Goal: Task Accomplishment & Management: Use online tool/utility

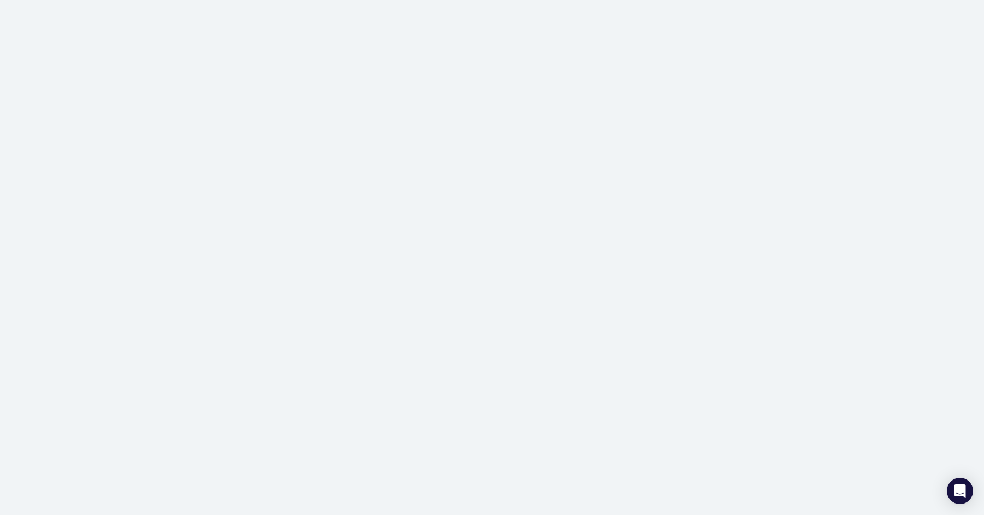
click at [479, 160] on div at bounding box center [492, 257] width 984 height 515
click at [866, 73] on div at bounding box center [492, 257] width 984 height 515
click at [709, 252] on div at bounding box center [492, 257] width 984 height 515
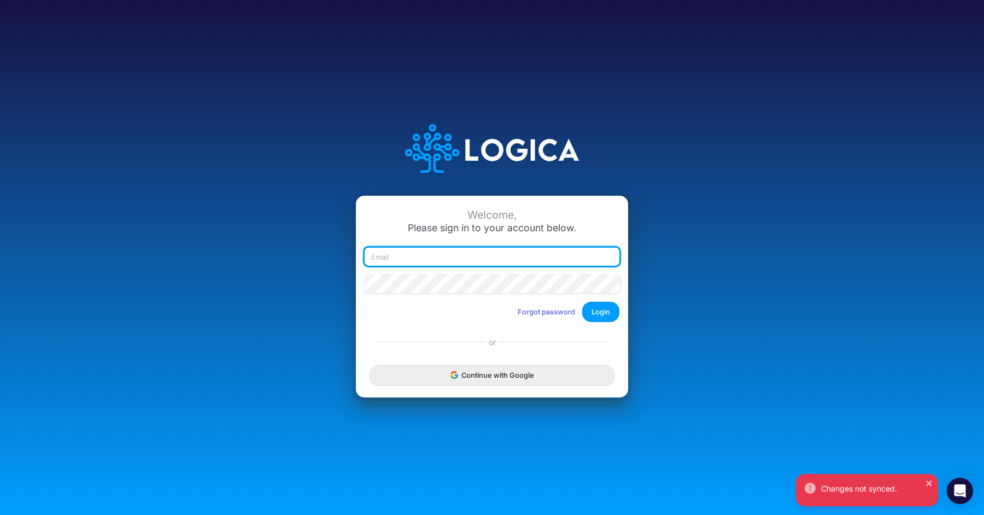
type input "[PERSON_NAME][EMAIL_ADDRESS][PERSON_NAME][DOMAIN_NAME]"
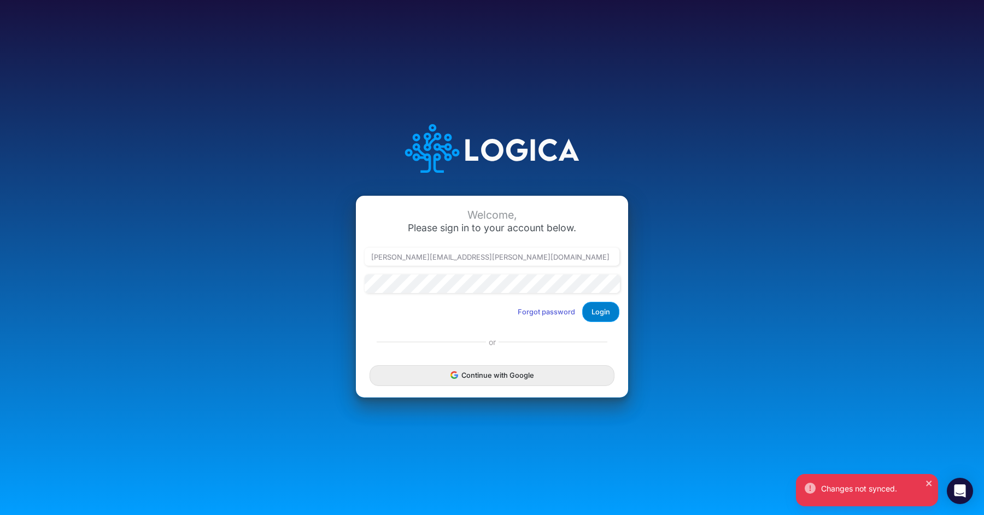
click at [594, 315] on button "Login" at bounding box center [600, 312] width 37 height 20
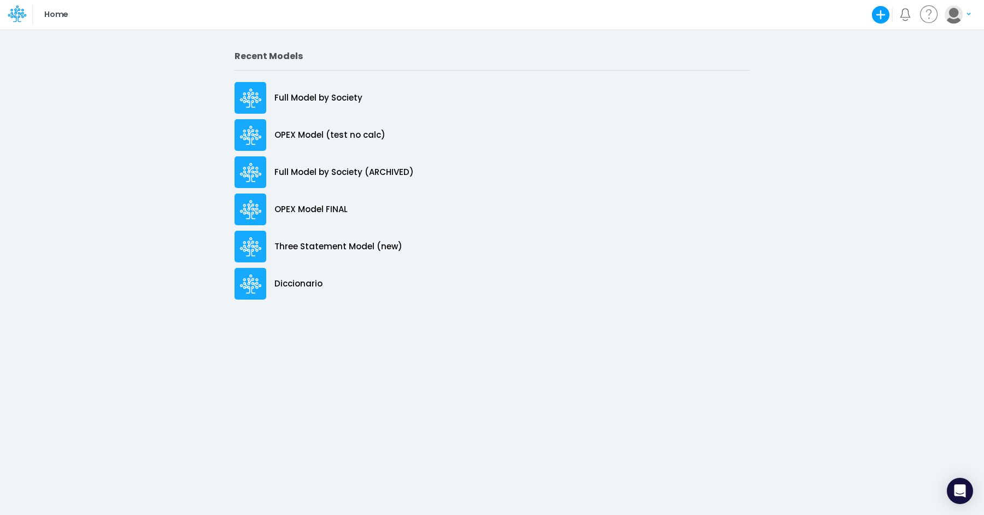
click at [557, 429] on div "Recent Models Full Model by Society OPEX Model (test no calc) Full Model by Soc…" at bounding box center [492, 272] width 984 height 486
drag, startPoint x: 402, startPoint y: 355, endPoint x: 613, endPoint y: 375, distance: 211.4
click at [402, 355] on div "Recent Models Full Model by Society OPEX Model (test no calc) Full Model by Soc…" at bounding box center [492, 272] width 984 height 486
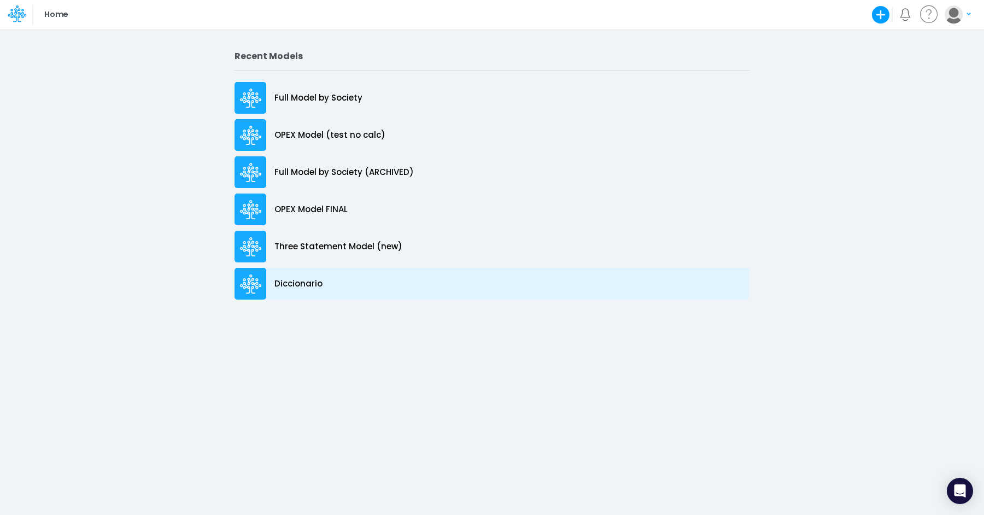
click at [323, 283] on div "Diccionario" at bounding box center [491, 284] width 515 height 32
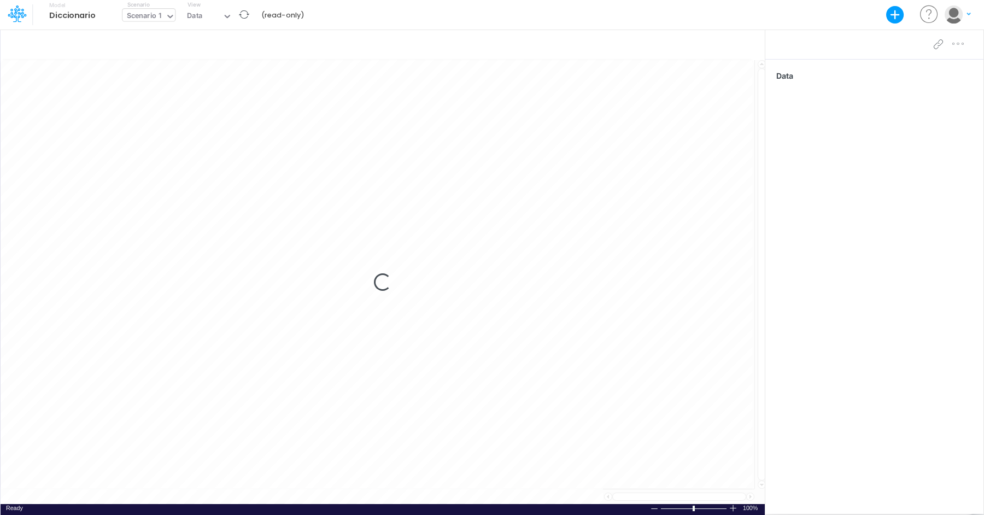
click at [142, 15] on div "Scenario 1" at bounding box center [144, 16] width 35 height 13
click at [54, 17] on b "Diccionario" at bounding box center [72, 16] width 46 height 10
click at [8, 17] on icon at bounding box center [17, 13] width 19 height 19
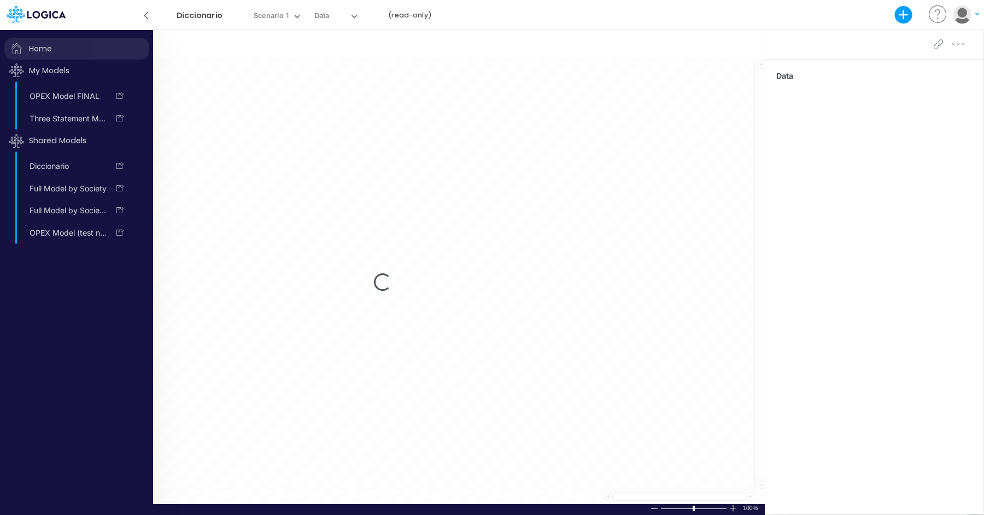
click at [50, 49] on span "Home" at bounding box center [76, 49] width 145 height 22
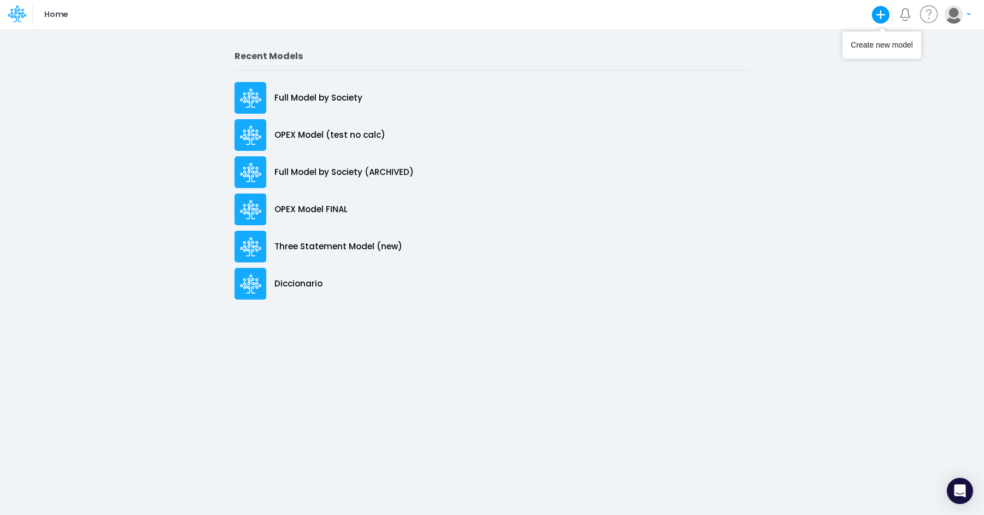
click at [877, 45] on div "Create new model" at bounding box center [881, 45] width 62 height 11
click at [885, 18] on icon "button" at bounding box center [881, 15] width 18 height 18
click at [804, 57] on button "Blank Model" at bounding box center [828, 58] width 126 height 17
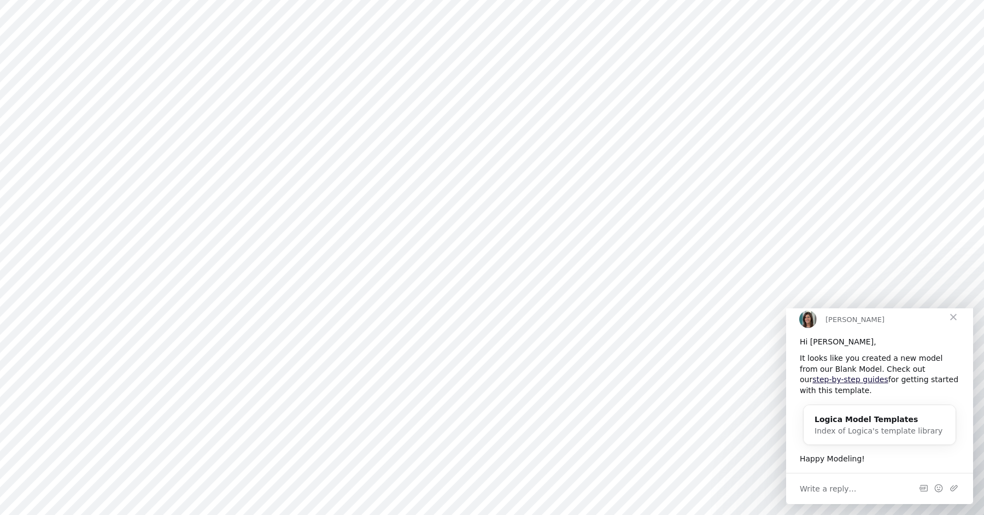
type input "0"
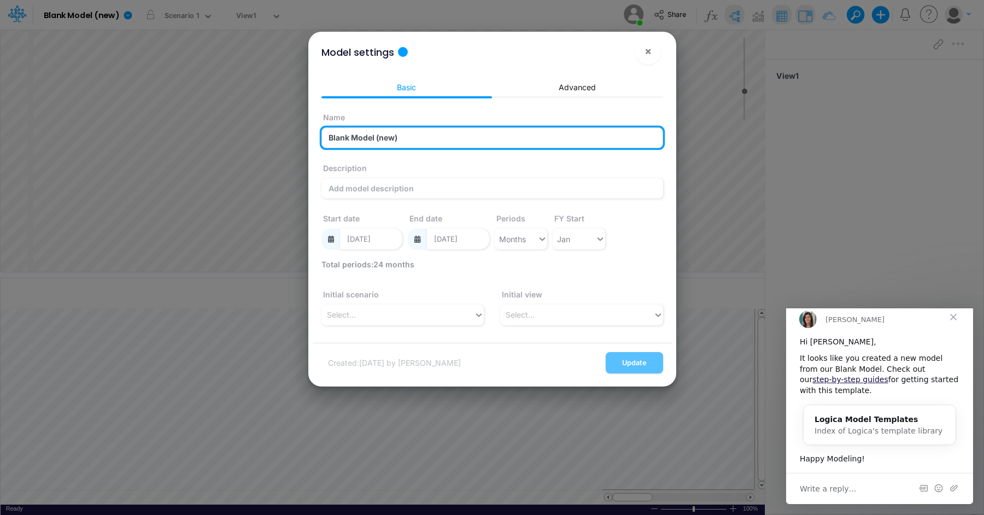
click at [436, 139] on input "Blank Model (new)" at bounding box center [492, 137] width 342 height 21
type input "Juli's training model"
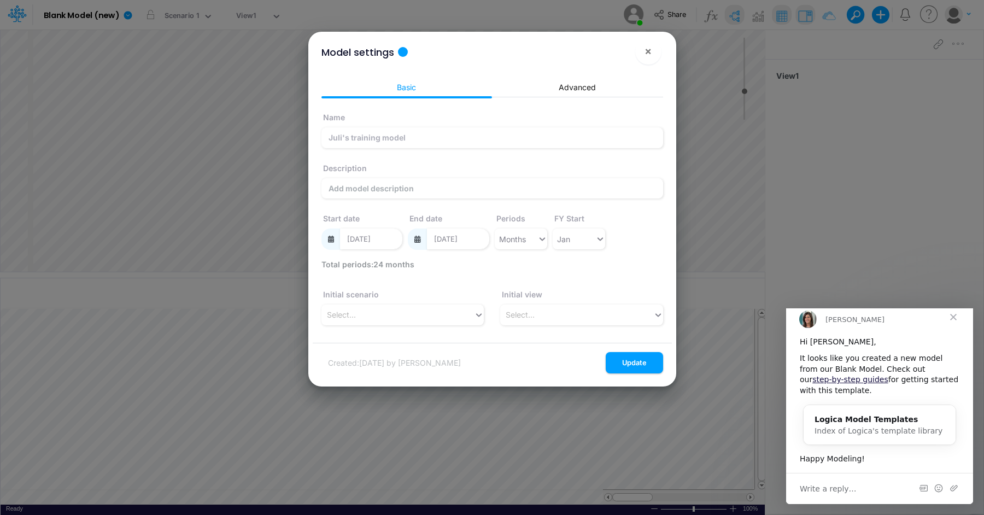
click at [480, 201] on div "Description" at bounding box center [492, 182] width 347 height 51
click at [577, 86] on link "Advanced" at bounding box center [577, 87] width 171 height 20
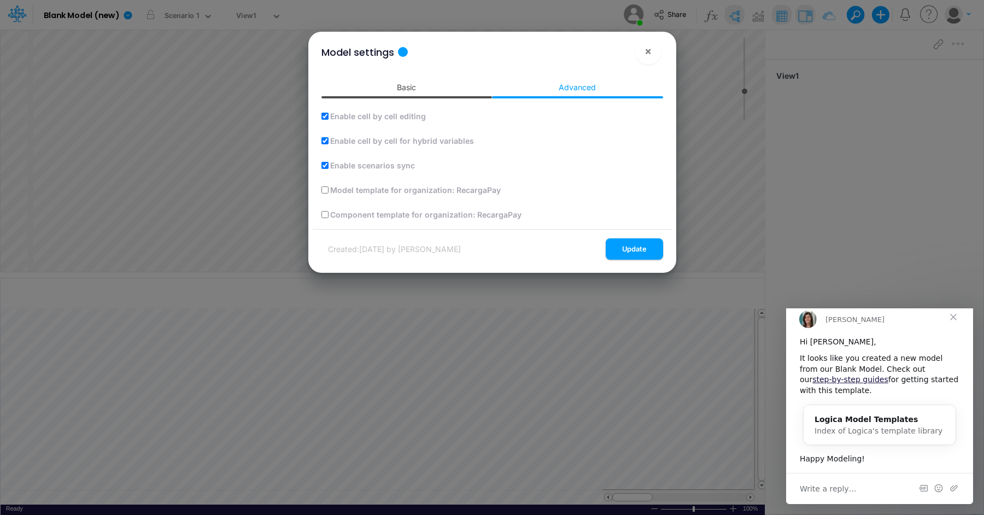
click at [412, 90] on link "Basic" at bounding box center [406, 87] width 171 height 20
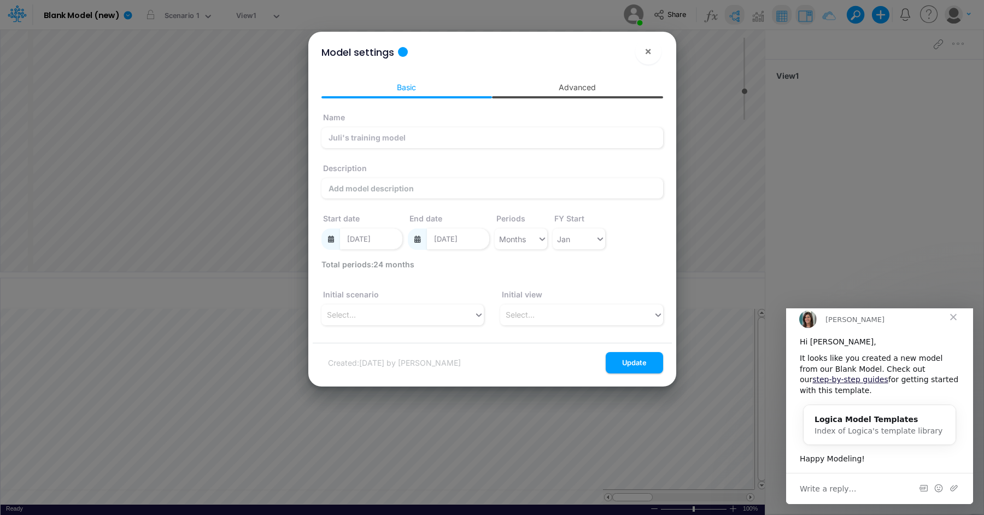
click at [582, 91] on link "Advanced" at bounding box center [577, 87] width 171 height 20
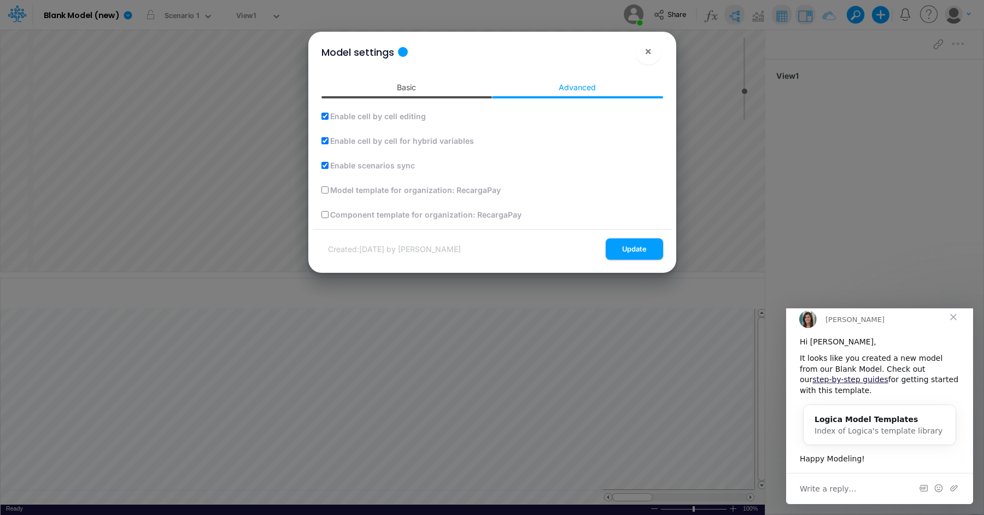
click at [388, 88] on link "Basic" at bounding box center [406, 87] width 171 height 20
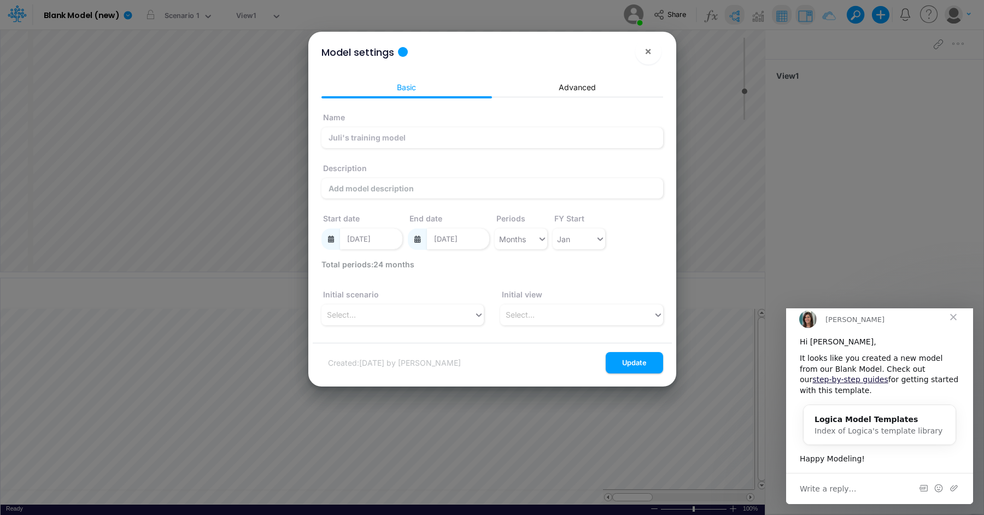
click at [953, 328] on span "Close" at bounding box center [953, 316] width 39 height 39
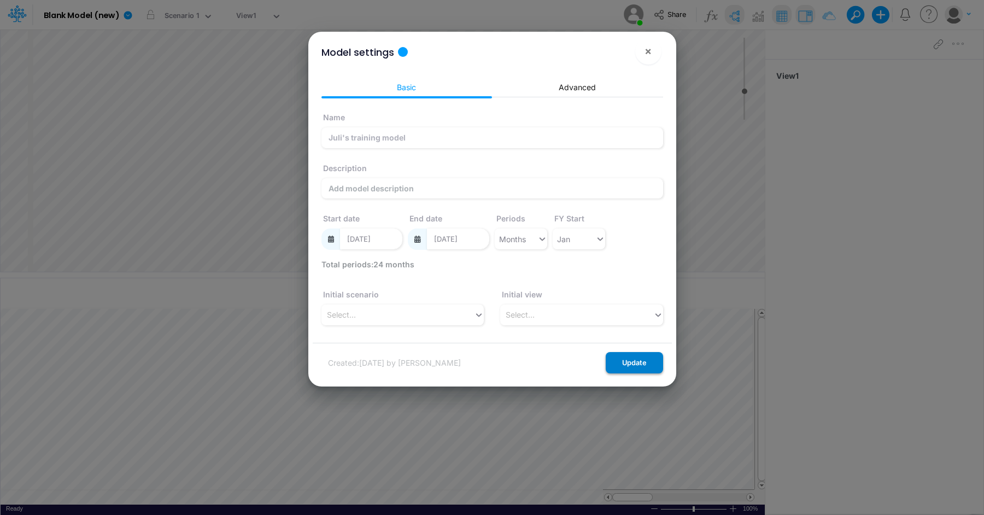
click at [620, 355] on button "Update" at bounding box center [634, 362] width 57 height 21
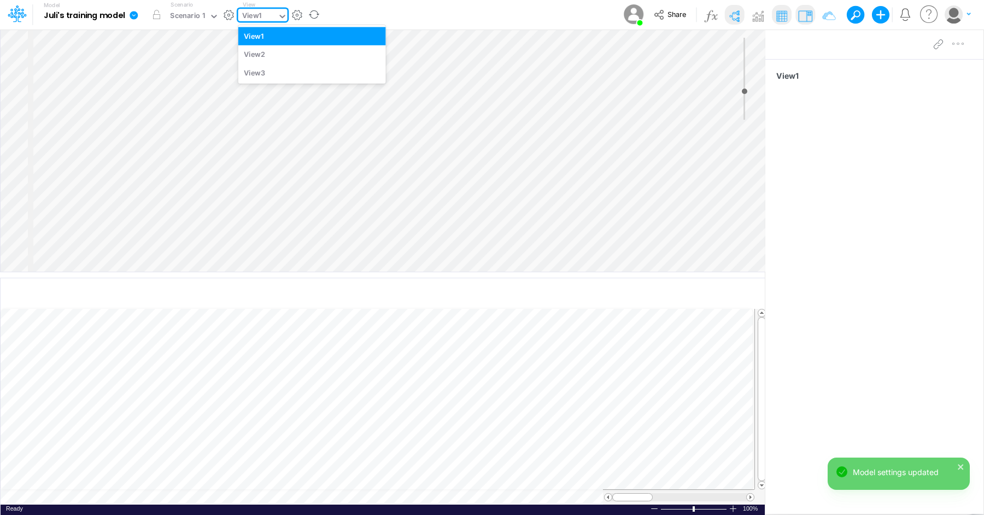
click at [254, 22] on div "View1" at bounding box center [252, 16] width 20 height 13
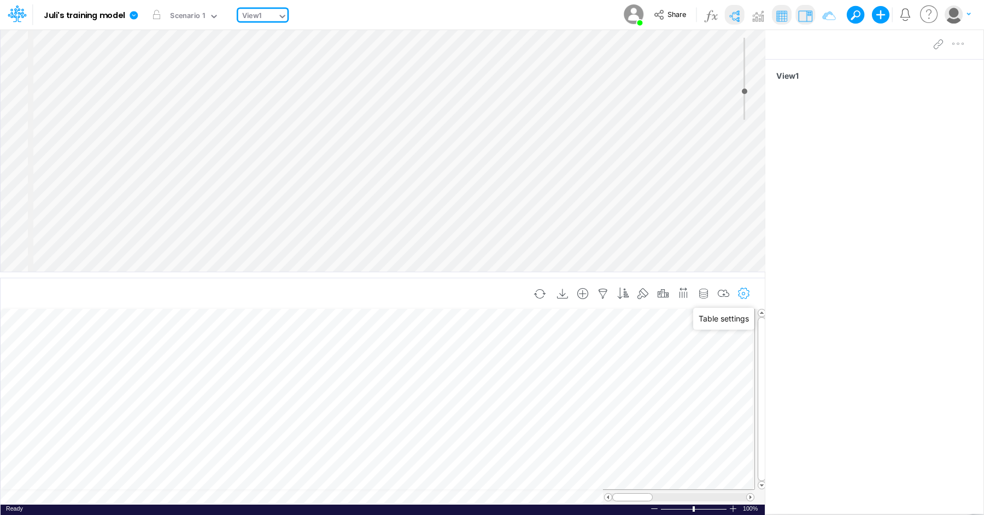
click at [745, 290] on icon "button" at bounding box center [744, 293] width 16 height 11
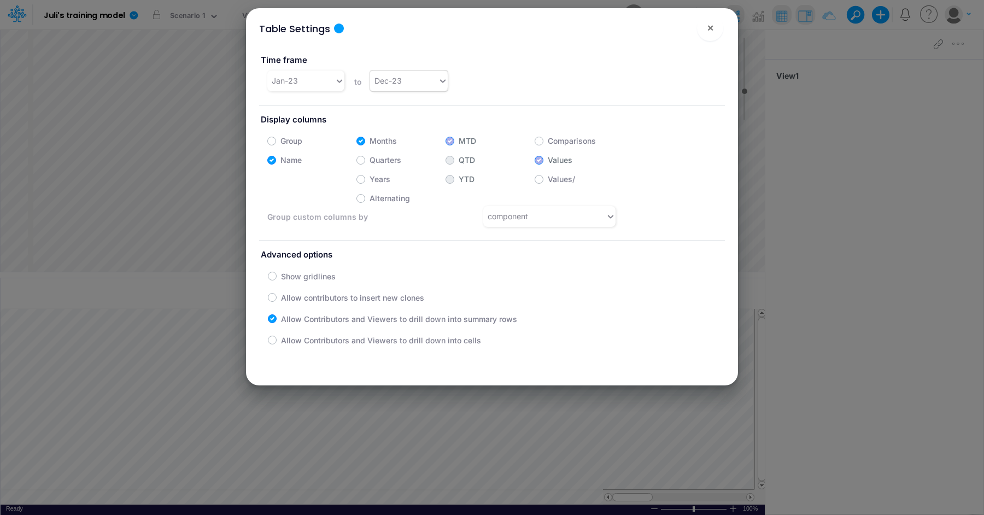
click at [400, 82] on div "Dec-23" at bounding box center [387, 80] width 27 height 11
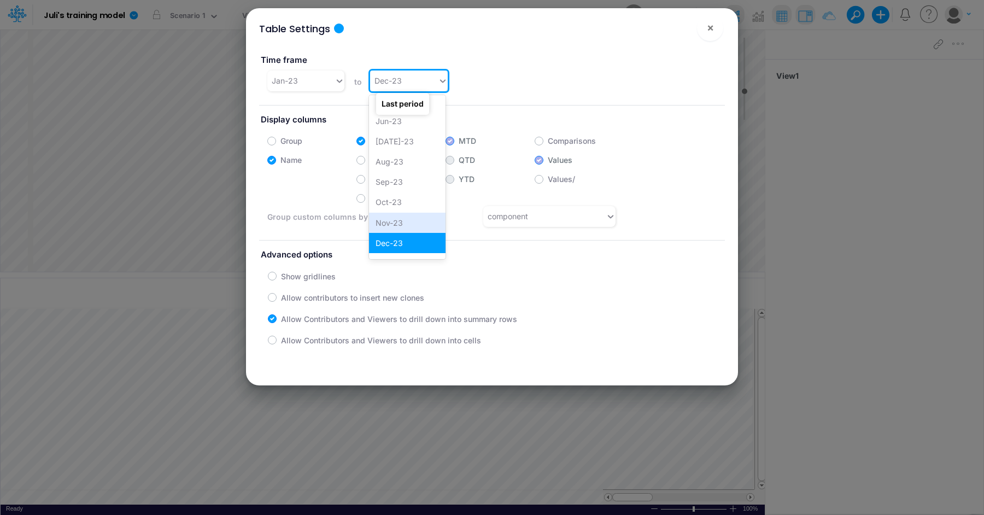
scroll to position [327, 0]
click at [407, 248] on div "Dec-24" at bounding box center [407, 247] width 77 height 20
click at [709, 32] on span "×" at bounding box center [710, 27] width 7 height 13
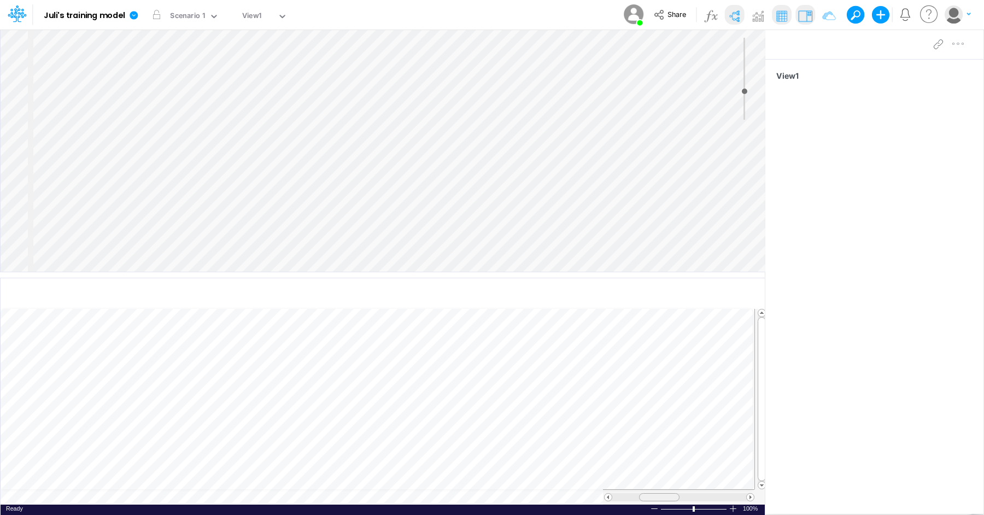
scroll to position [5, 0]
drag, startPoint x: 632, startPoint y: 497, endPoint x: 786, endPoint y: 499, distance: 154.1
click at [786, 499] on div "Insert node Component Variable Constant Group Addition Subtraction Multiplicati…" at bounding box center [492, 272] width 984 height 486
drag, startPoint x: 738, startPoint y: 499, endPoint x: 604, endPoint y: 491, distance: 134.2
click at [614, 491] on div at bounding box center [678, 496] width 151 height 15
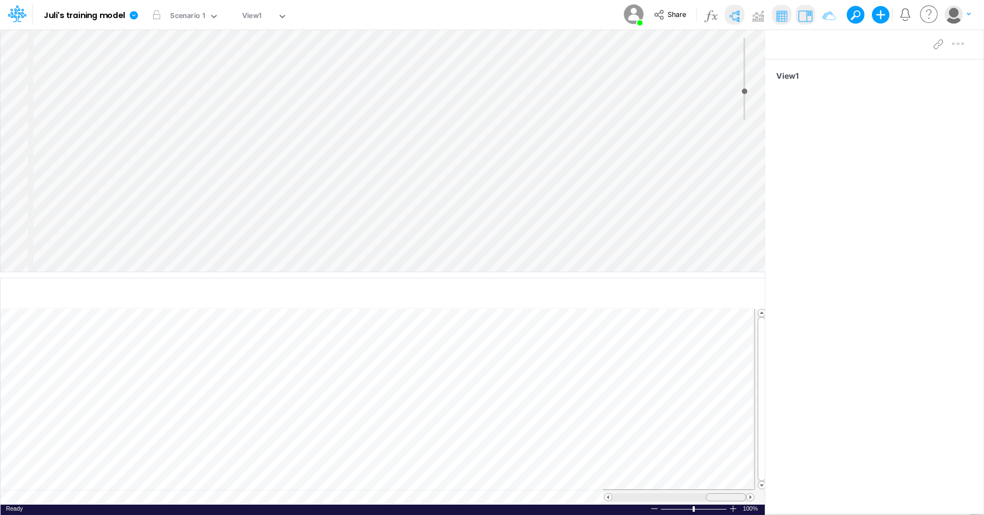
click at [567, 486] on table at bounding box center [384, 407] width 766 height 196
click at [91, 57] on div "Insert node Component Variable Constant Group Addition Subtraction Multiplicati…" at bounding box center [383, 151] width 764 height 242
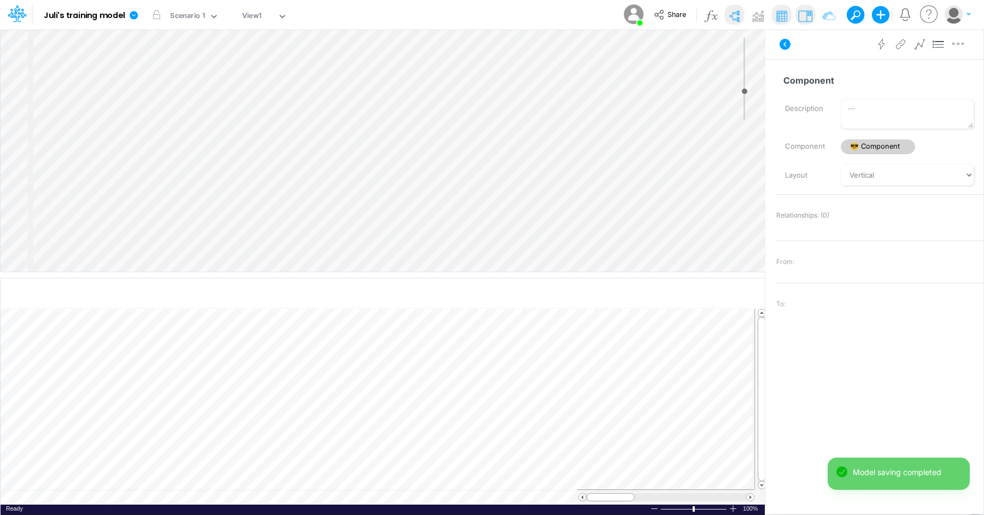
click at [69, 65] on div "Insert node Variable Constant Group Addition Subtraction Multiplication Divisio…" at bounding box center [383, 151] width 764 height 242
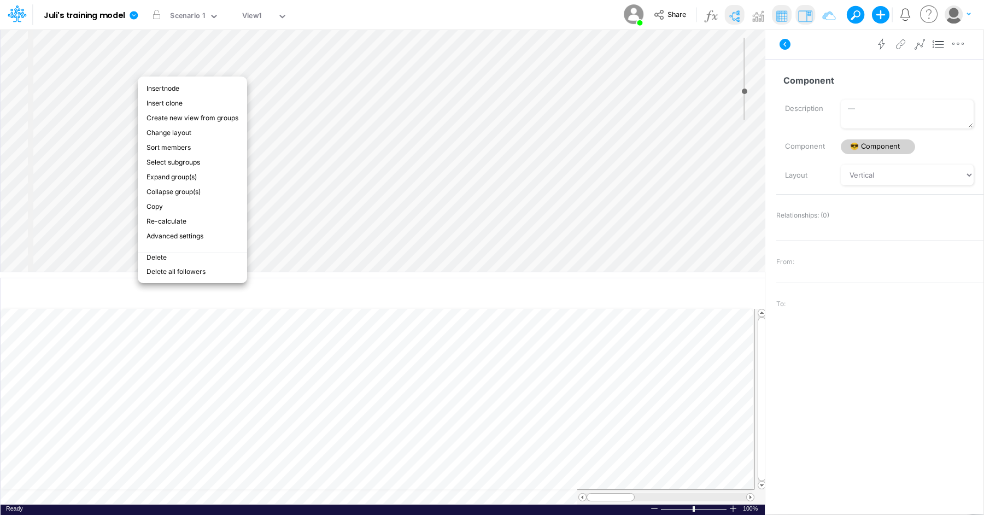
click at [162, 256] on li "Delete" at bounding box center [192, 258] width 109 height 11
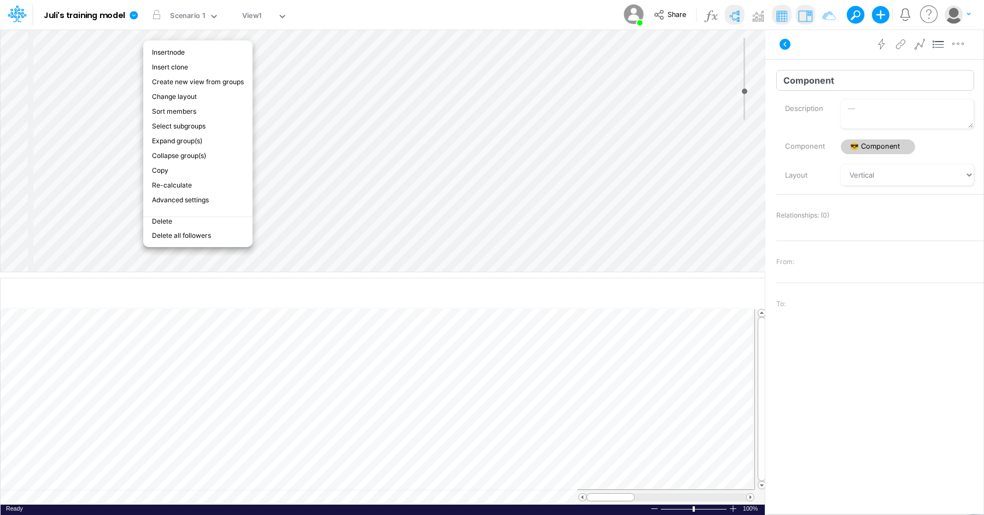
click at [830, 82] on input "Component" at bounding box center [875, 80] width 198 height 21
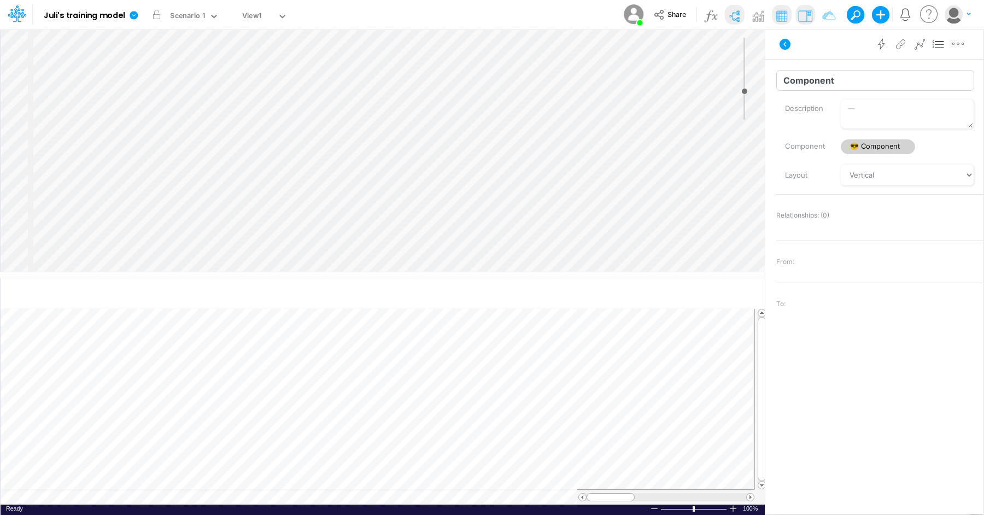
click at [691, 70] on div "Insert node Variable Constant Group Addition Subtraction Multiplication Divisio…" at bounding box center [492, 272] width 984 height 486
drag, startPoint x: 857, startPoint y: 83, endPoint x: 780, endPoint y: 77, distance: 77.3
click at [782, 78] on input "Component" at bounding box center [875, 80] width 198 height 21
type input "Income Statement"
drag, startPoint x: 744, startPoint y: 92, endPoint x: 742, endPoint y: 85, distance: 6.9
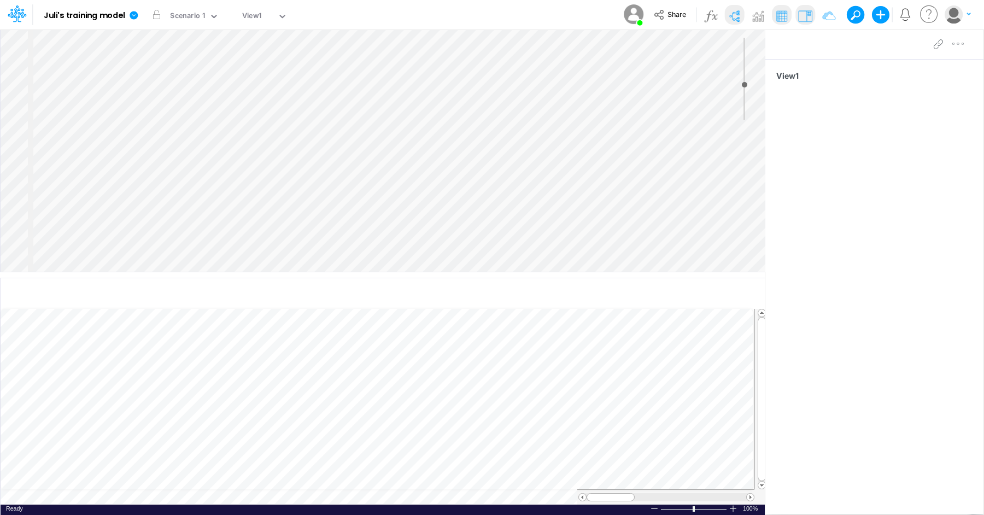
type input "13"
click at [742, 85] on input "range" at bounding box center [744, 79] width 14 height 82
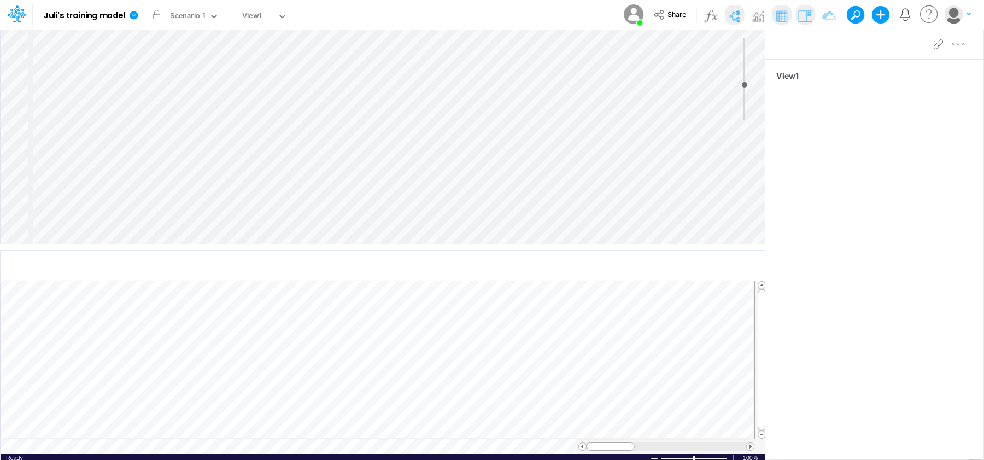
click at [146, 69] on div "Insert node Component Variable Constant Group Addition Subtraction Multiplicati…" at bounding box center [383, 137] width 764 height 214
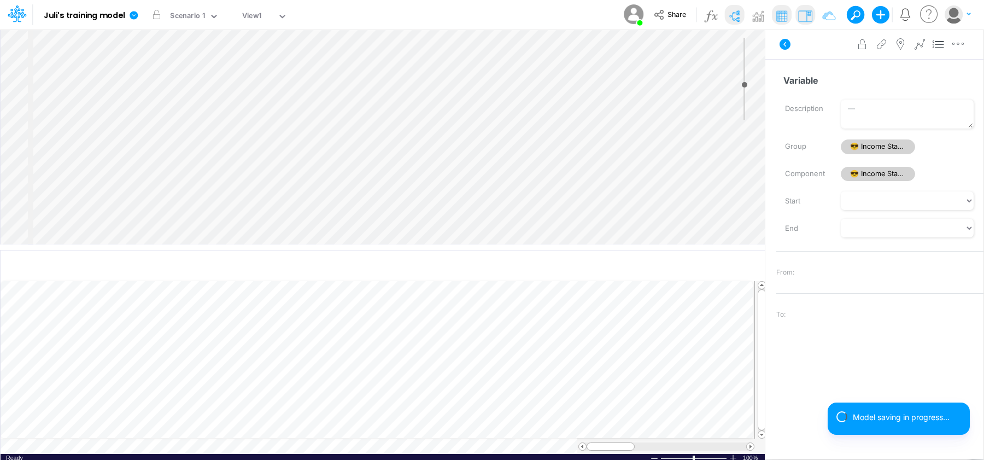
click at [161, 96] on div "Insert child node Variable Constant Group Addition Subtraction Multiplication D…" at bounding box center [383, 137] width 764 height 214
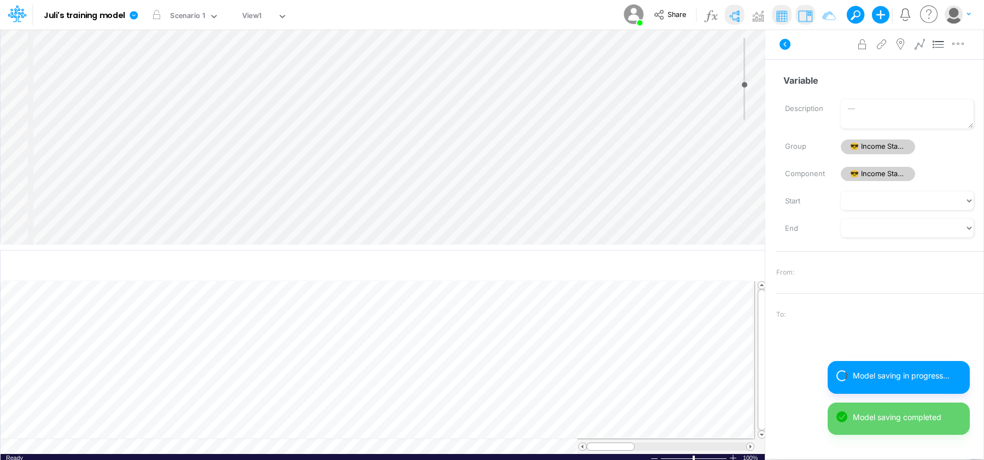
click at [182, 130] on div "Insert child node Variable Constant Group Addition Subtraction Multiplication D…" at bounding box center [383, 137] width 764 height 214
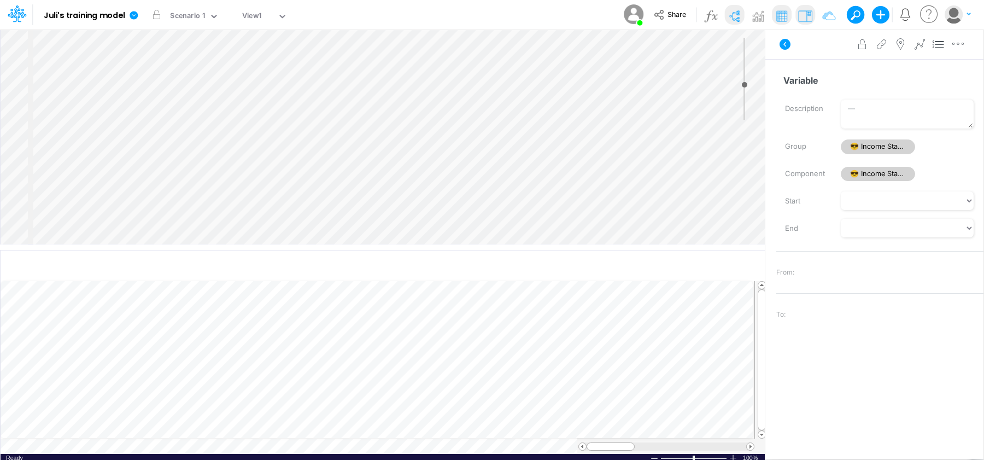
click at [830, 67] on div "Variable Name already in use Description Group 😎 Income Statement Component 😎 I…" at bounding box center [874, 243] width 218 height 369
click at [825, 83] on input "Variable" at bounding box center [875, 80] width 198 height 21
click at [824, 82] on input "Variable" at bounding box center [875, 80] width 198 height 21
click at [568, 66] on div "Insert child node Variable Constant Group Addition Subtraction Multiplication D…" at bounding box center [492, 244] width 984 height 431
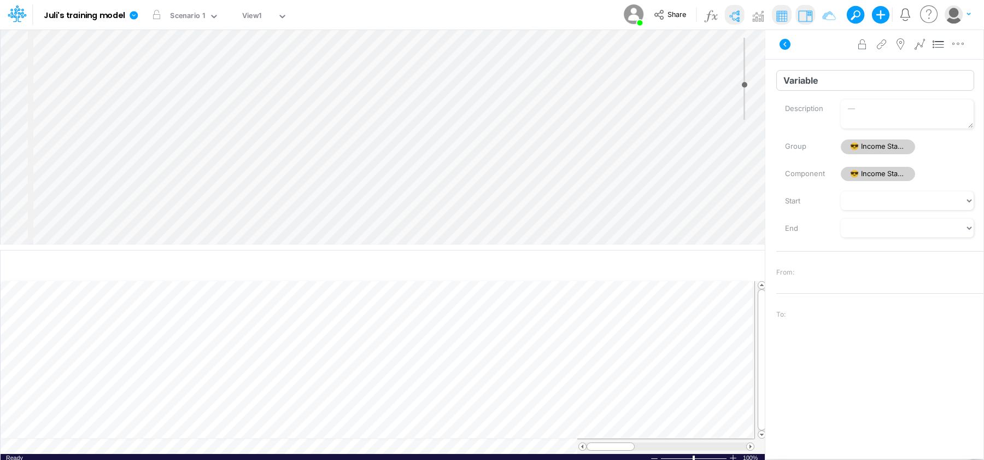
click at [819, 89] on input "Variable" at bounding box center [875, 80] width 198 height 21
click at [726, 84] on div "Insert child node Variable Constant Group Addition Subtraction Multiplication D…" at bounding box center [492, 244] width 984 height 431
click at [727, 68] on div "Insert child node Variable Constant Group Addition Subtraction Multiplication D…" at bounding box center [492, 244] width 984 height 431
click at [889, 83] on input "Variable" at bounding box center [875, 80] width 198 height 21
click at [802, 73] on input "Variable" at bounding box center [875, 80] width 198 height 21
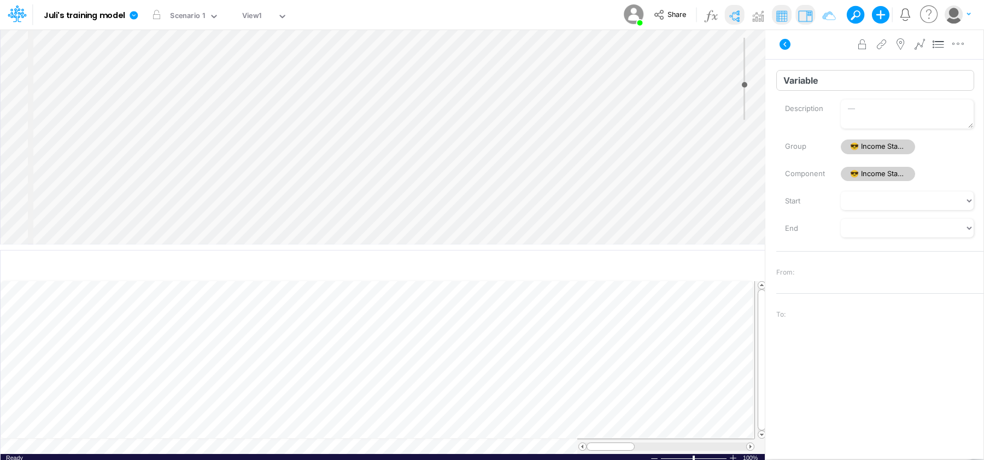
click at [805, 80] on input "Variable" at bounding box center [875, 80] width 198 height 21
click at [806, 81] on input "Variable" at bounding box center [875, 80] width 198 height 21
type input "r"
type input "Revenue"
click at [810, 79] on input "Variable" at bounding box center [875, 80] width 198 height 21
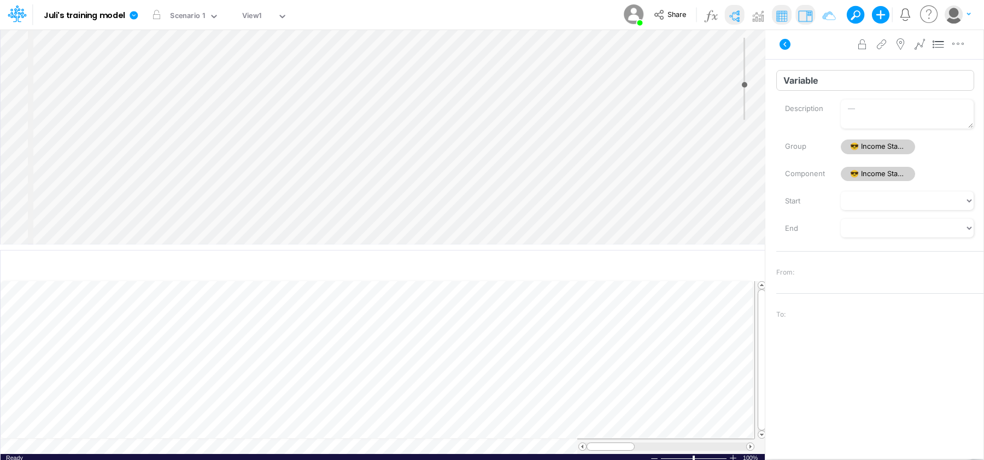
click at [810, 79] on input "Variable" at bounding box center [875, 80] width 198 height 21
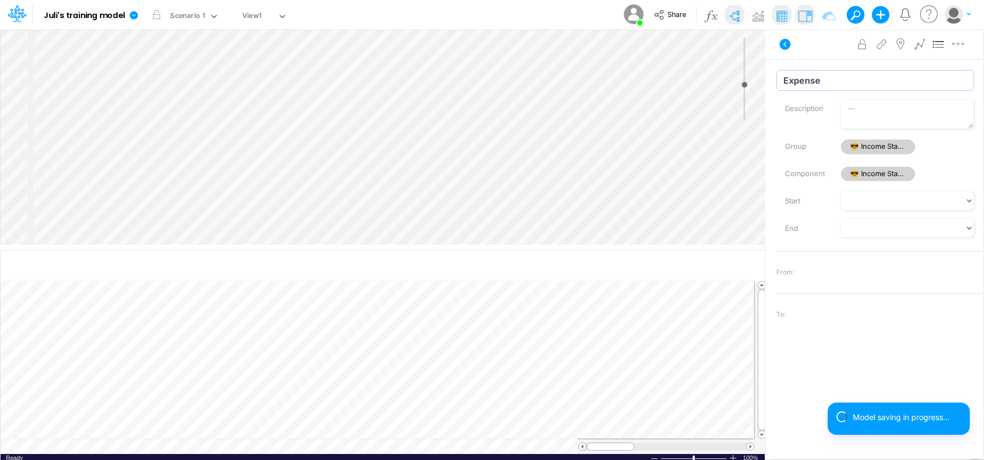
type input "Expenses"
click at [828, 78] on input "Variable" at bounding box center [875, 80] width 198 height 21
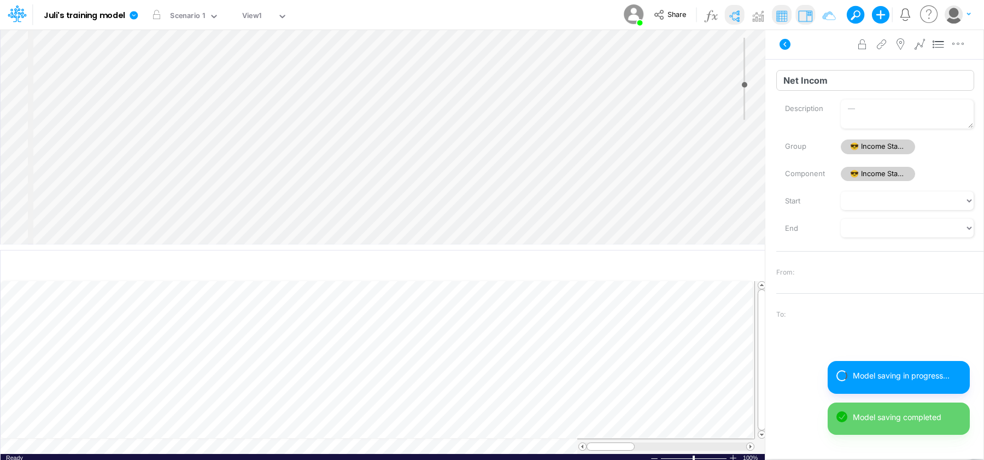
type input "Net Income"
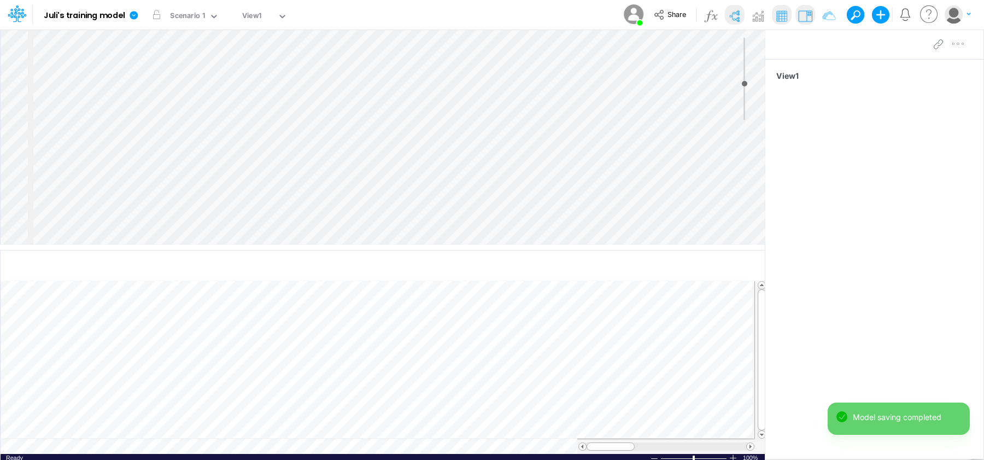
type input "15"
click at [748, 83] on input "range" at bounding box center [744, 79] width 14 height 82
click at [297, 77] on div "Insert node Component Variable Constant Group Addition Subtraction Multiplicati…" at bounding box center [383, 137] width 764 height 214
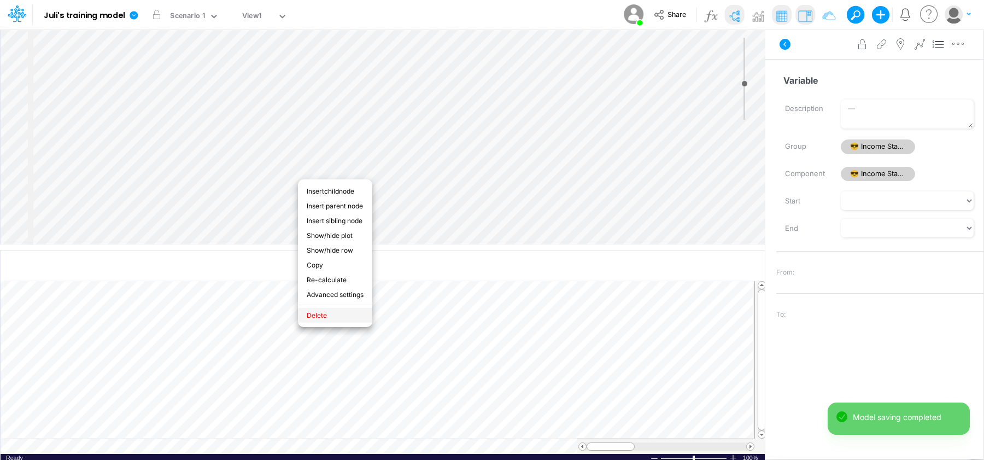
click at [314, 313] on li "Delete" at bounding box center [335, 315] width 74 height 15
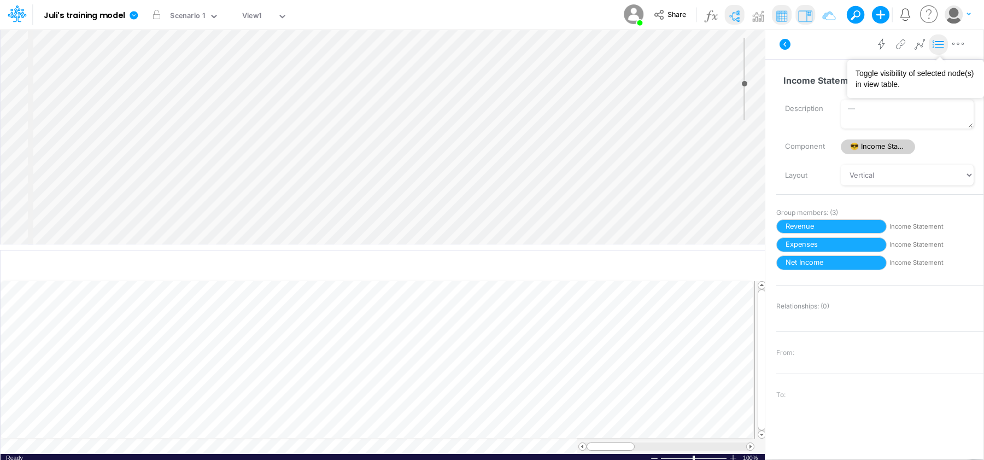
click at [934, 43] on icon at bounding box center [938, 44] width 16 height 11
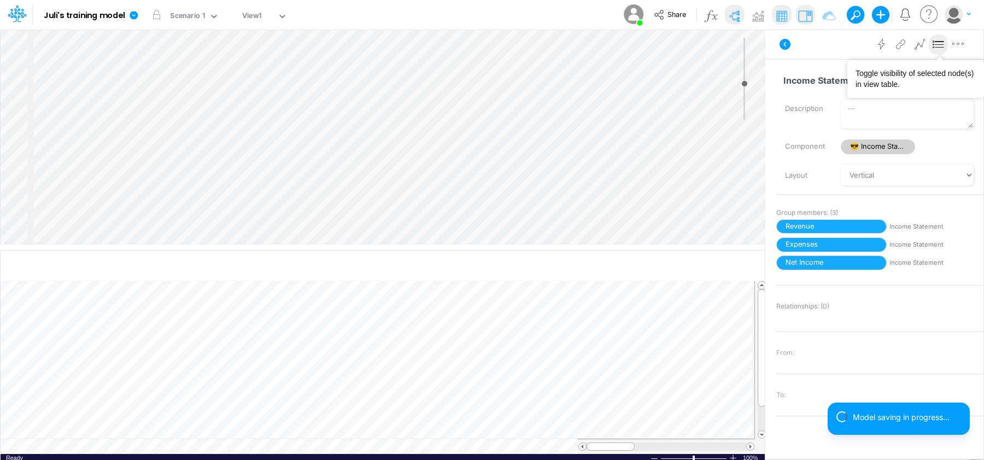
click at [934, 43] on icon at bounding box center [938, 44] width 16 height 11
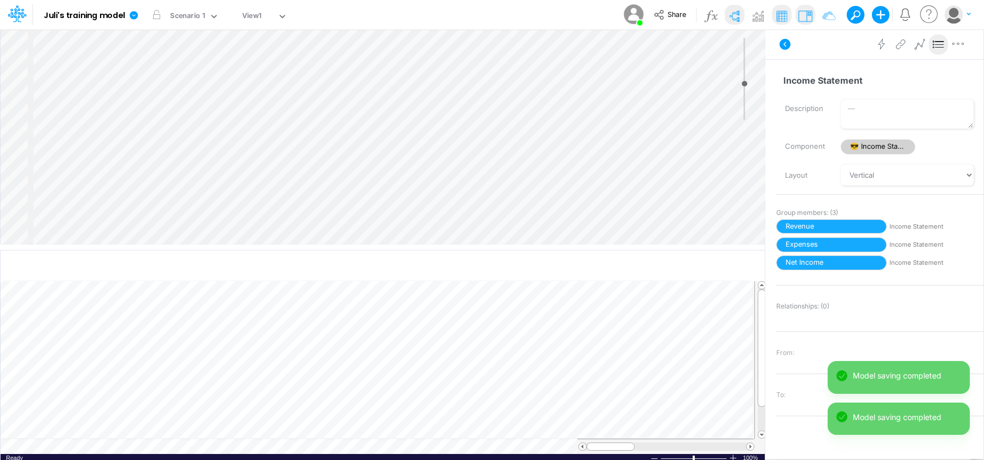
scroll to position [5, 1]
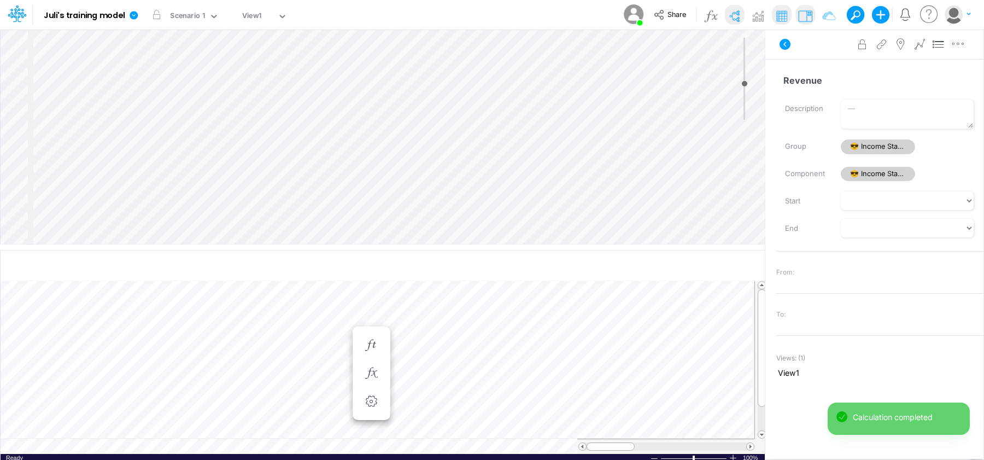
scroll to position [5, 1]
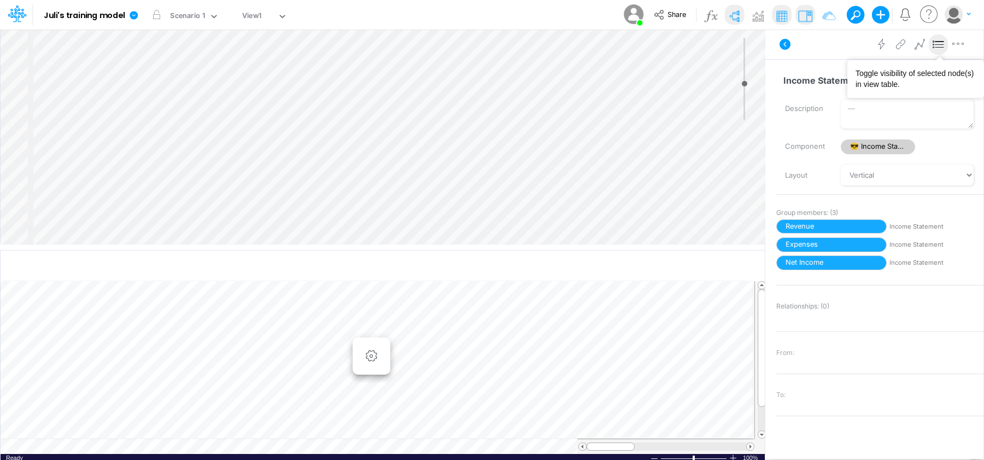
click at [939, 46] on icon at bounding box center [938, 44] width 16 height 11
click at [938, 44] on icon at bounding box center [938, 44] width 16 height 11
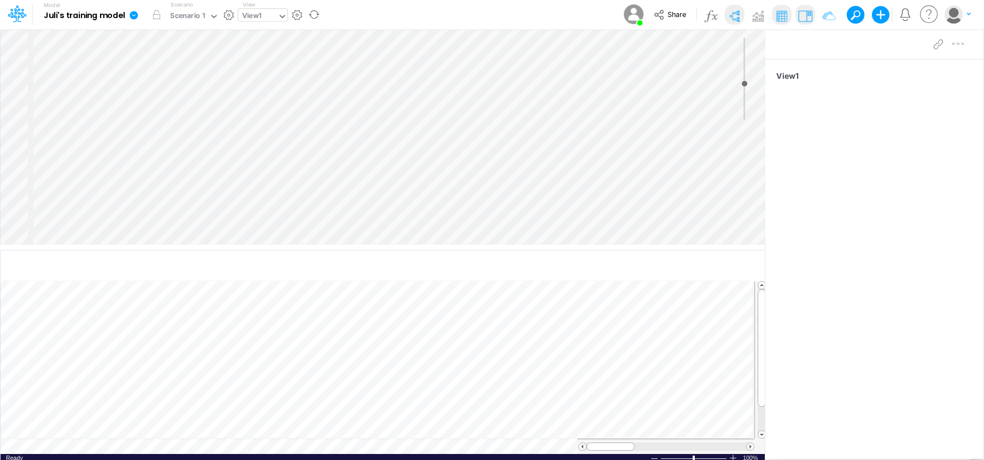
click at [262, 17] on div "View1" at bounding box center [257, 17] width 39 height 16
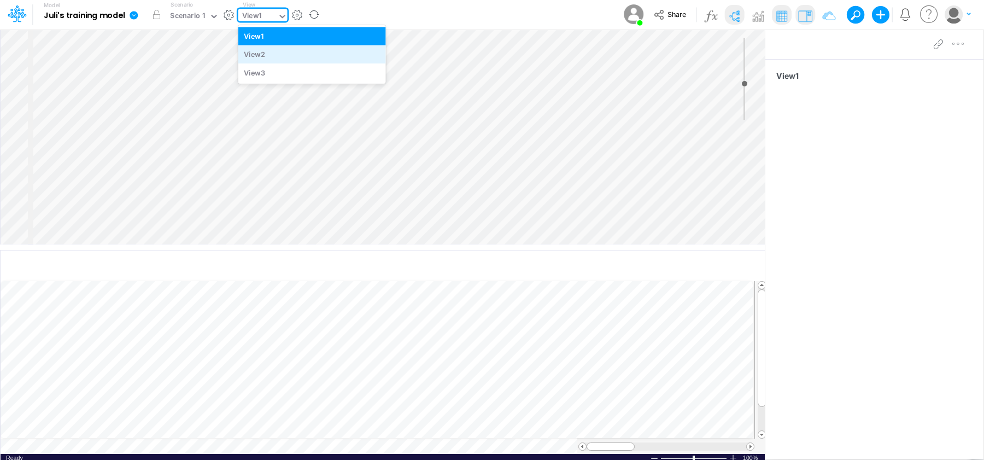
click at [275, 58] on div "View2" at bounding box center [312, 54] width 148 height 18
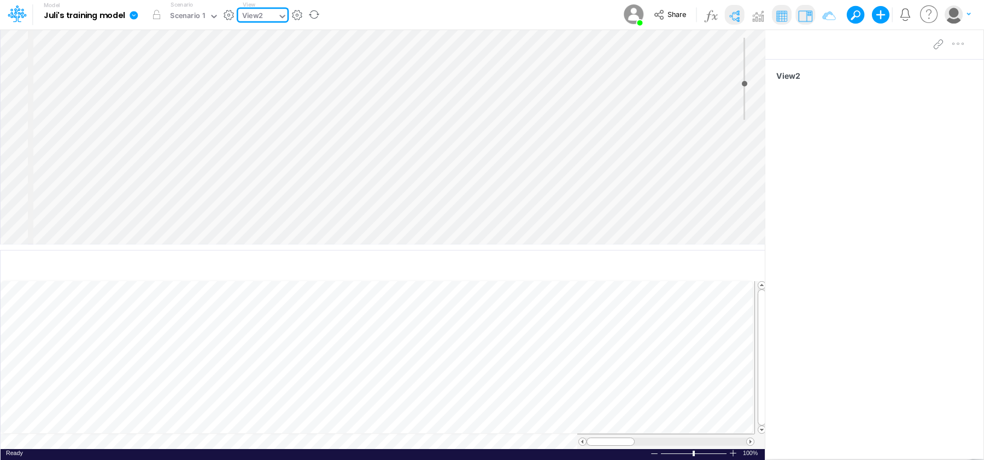
click at [262, 15] on div "View2" at bounding box center [252, 16] width 21 height 13
click at [884, 49] on div at bounding box center [874, 44] width 218 height 31
click at [959, 46] on div at bounding box center [948, 44] width 39 height 22
click at [956, 41] on div at bounding box center [948, 44] width 39 height 22
click at [793, 52] on div at bounding box center [874, 44] width 218 height 31
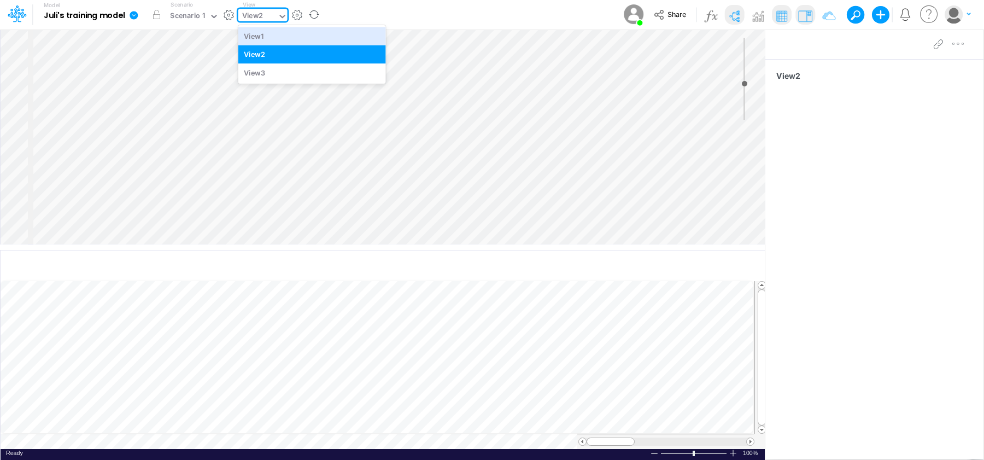
click at [286, 12] on icon at bounding box center [283, 16] width 10 height 10
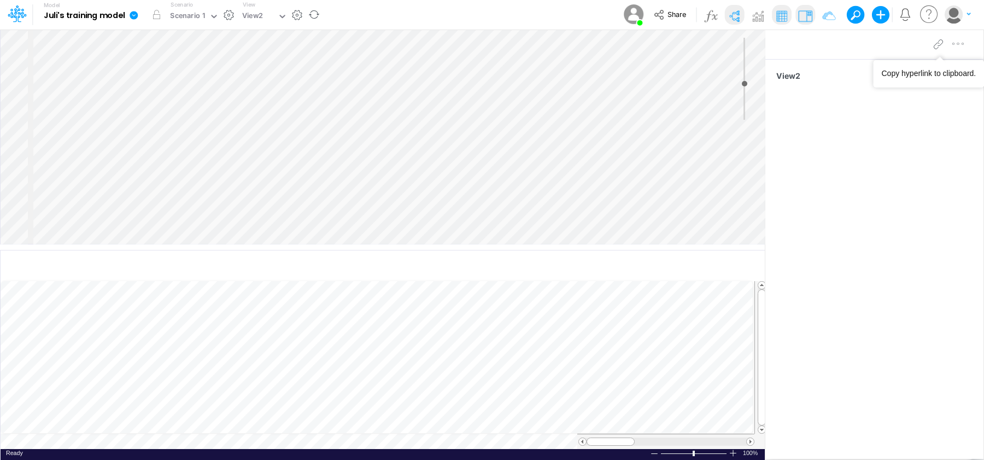
click at [954, 38] on div at bounding box center [948, 44] width 39 height 22
click at [958, 42] on div at bounding box center [948, 44] width 39 height 22
click at [960, 46] on div at bounding box center [948, 44] width 39 height 22
click at [957, 43] on div at bounding box center [948, 44] width 39 height 22
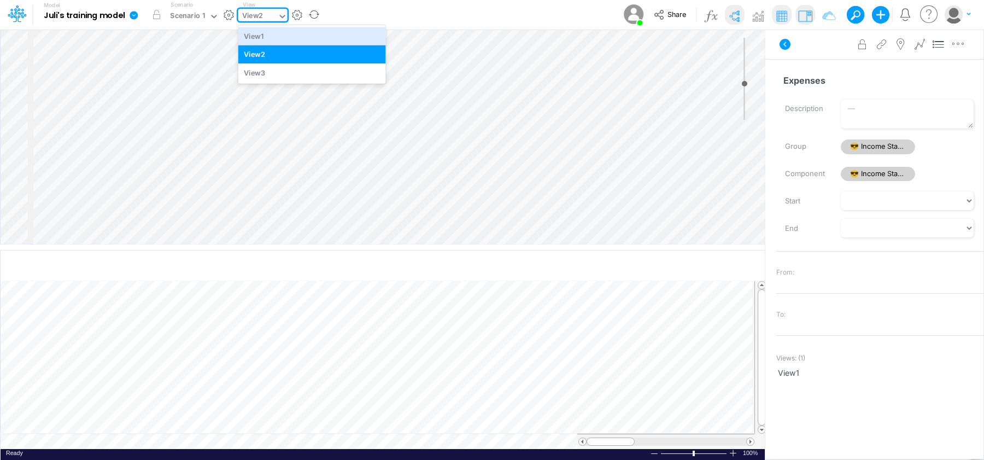
click at [280, 15] on icon at bounding box center [281, 16] width 5 height 3
click at [267, 39] on div "View1" at bounding box center [312, 36] width 148 height 18
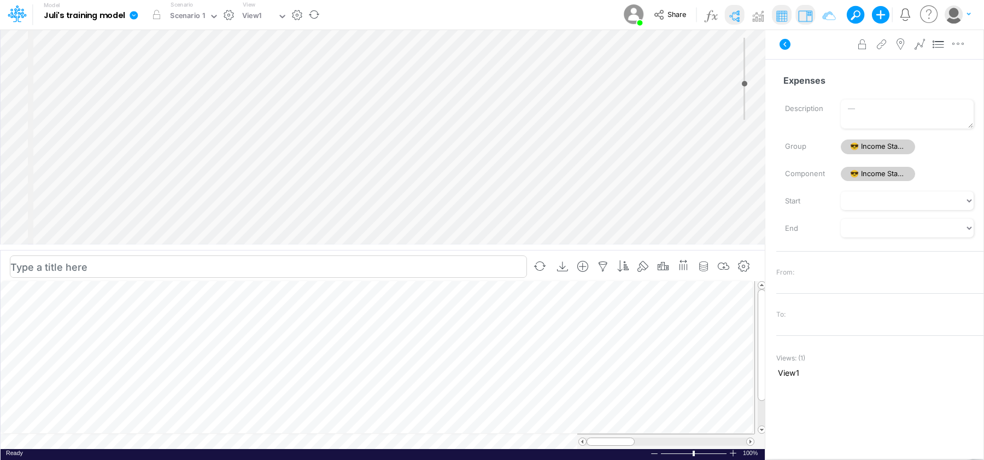
scroll to position [5, 1]
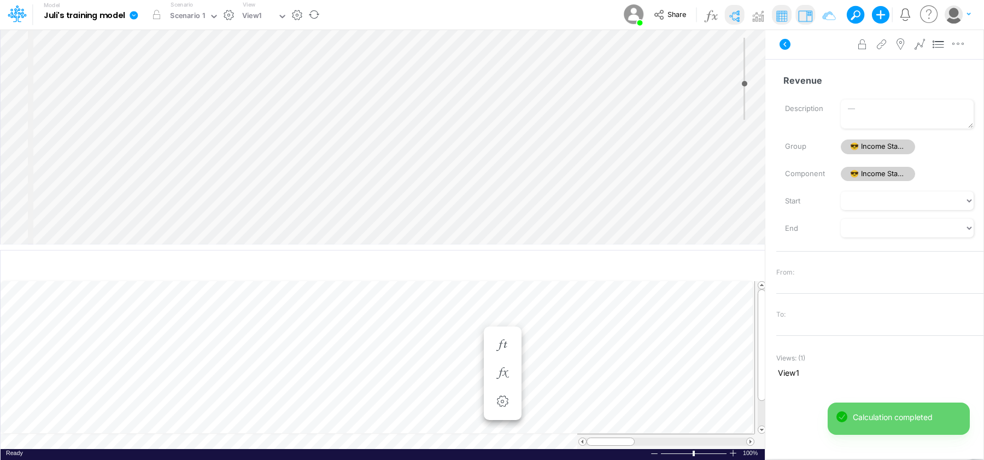
scroll to position [5, 1]
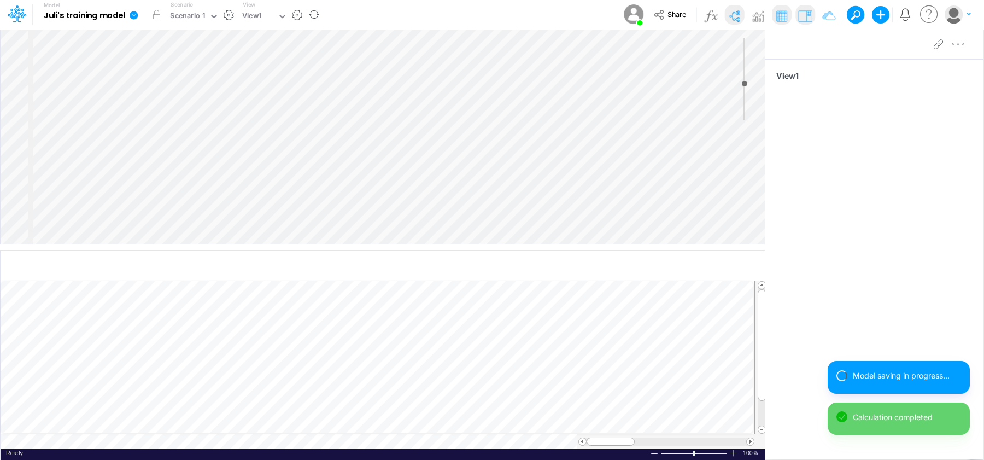
scroll to position [5, 1]
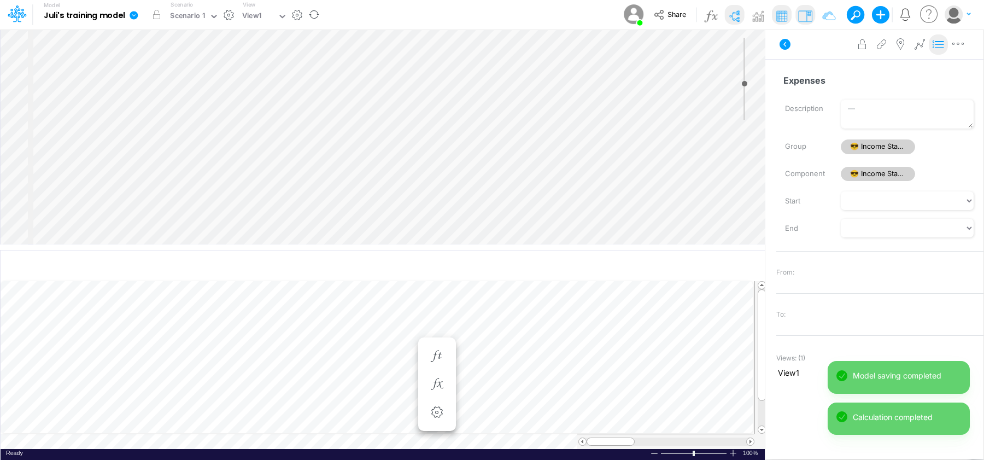
click at [945, 44] on icon at bounding box center [938, 44] width 16 height 11
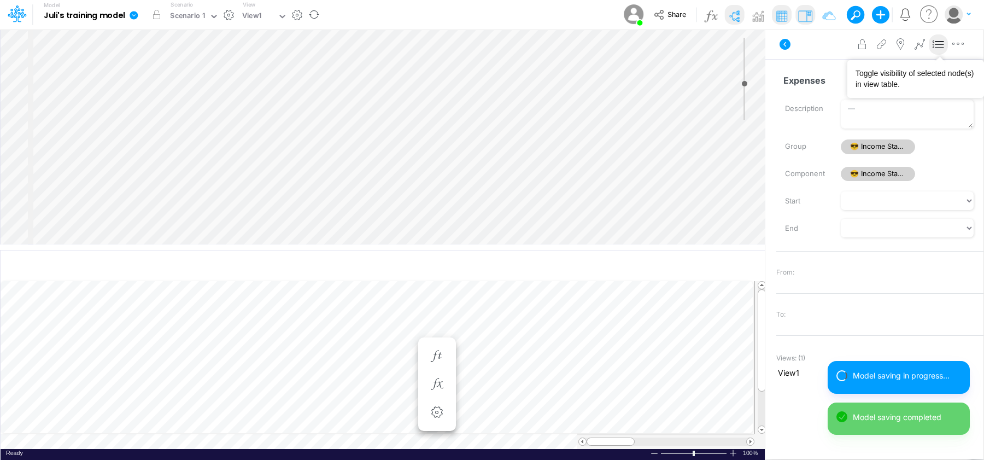
click at [937, 50] on button at bounding box center [938, 44] width 19 height 21
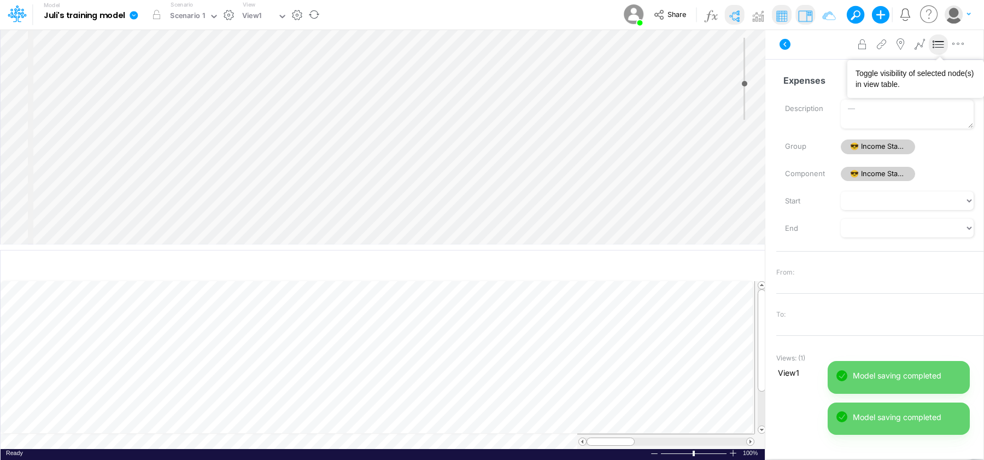
click at [942, 41] on icon at bounding box center [938, 44] width 16 height 11
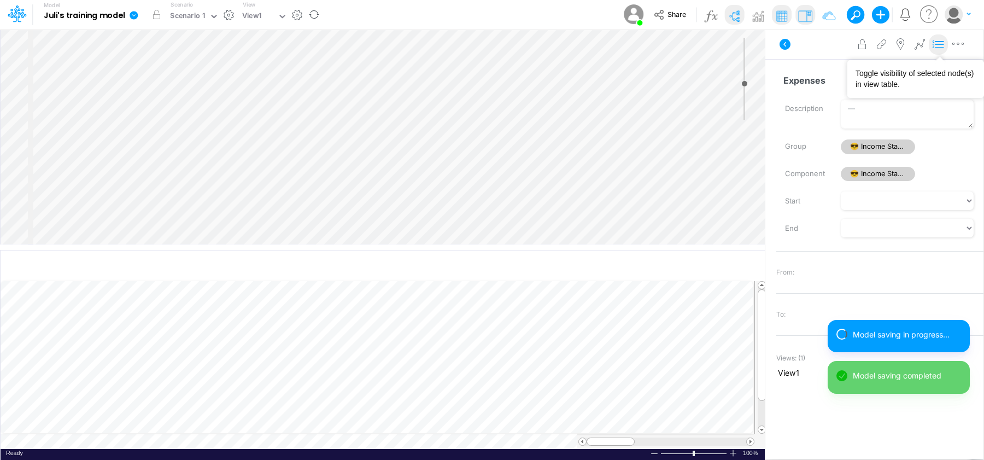
click at [942, 41] on icon at bounding box center [938, 44] width 16 height 11
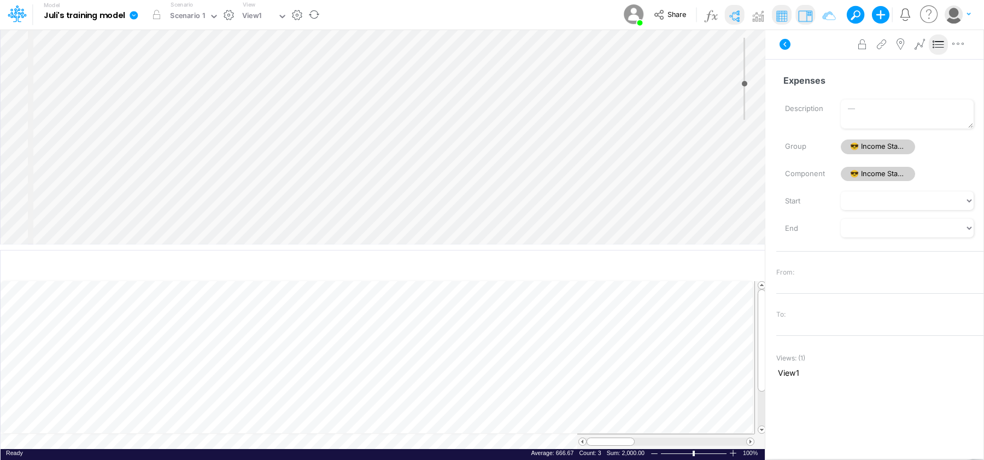
scroll to position [5, 1]
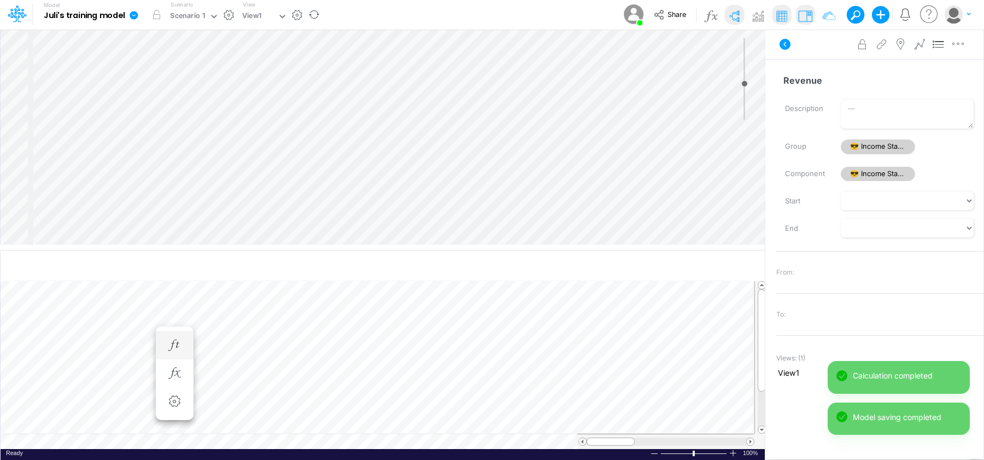
scroll to position [5, 1]
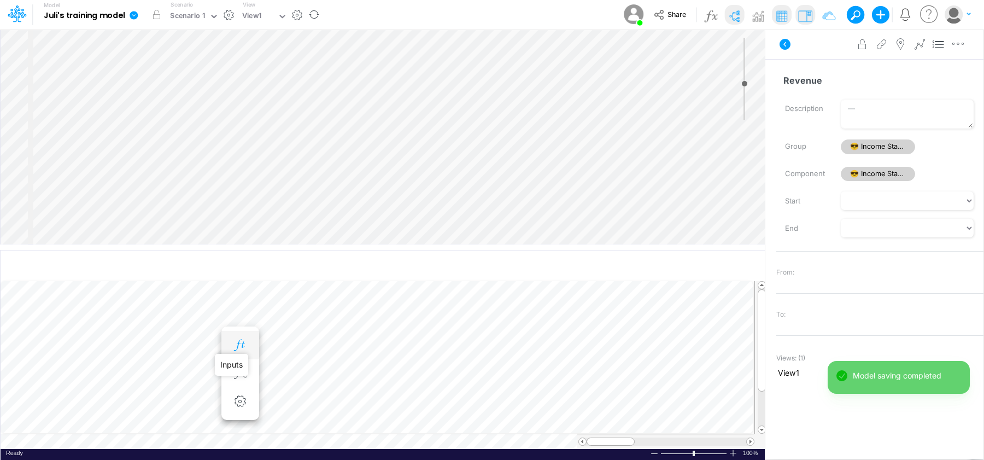
click at [239, 342] on icon "button" at bounding box center [240, 344] width 16 height 11
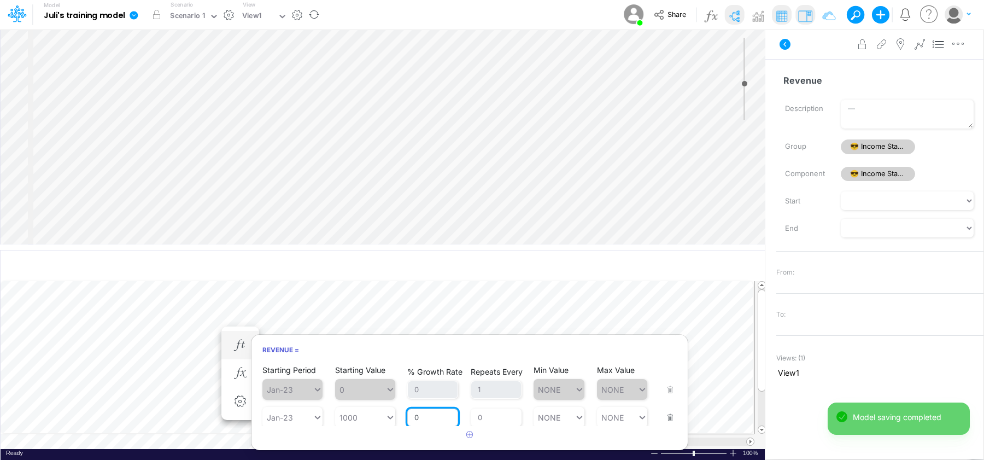
click at [422, 415] on input "0" at bounding box center [432, 417] width 51 height 19
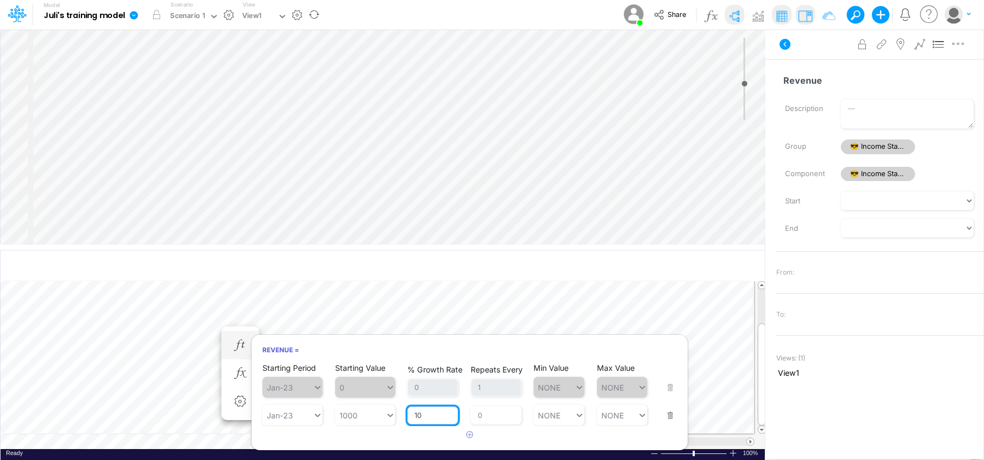
scroll to position [3, 0]
type input "10"
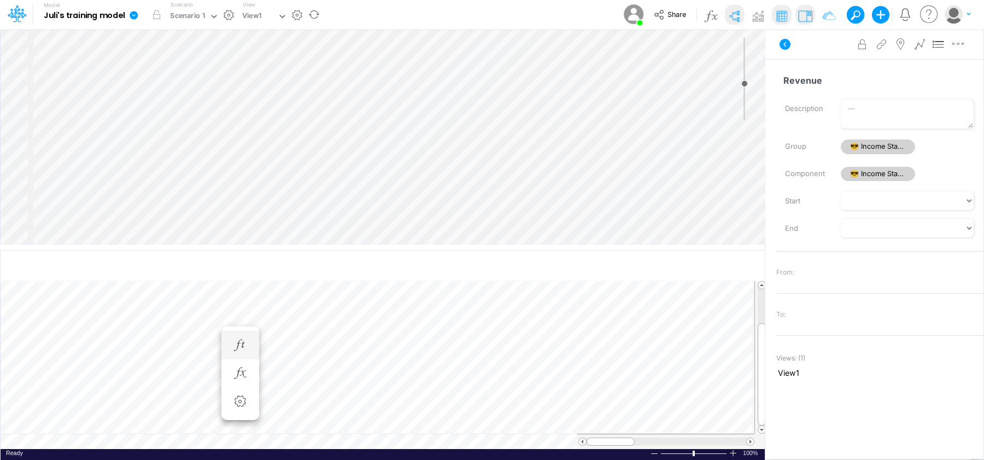
scroll to position [5, 1]
click at [242, 336] on button "button" at bounding box center [240, 345] width 20 height 22
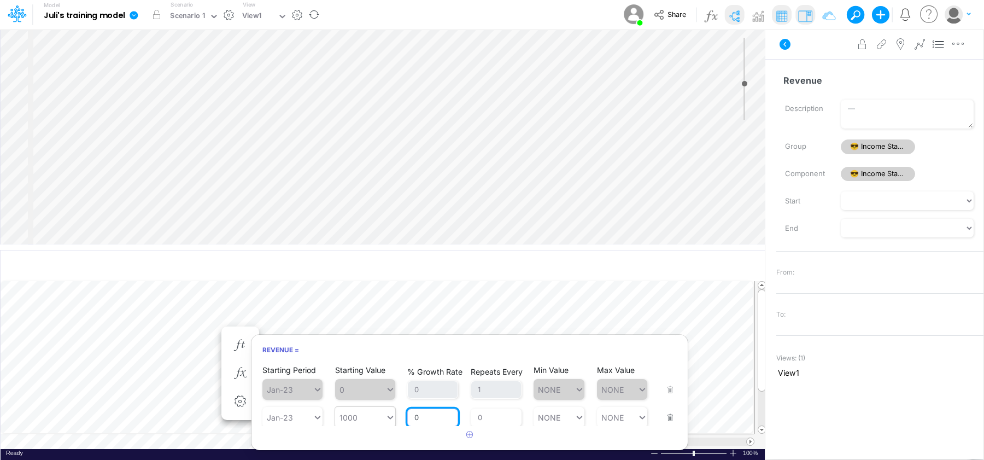
scroll to position [1, 0]
drag, startPoint x: 434, startPoint y: 421, endPoint x: 372, endPoint y: 411, distance: 62.6
click at [372, 411] on div "Starting Period Jan-23 Starting Value 1000 % Growth Rate 0 Repeats Every 0 Min …" at bounding box center [469, 409] width 414 height 34
type input "10"
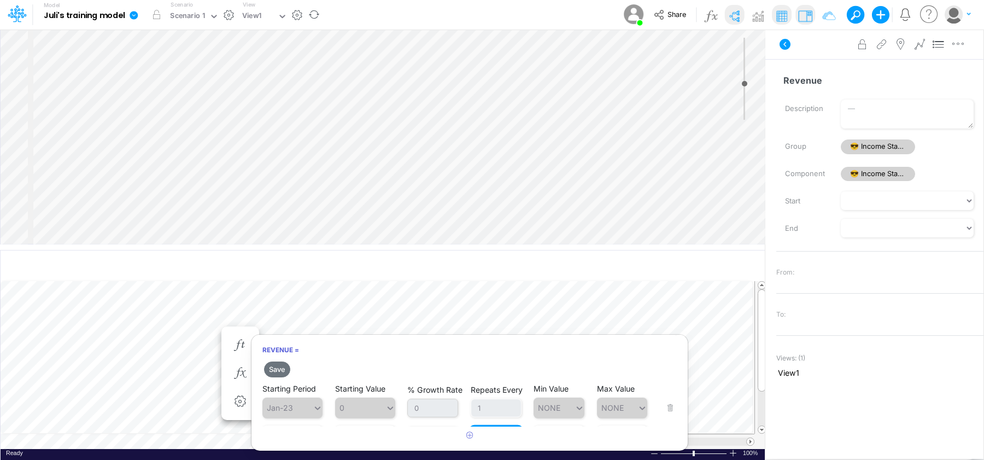
click at [412, 408] on article "Starting Period Jan-23 Starting Value 0 % Growth Rate 0 Repeats Every 1 Min Val…" at bounding box center [469, 404] width 436 height 43
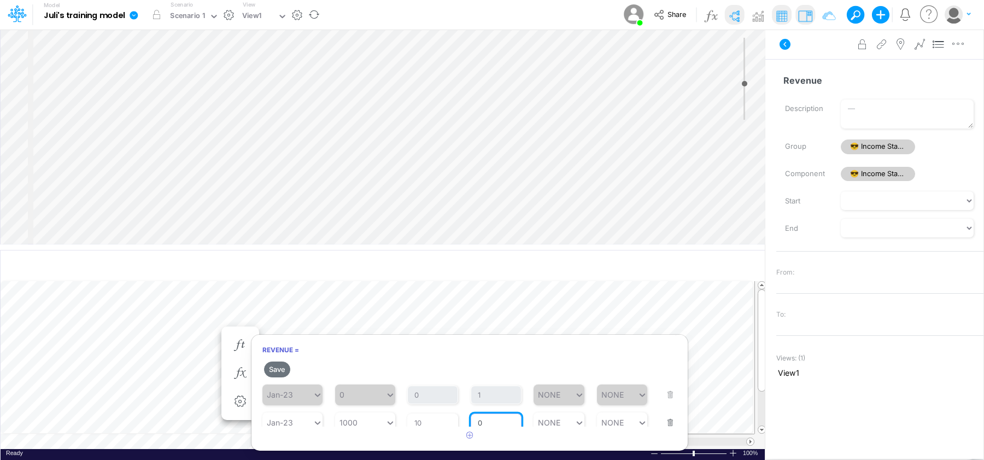
scroll to position [21, 0]
drag, startPoint x: 484, startPoint y: 413, endPoint x: 454, endPoint y: 414, distance: 29.5
click at [454, 414] on div "Starting Period Jan-23 Starting Value 1000 % Growth Rate 10 Repeats Every 0 Min…" at bounding box center [469, 408] width 414 height 34
type input "12"
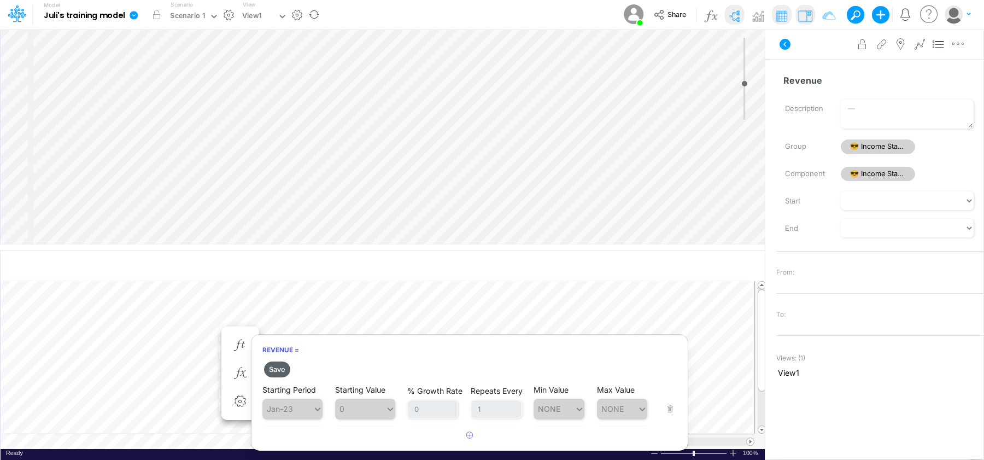
click at [282, 374] on button "Save" at bounding box center [277, 369] width 26 height 16
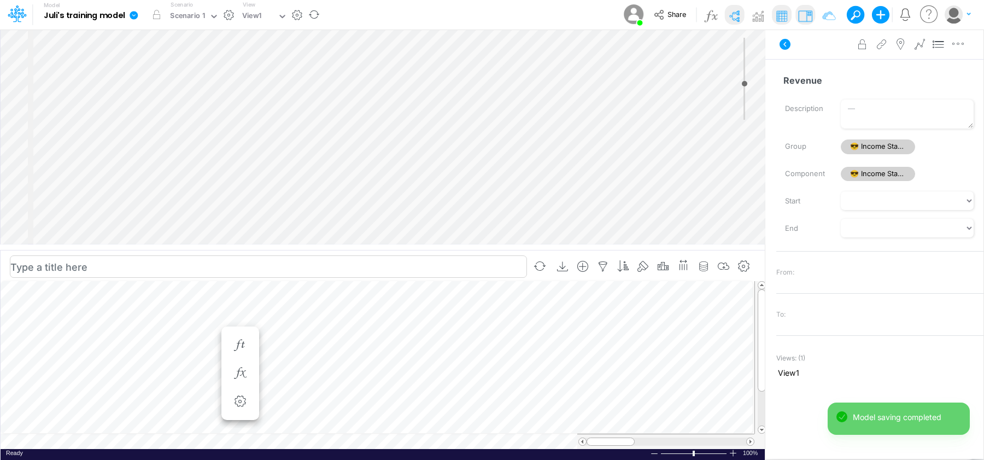
scroll to position [5, 1]
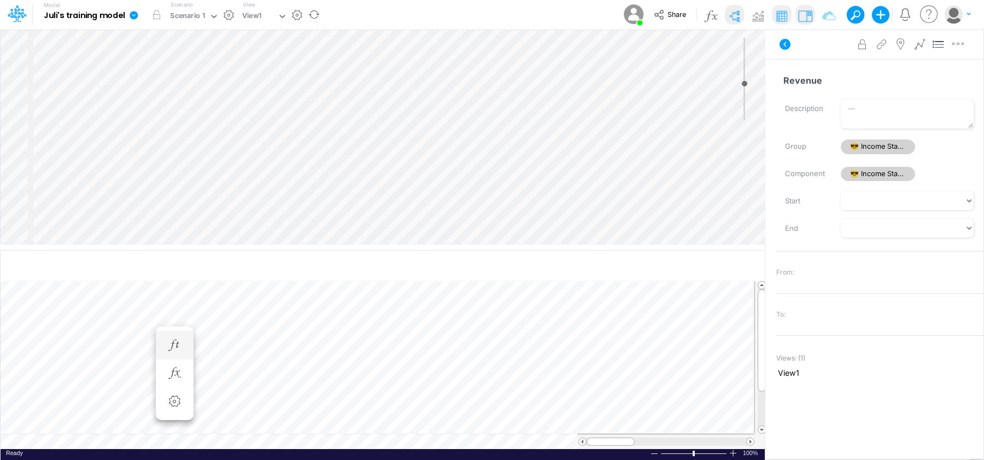
click at [184, 338] on li "Revenue =" at bounding box center [175, 345] width 38 height 28
click at [180, 345] on icon "button" at bounding box center [174, 344] width 16 height 11
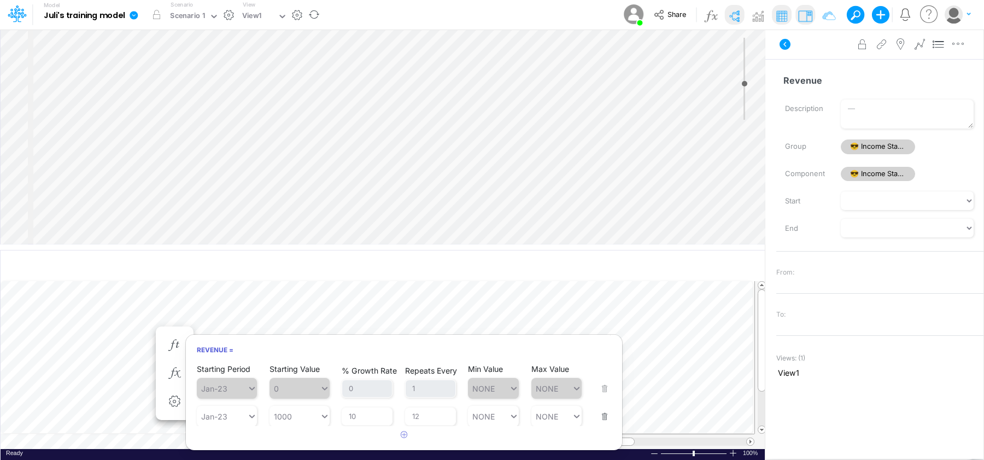
scroll to position [3, 0]
click at [218, 412] on div "Jan-23" at bounding box center [214, 414] width 26 height 9
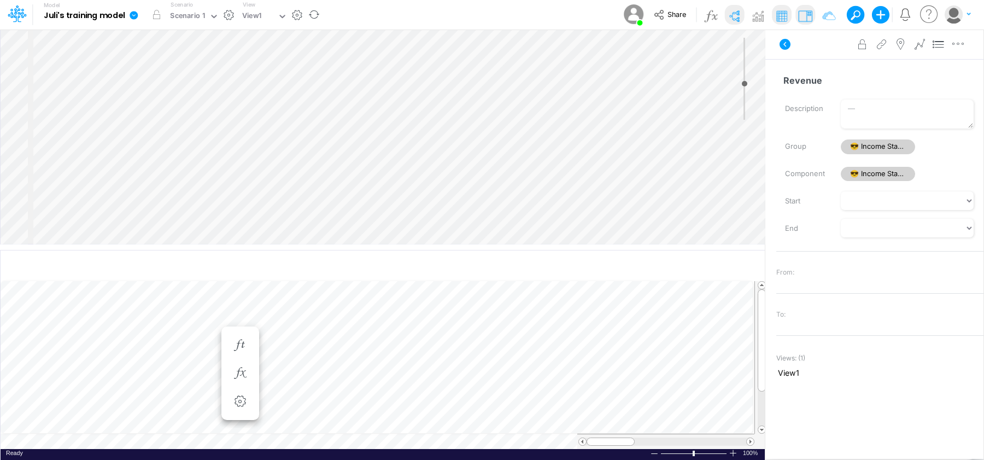
scroll to position [5, 1]
click at [239, 343] on body "Model Juli's training model Edit model settings Duplicate Import QuickBooks Qui…" at bounding box center [492, 230] width 984 height 460
click at [308, 339] on icon "button" at bounding box center [305, 344] width 16 height 11
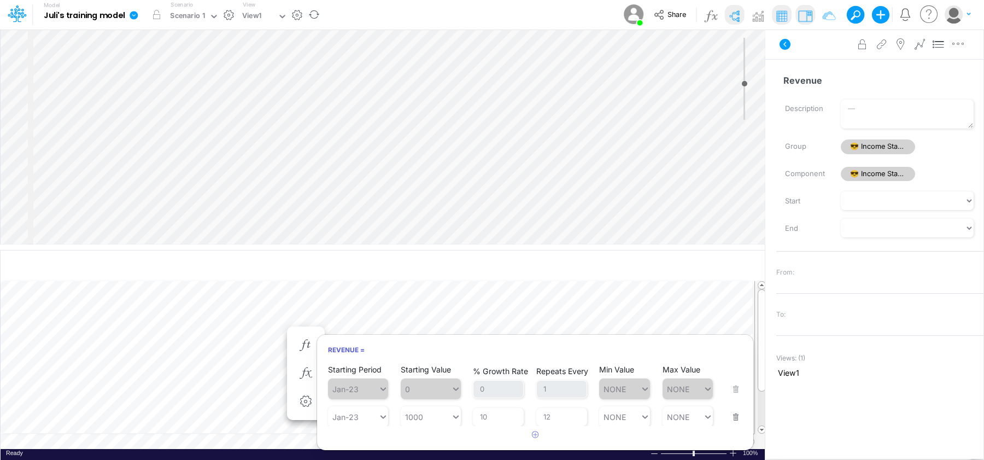
scroll to position [0, 0]
click at [730, 424] on button "button" at bounding box center [732, 411] width 14 height 30
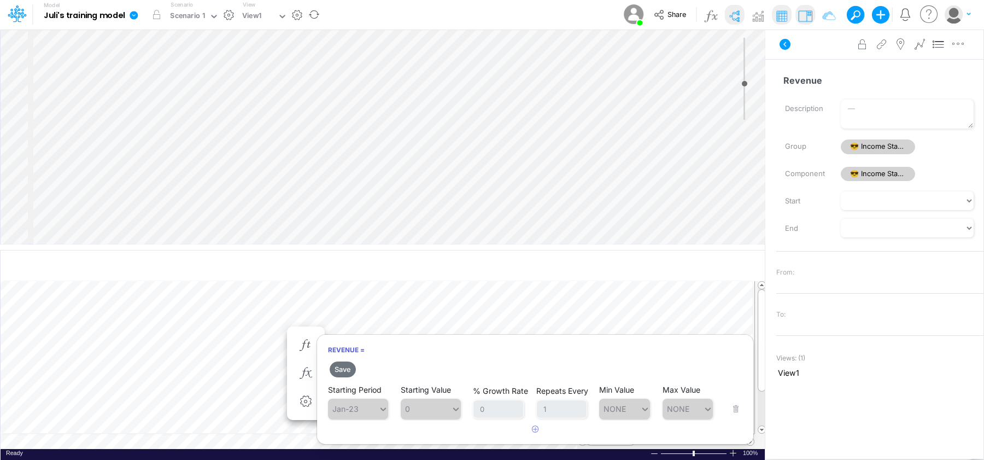
click at [736, 410] on div "Starting Period Jan-23 Starting Value 0 % Growth Rate 0 Repeats Every 1 Min Val…" at bounding box center [535, 402] width 414 height 34
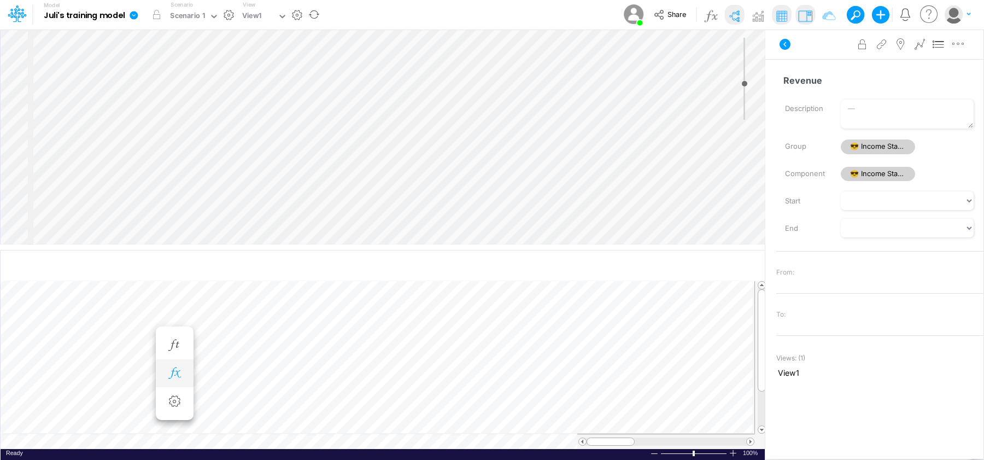
scroll to position [5, 1]
click at [234, 346] on icon "button" at bounding box center [240, 344] width 16 height 11
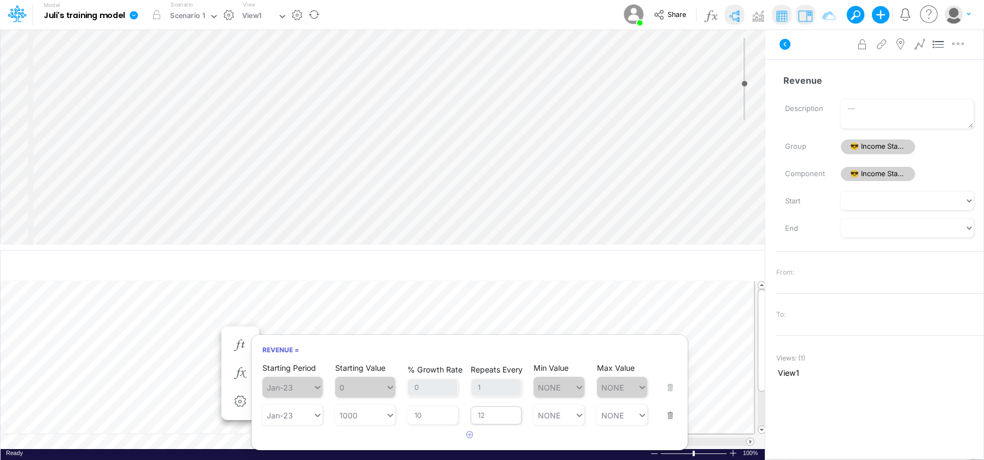
scroll to position [3, 0]
drag, startPoint x: 443, startPoint y: 413, endPoint x: 255, endPoint y: 404, distance: 188.2
click at [255, 404] on article "Starting Period Jan-23 Starting Value 0 % Growth Rate 0 Repeats Every 1 Min Val…" at bounding box center [469, 394] width 436 height 62
click at [375, 426] on article at bounding box center [469, 435] width 436 height 18
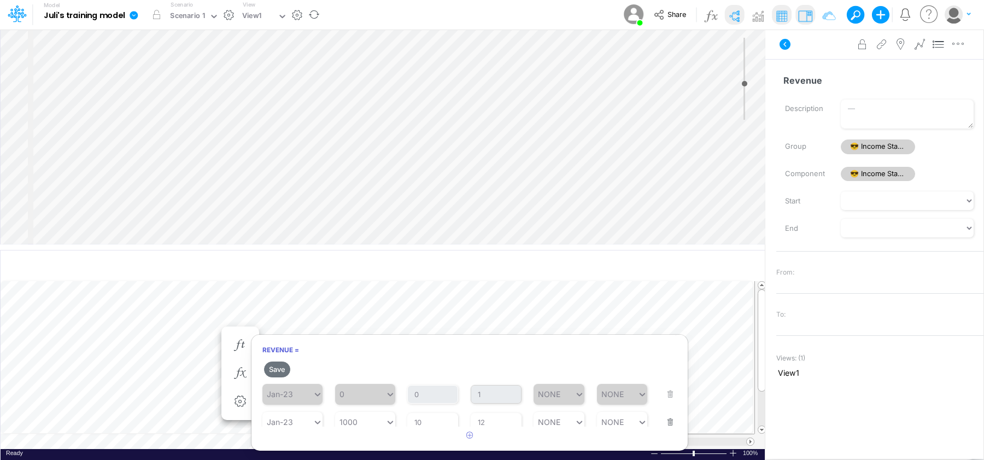
scroll to position [21, 0]
click at [468, 431] on icon "button" at bounding box center [469, 434] width 7 height 7
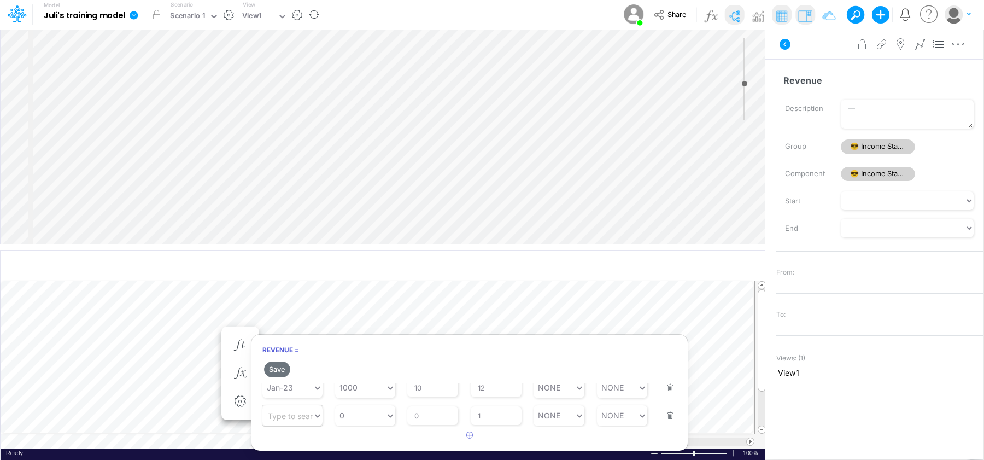
click at [308, 418] on div "Type to search..." at bounding box center [298, 414] width 60 height 9
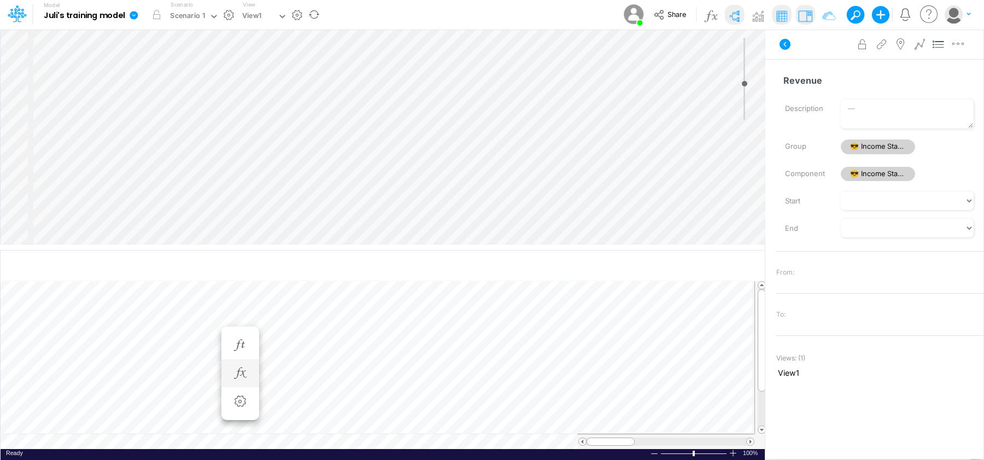
scroll to position [5, 1]
click at [244, 332] on li "Revenue =" at bounding box center [240, 345] width 38 height 28
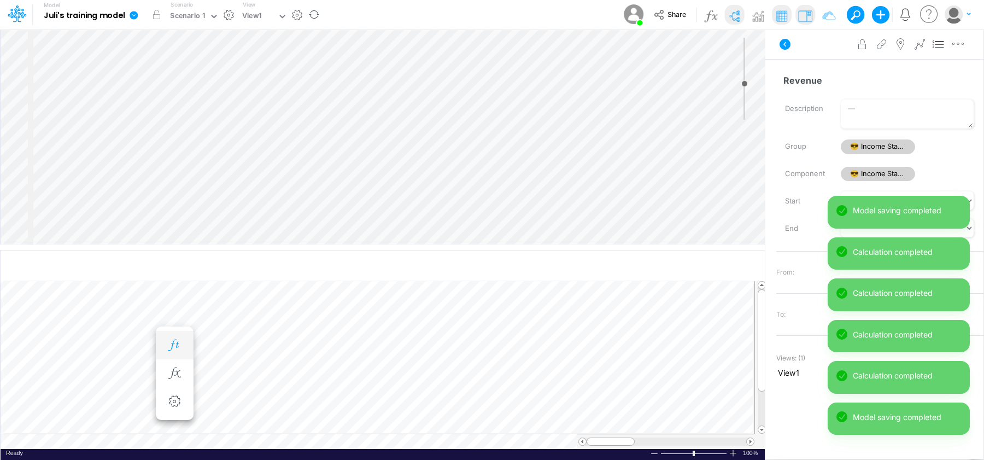
click at [180, 341] on icon "button" at bounding box center [174, 344] width 16 height 11
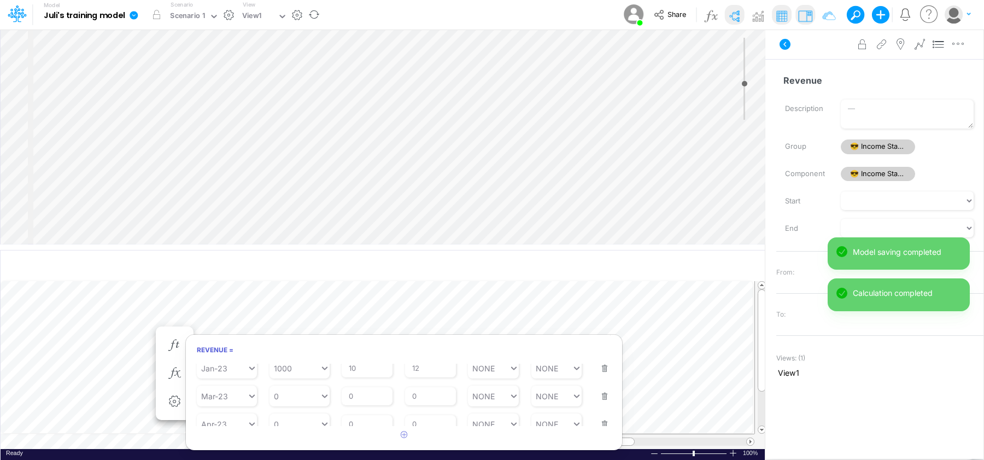
scroll to position [58, 0]
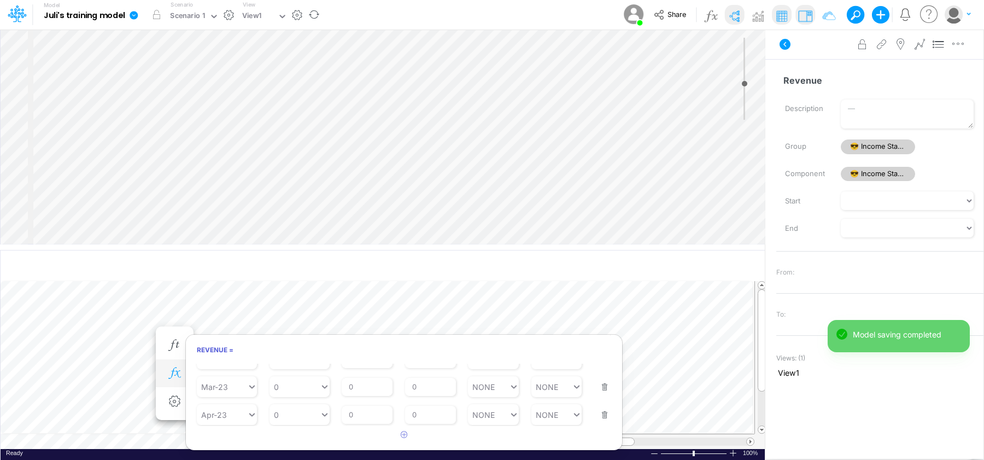
click at [169, 372] on icon "button" at bounding box center [174, 372] width 16 height 11
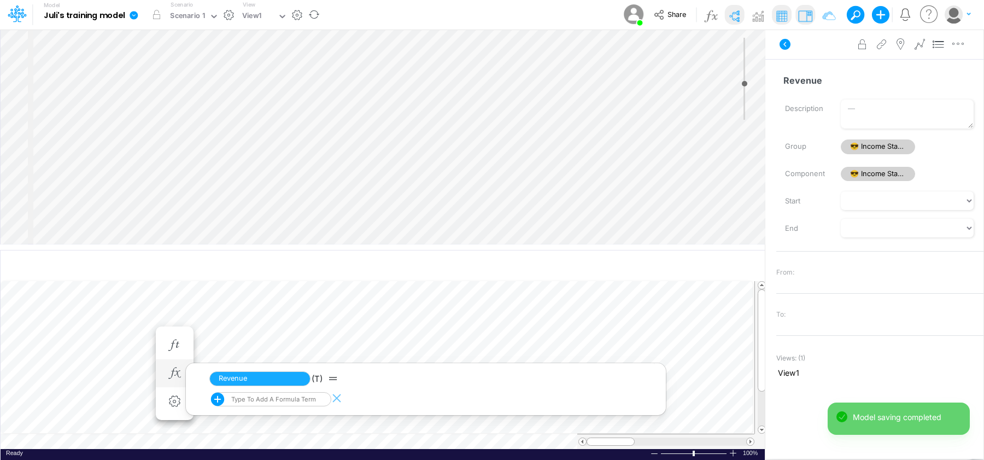
scroll to position [5, 1]
click at [178, 343] on icon "button" at bounding box center [174, 344] width 16 height 11
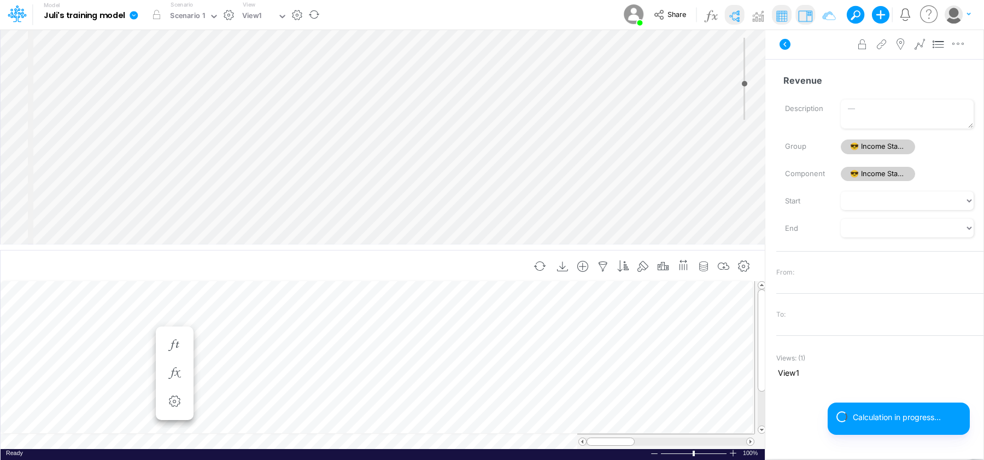
select select "1"
select select "Multiply"
select select "Add"
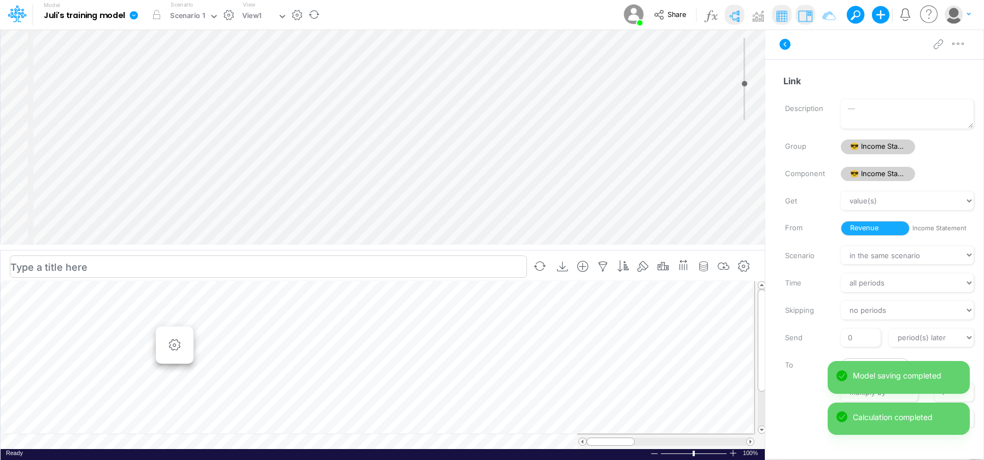
scroll to position [5, 1]
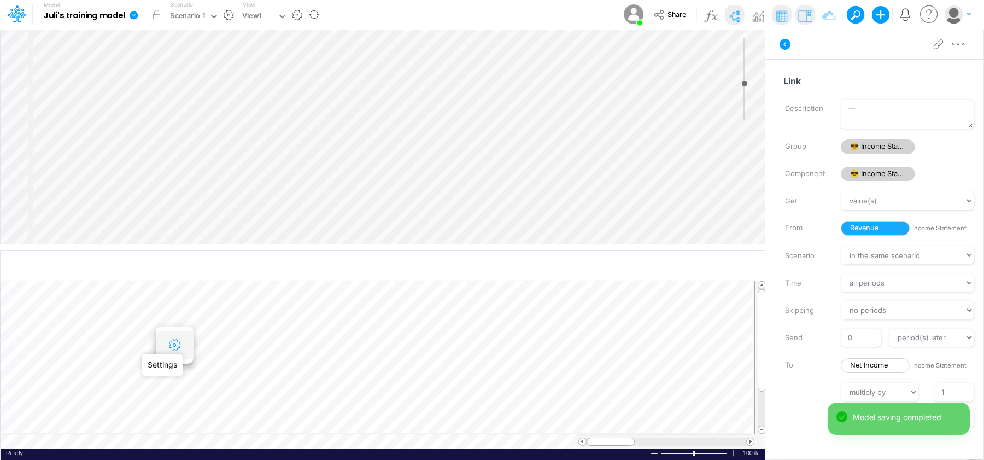
click at [175, 344] on icon "button" at bounding box center [174, 344] width 16 height 11
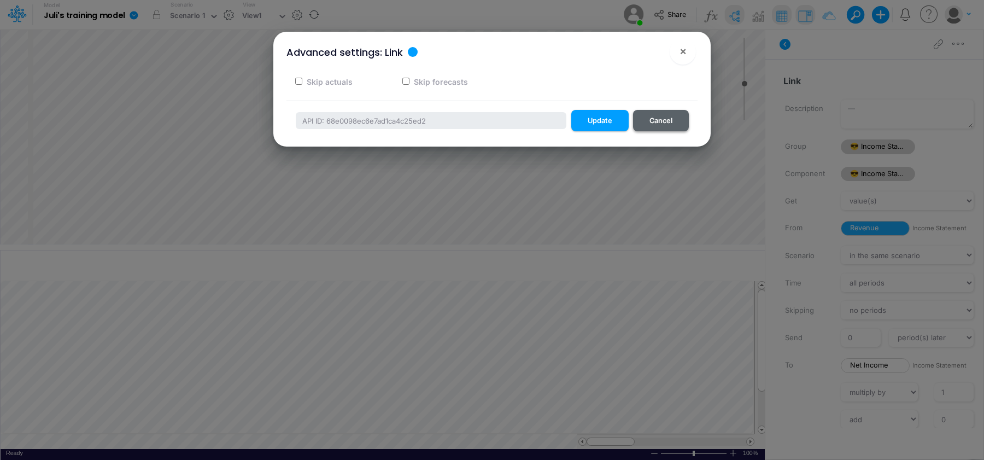
click at [662, 118] on button "Cancel" at bounding box center [661, 120] width 56 height 21
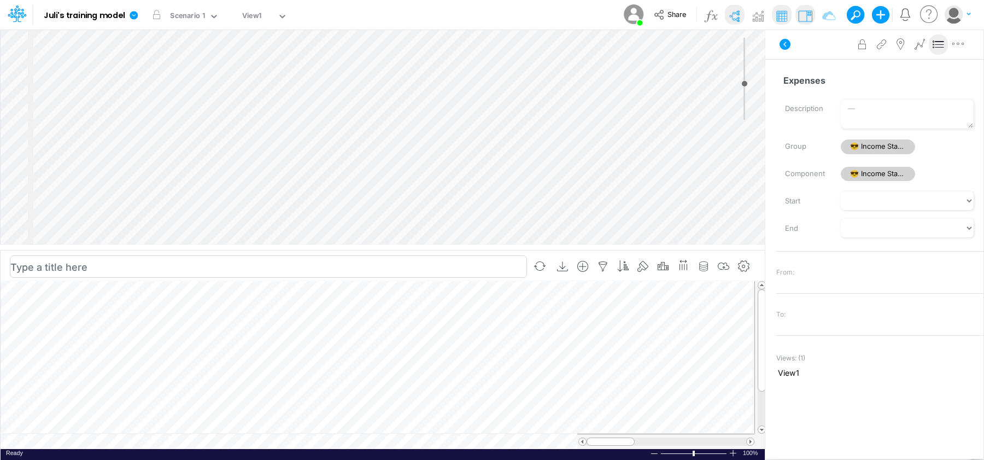
select select "1"
select select "Multiply"
select select "Add"
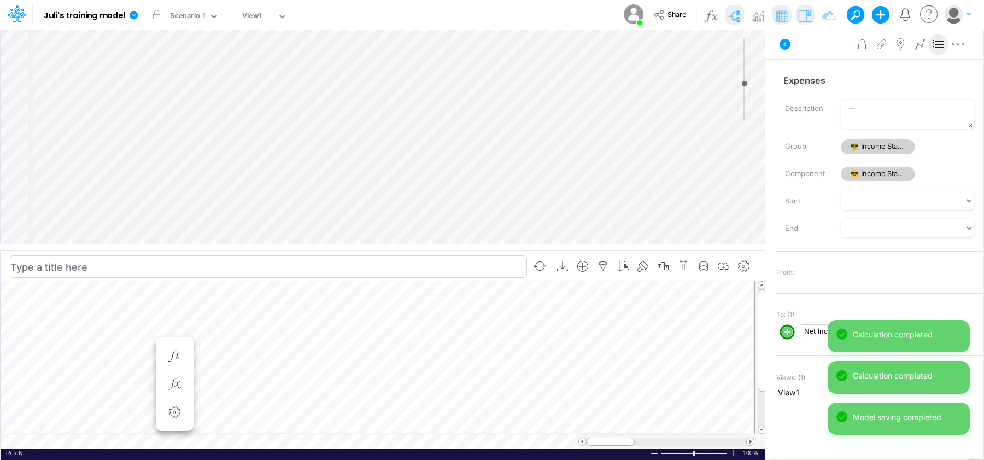
scroll to position [5, 1]
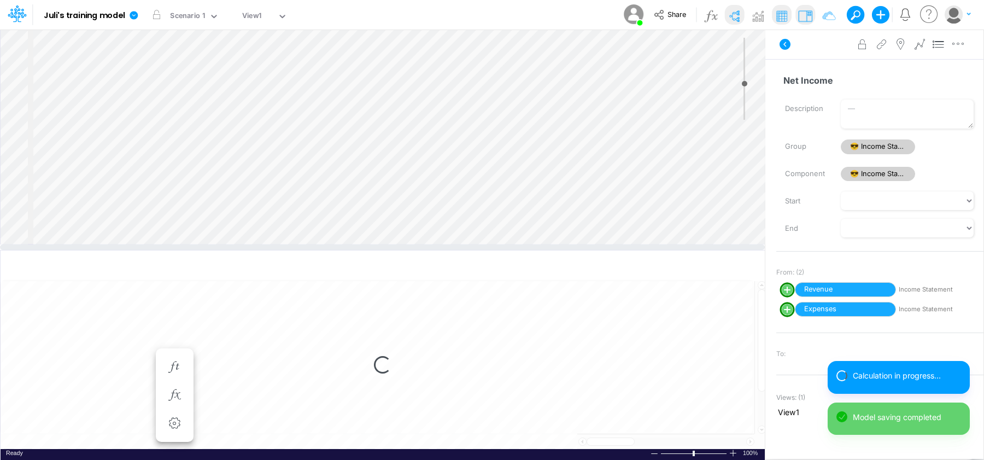
select select "1"
select select "Multiply"
select select "Add"
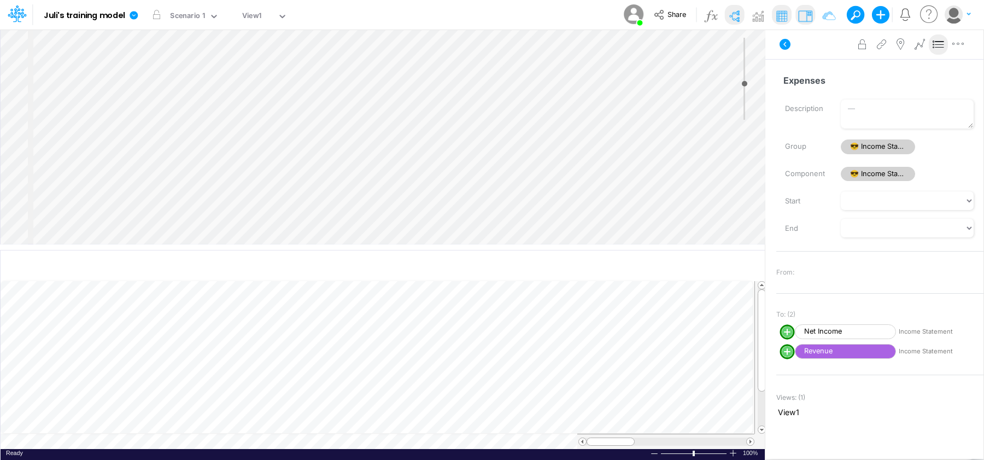
select select "1"
select select "Multiply"
select select "Add"
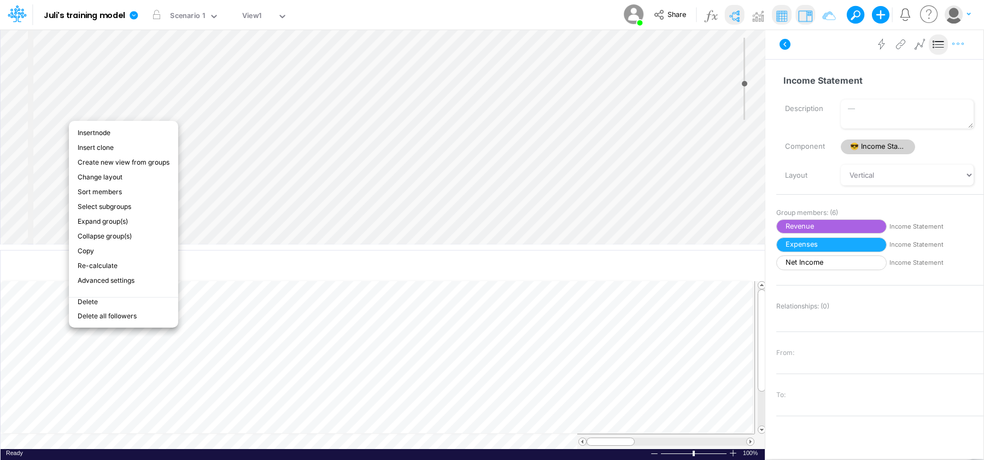
click at [965, 50] on button "button" at bounding box center [958, 44] width 20 height 22
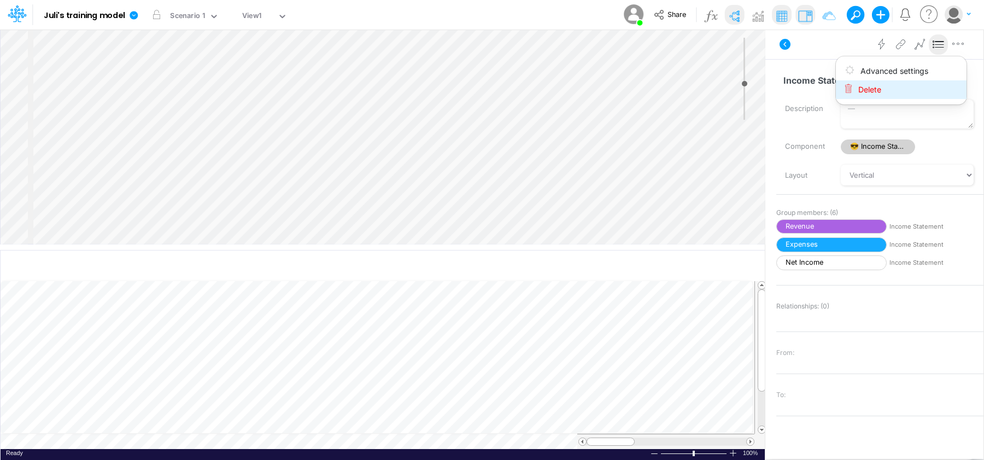
click at [924, 86] on button "Delete" at bounding box center [901, 89] width 131 height 19
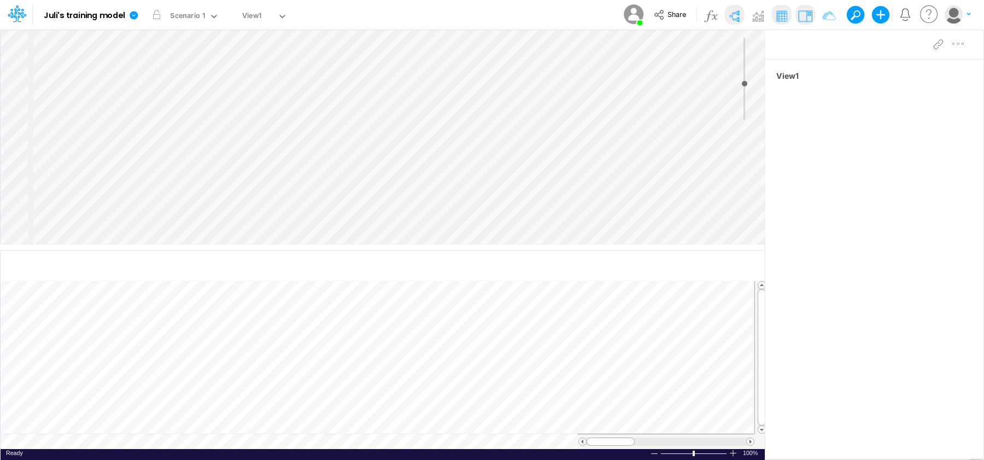
click at [111, 60] on div "Insert node Component Variable Constant Group Addition Subtraction Multiplicati…" at bounding box center [383, 137] width 764 height 214
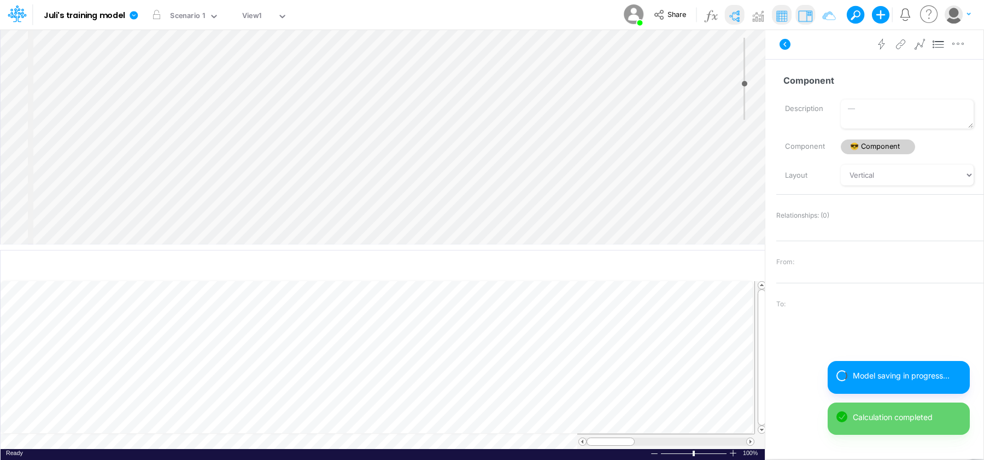
click at [148, 52] on div "Insert node Variable Constant Group Addition Subtraction Multiplication Divisio…" at bounding box center [383, 137] width 764 height 214
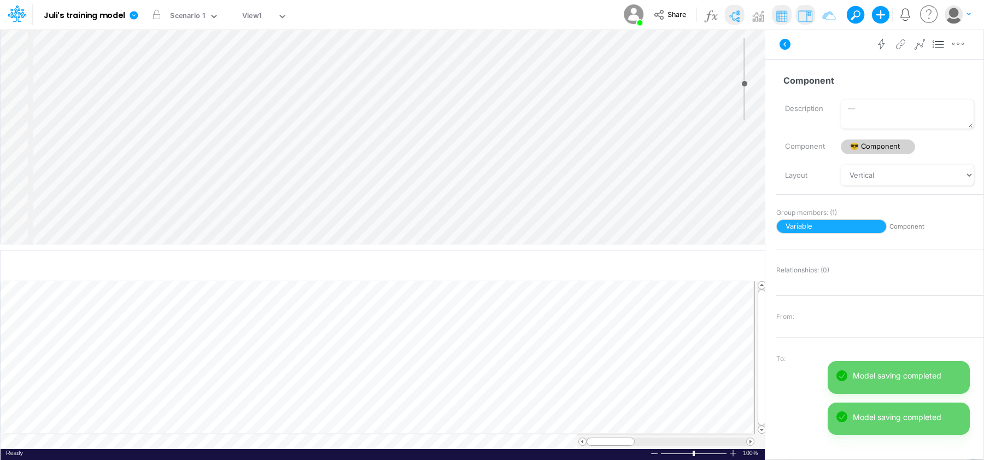
click at [150, 97] on div "Insert node Variable Constant Group Addition Subtraction Multiplication Divisio…" at bounding box center [383, 137] width 764 height 214
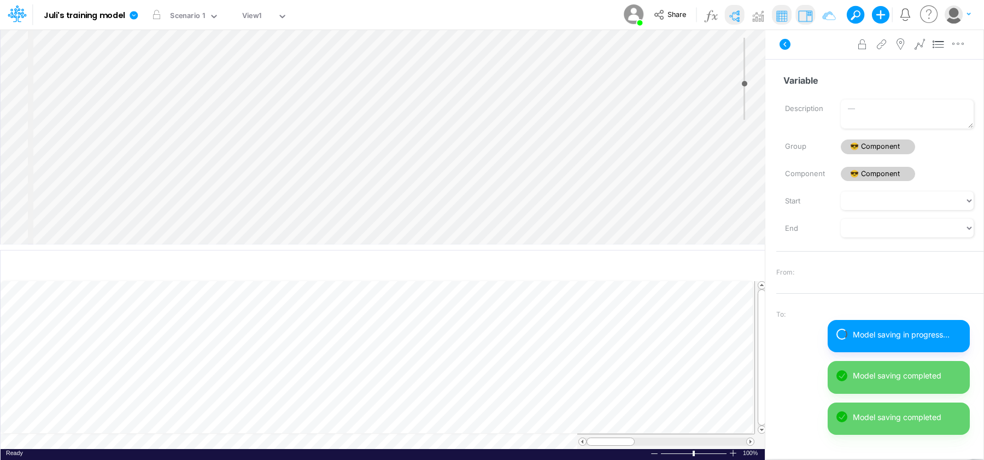
click at [172, 132] on div "Insert child node Variable Constant Group Addition Subtraction Multiplication D…" at bounding box center [383, 137] width 764 height 214
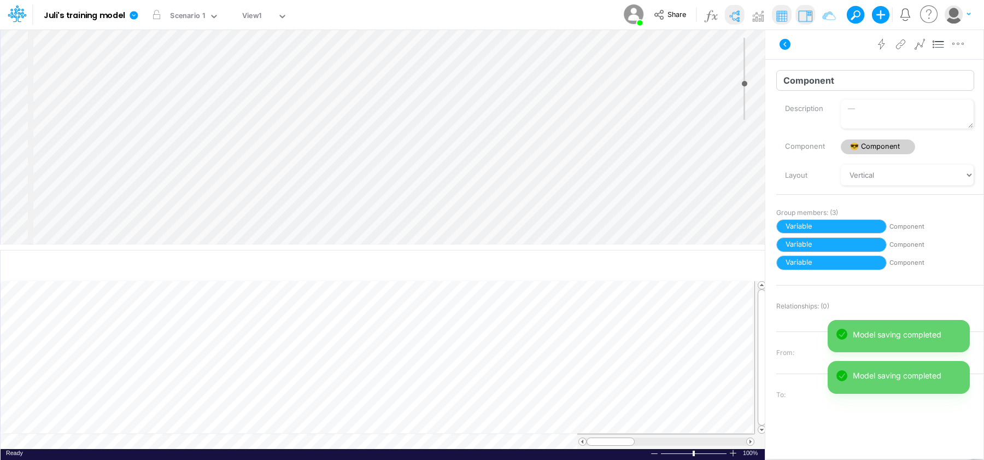
click at [871, 81] on input "Component" at bounding box center [875, 80] width 198 height 21
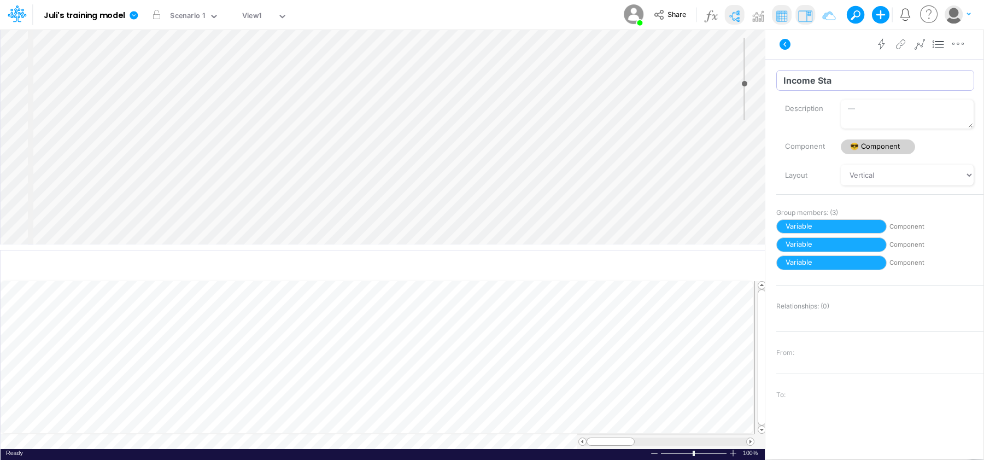
type input "Income Statement"
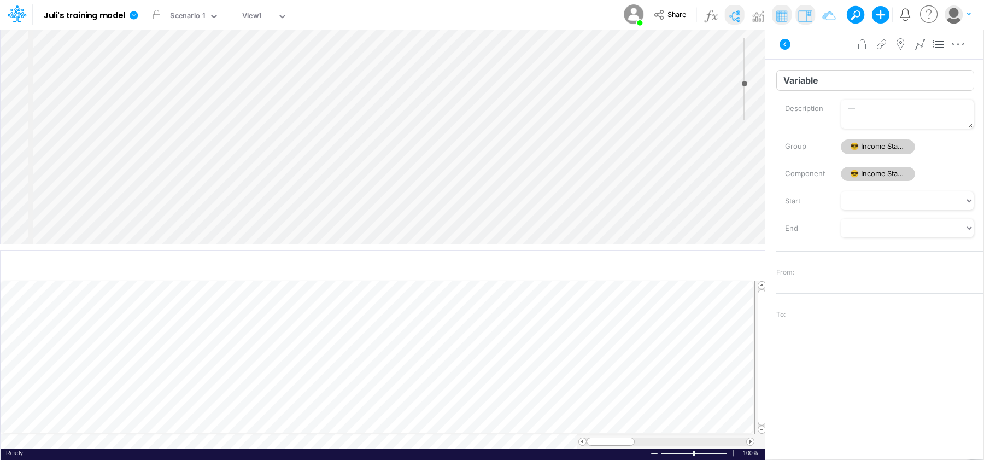
click at [621, 65] on div "Insert child node Variable Constant Group Addition Subtraction Multiplication D…" at bounding box center [492, 244] width 984 height 431
click at [709, 74] on div "Insert child node Variable Constant Group Addition Subtraction Multiplication D…" at bounding box center [492, 244] width 984 height 431
click at [764, 76] on div "Insert child node Variable Constant Group Addition Subtraction Multiplication D…" at bounding box center [492, 244] width 984 height 431
drag, startPoint x: 828, startPoint y: 83, endPoint x: 771, endPoint y: 76, distance: 57.3
click at [771, 76] on div "Variable Name already in use" at bounding box center [880, 80] width 224 height 21
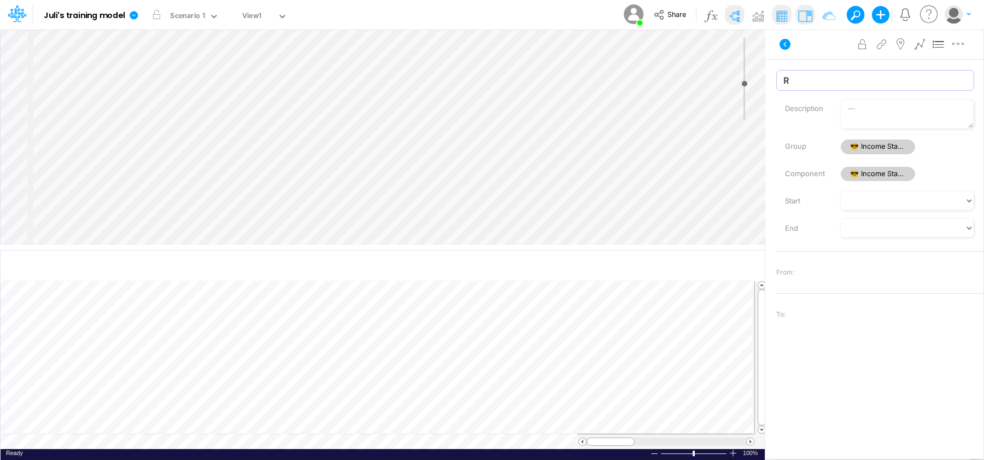
type input "Revenue"
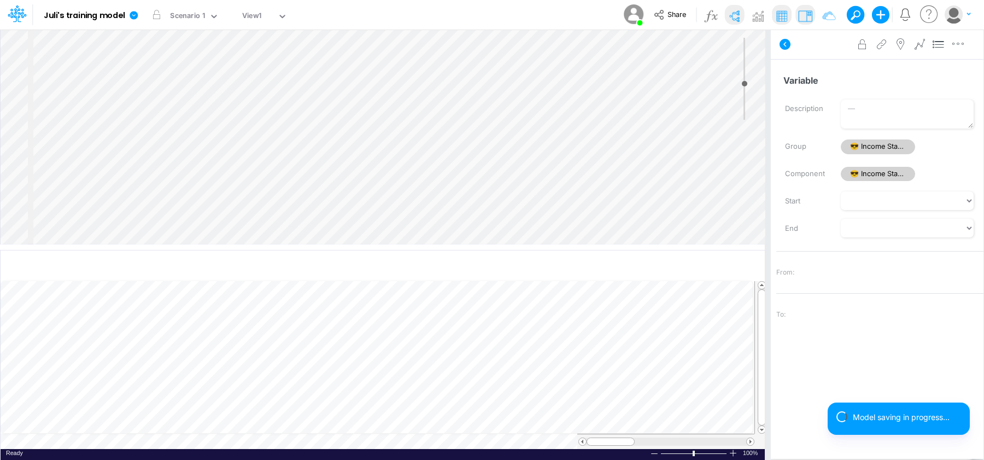
click at [753, 82] on div "Insert child node Variable Constant Group Addition Subtraction Multiplication D…" at bounding box center [492, 244] width 984 height 431
click at [805, 88] on input "Variable" at bounding box center [875, 80] width 198 height 21
type input "-10"
click at [737, 96] on input "range" at bounding box center [744, 79] width 14 height 82
click at [818, 81] on input "Variable" at bounding box center [875, 80] width 198 height 21
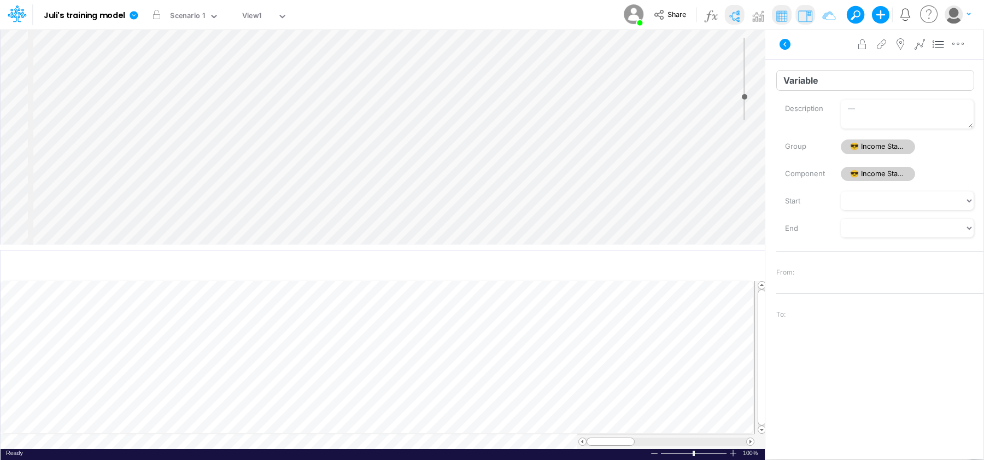
click at [799, 78] on input "Variable" at bounding box center [875, 80] width 198 height 21
type input "Expense"
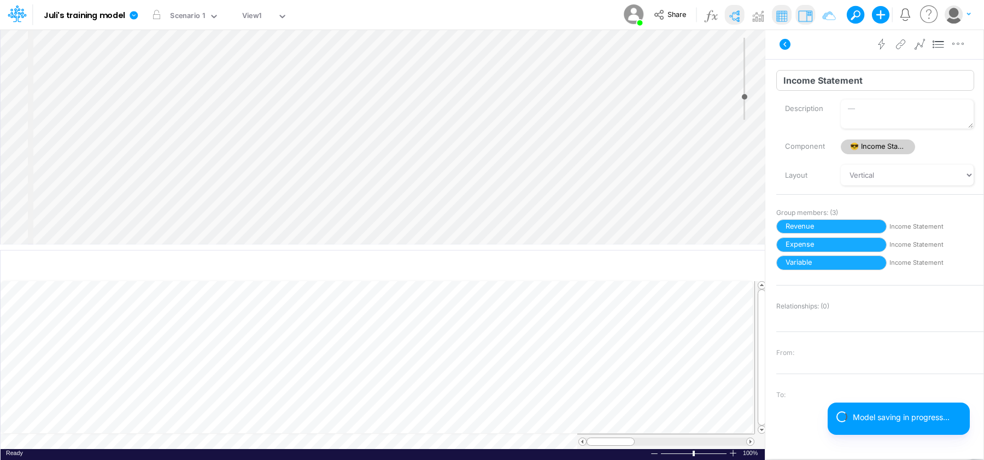
click at [851, 79] on input "Income Statement" at bounding box center [875, 80] width 198 height 21
click at [853, 79] on input "Income Statement" at bounding box center [875, 80] width 198 height 21
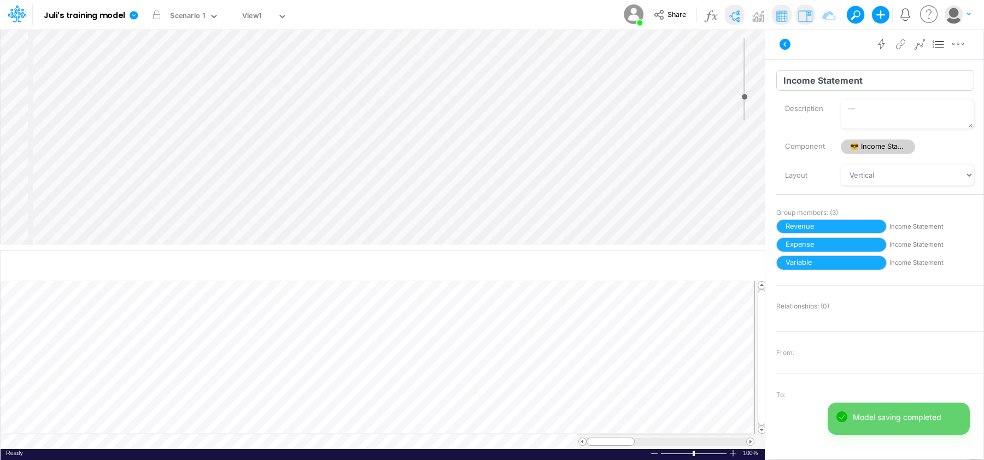
click at [852, 79] on input "Income Statement" at bounding box center [875, 80] width 198 height 21
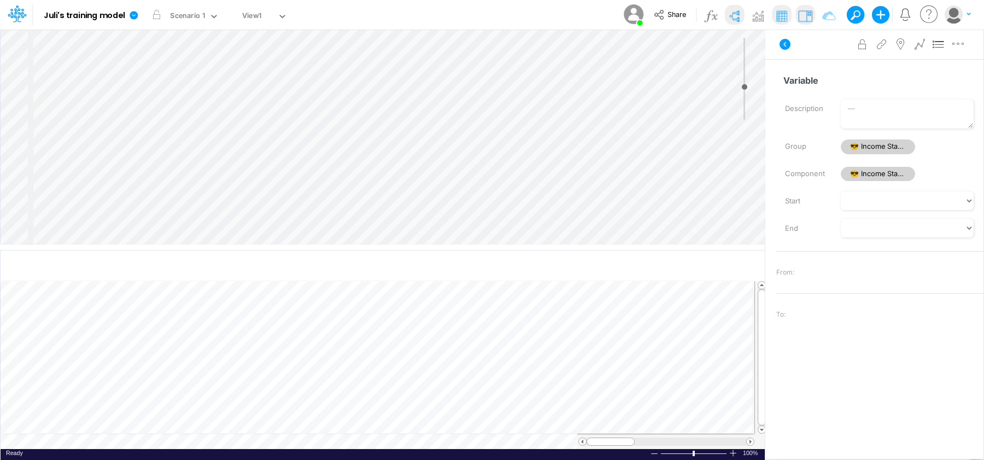
type input "10"
click at [779, 93] on div "Variable Name already in use Description Group 😎 Income Statement Component 😎 I…" at bounding box center [874, 243] width 218 height 369
click at [790, 86] on input "Variable" at bounding box center [875, 80] width 198 height 21
type input "Net Income"
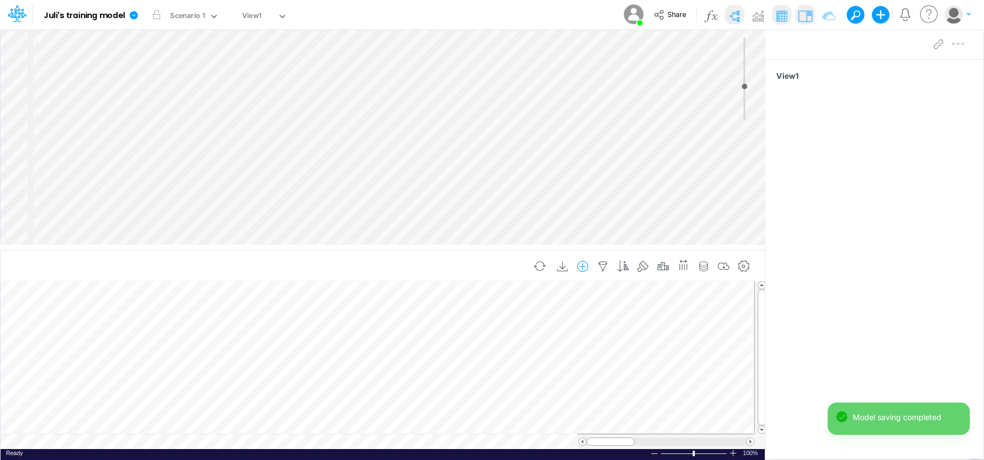
scroll to position [5, 1]
click at [961, 45] on div at bounding box center [948, 44] width 39 height 22
click at [957, 44] on div at bounding box center [948, 44] width 39 height 22
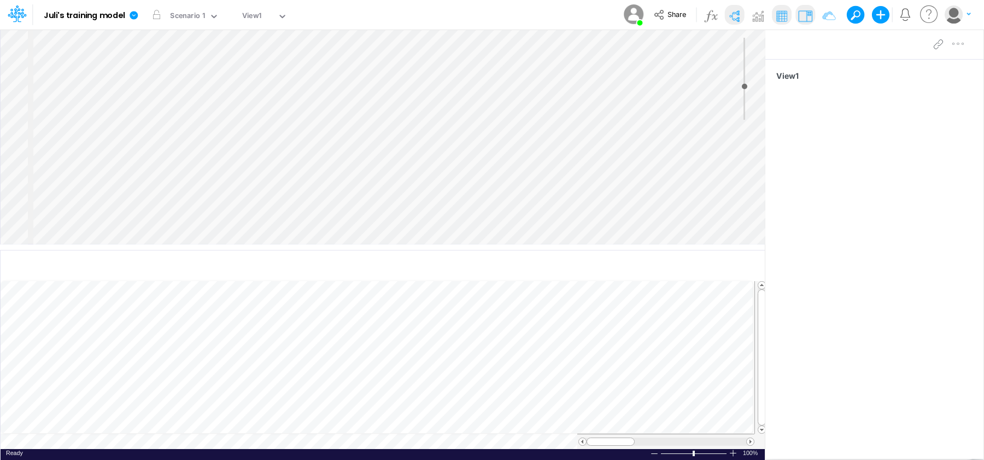
select select "1"
select select "Multiply"
select select "Add"
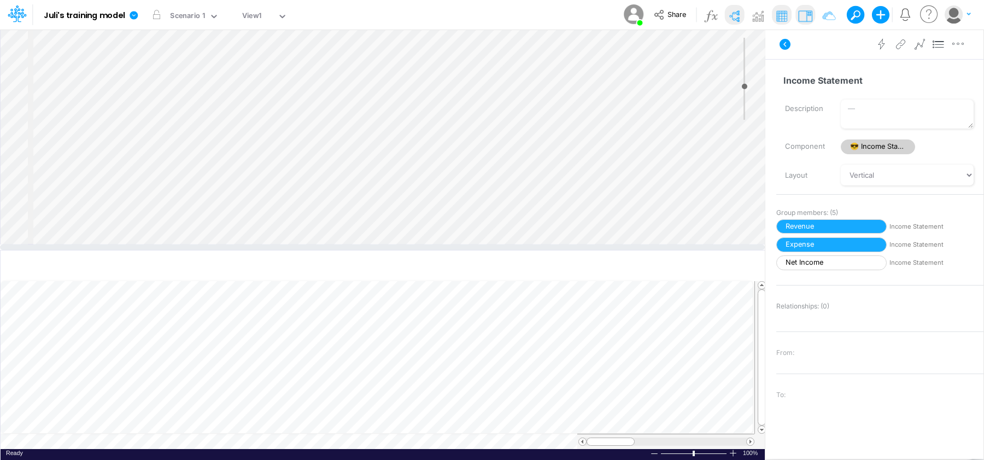
select select "1"
select select "Multiply"
select select "Add"
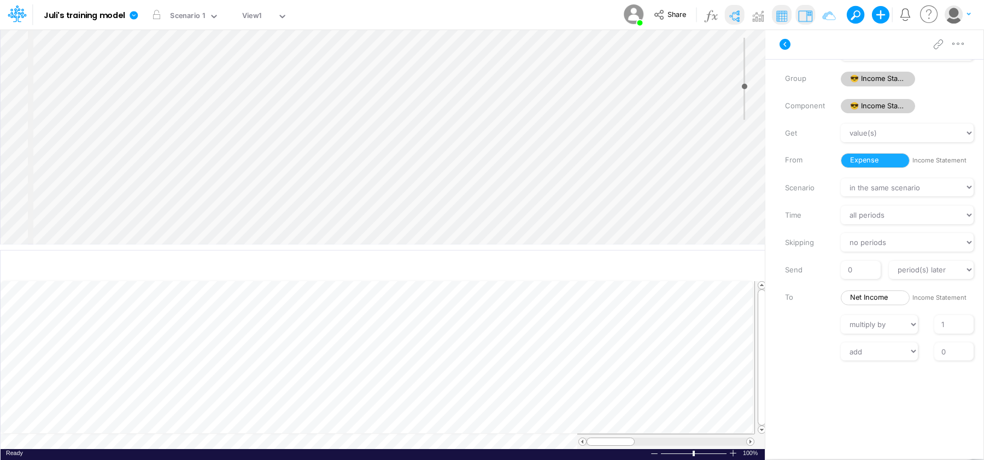
scroll to position [102, 0]
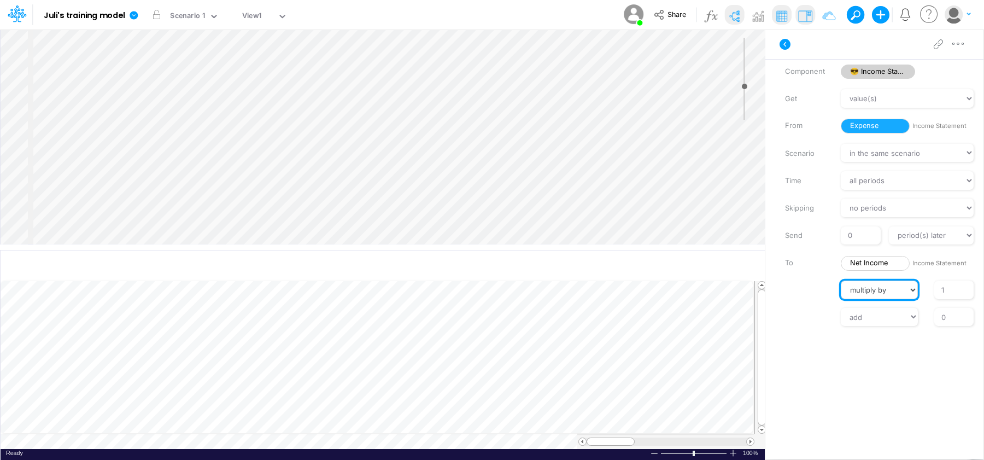
click at [885, 291] on select "// multiply by divide by" at bounding box center [879, 289] width 77 height 19
click at [841, 280] on select "// multiply by divide by" at bounding box center [879, 289] width 77 height 19
click at [951, 291] on input "1" at bounding box center [953, 289] width 39 height 19
type input "-1"
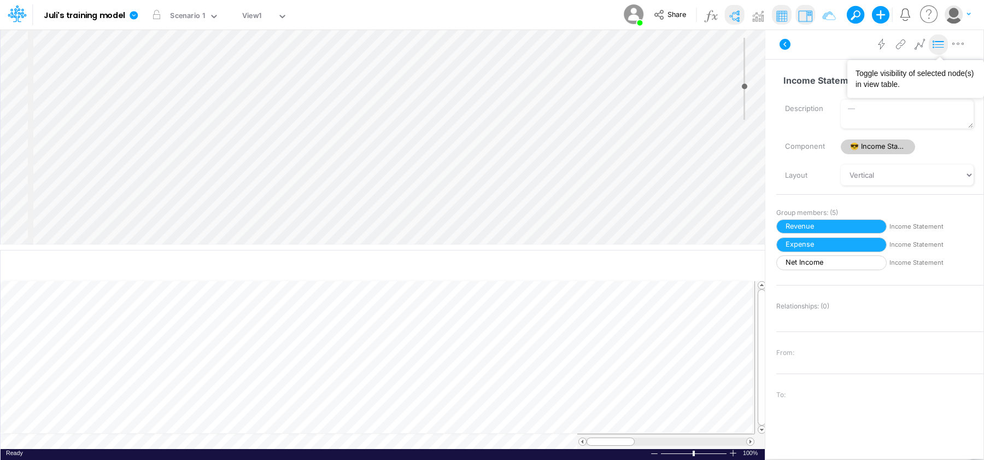
click at [940, 46] on icon at bounding box center [938, 44] width 16 height 11
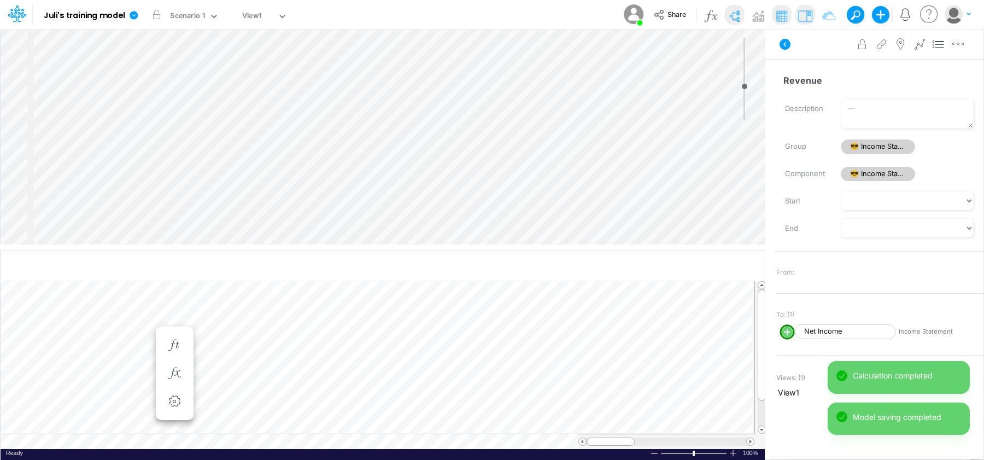
scroll to position [5, 1]
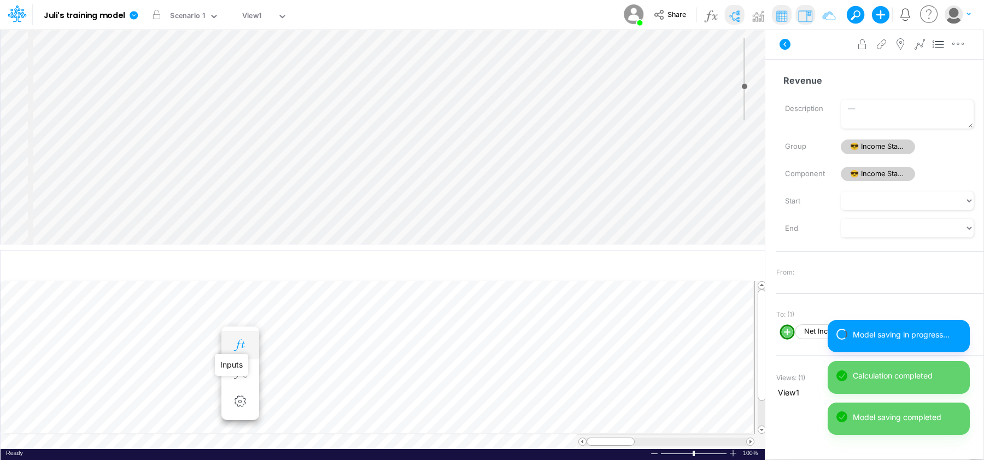
click at [236, 341] on icon "button" at bounding box center [240, 344] width 16 height 11
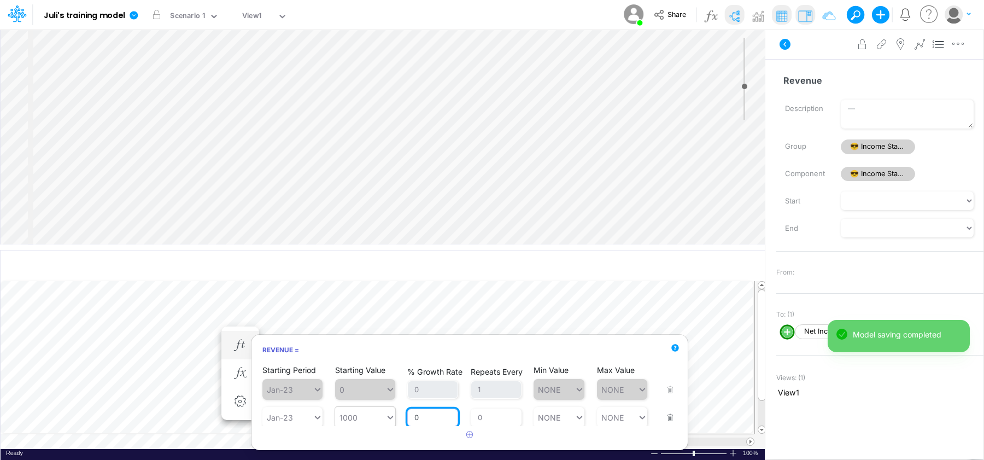
drag, startPoint x: 422, startPoint y: 418, endPoint x: 349, endPoint y: 407, distance: 73.5
click at [349, 407] on div "Starting Period Jan-23 Starting Value 1000 % Growth Rate 0 Repeats Every 0 Min …" at bounding box center [469, 410] width 414 height 34
type input "10"
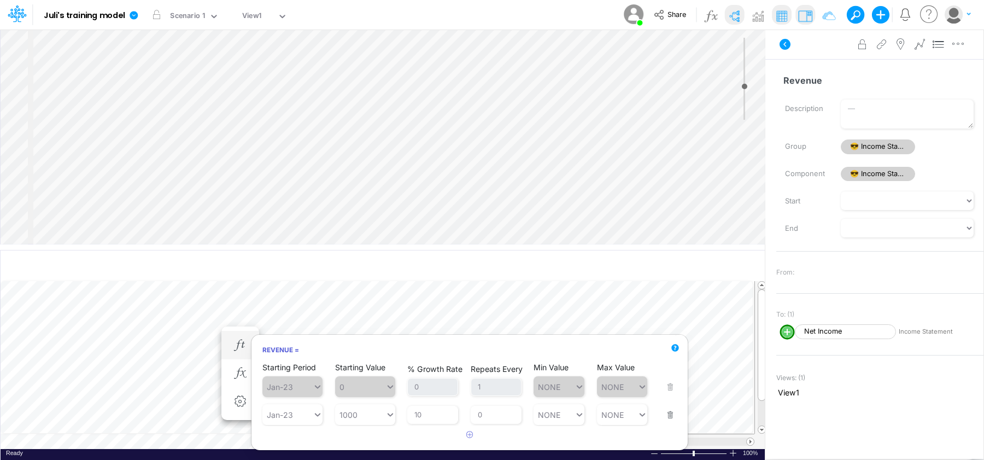
scroll to position [21, 0]
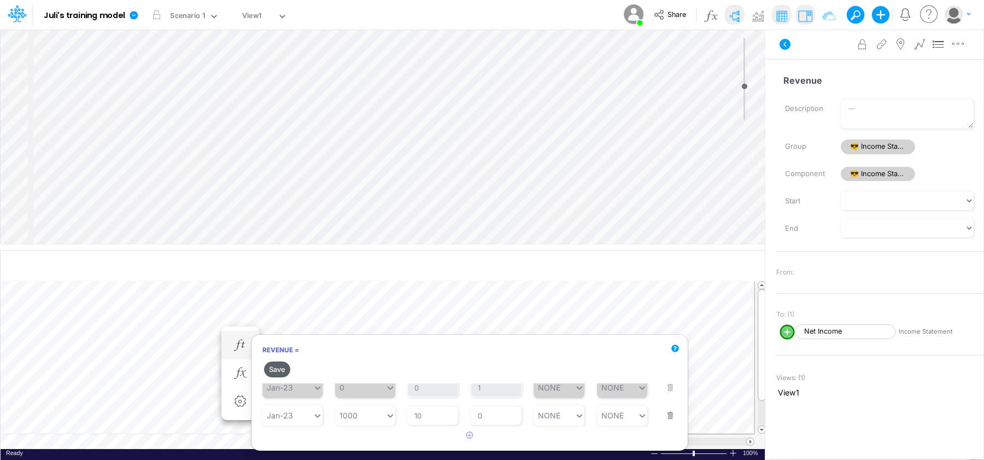
click at [278, 368] on button "Save" at bounding box center [277, 369] width 26 height 16
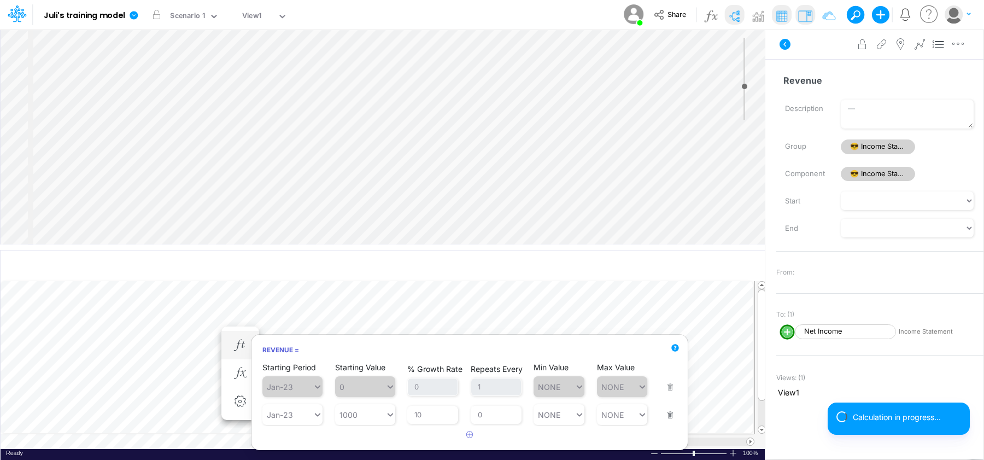
scroll to position [3, 0]
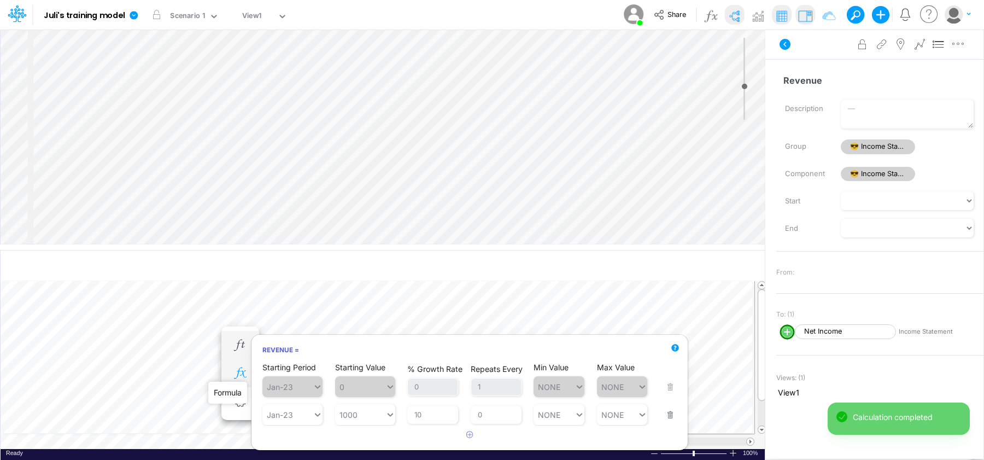
click at [237, 370] on icon "button" at bounding box center [240, 372] width 16 height 11
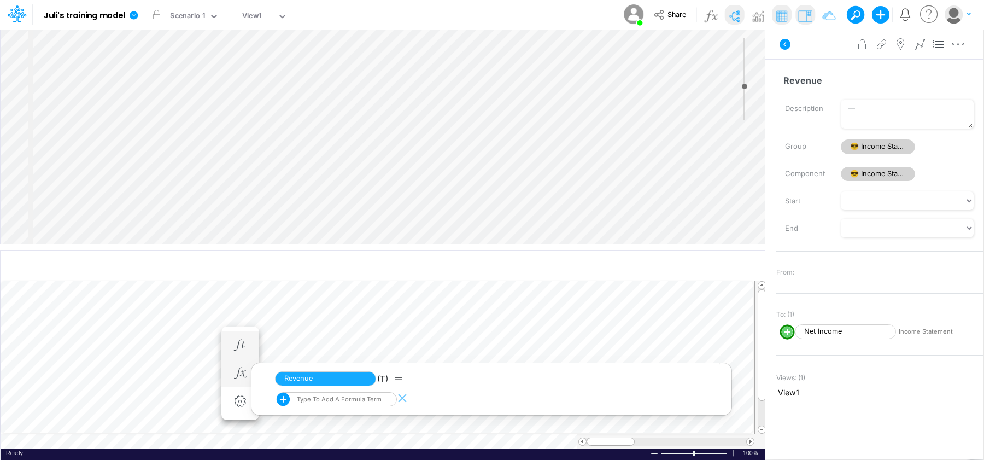
click at [280, 397] on icon at bounding box center [283, 398] width 13 height 13
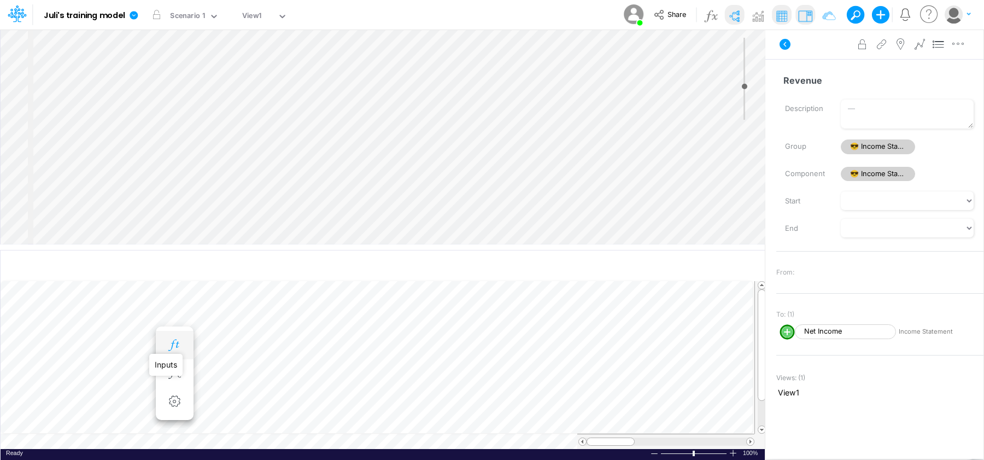
click at [179, 349] on icon "button" at bounding box center [174, 344] width 16 height 11
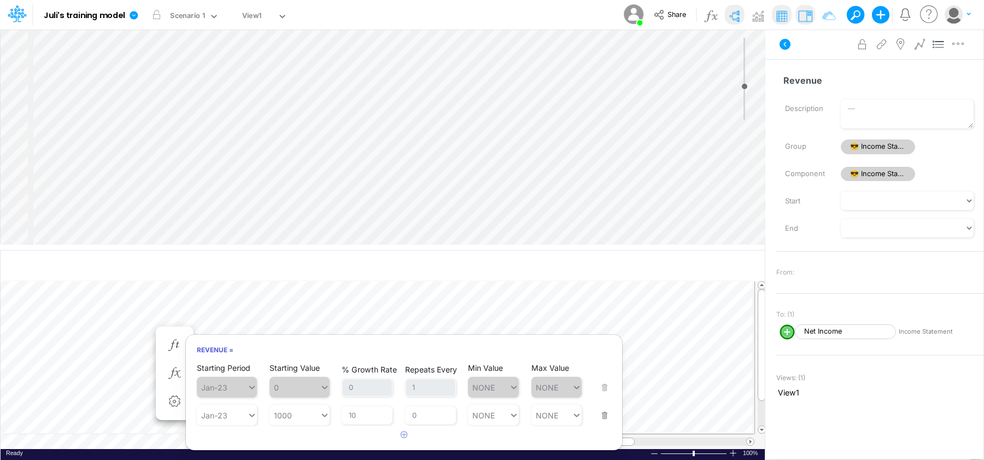
scroll to position [3, 0]
drag, startPoint x: 437, startPoint y: 415, endPoint x: 362, endPoint y: 407, distance: 75.3
click at [362, 407] on div "Starting Period Jan-23 Starting Value 1000 % Growth Rate 10 Repeats Every 0 Min…" at bounding box center [404, 407] width 414 height 34
type input "1"
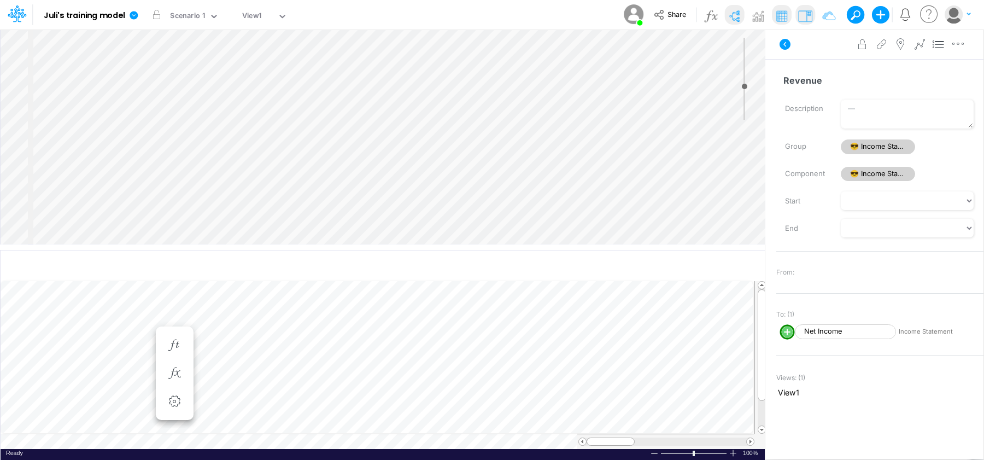
scroll to position [5, 1]
click at [253, 371] on li at bounding box center [240, 373] width 38 height 28
click at [243, 372] on icon "button" at bounding box center [240, 372] width 16 height 11
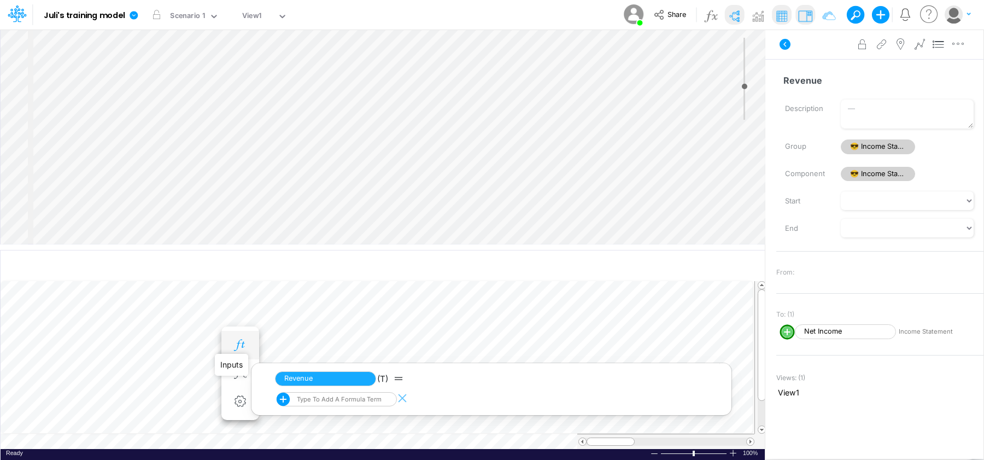
click at [247, 346] on icon "button" at bounding box center [240, 344] width 16 height 11
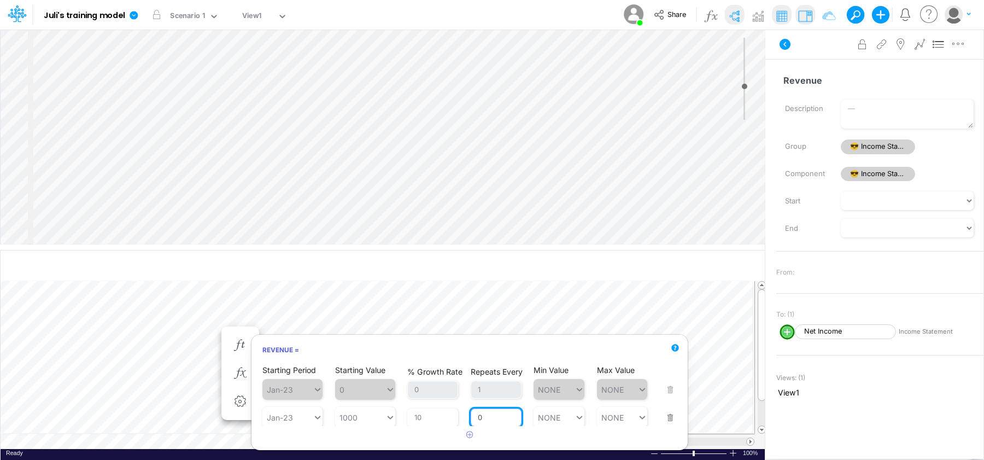
drag, startPoint x: 489, startPoint y: 416, endPoint x: 398, endPoint y: 408, distance: 91.6
click at [398, 408] on div "Starting Period Jan-23 Starting Value 1000 % Growth Rate 10 Repeats Every 0 Min…" at bounding box center [469, 410] width 414 height 34
type input "1"
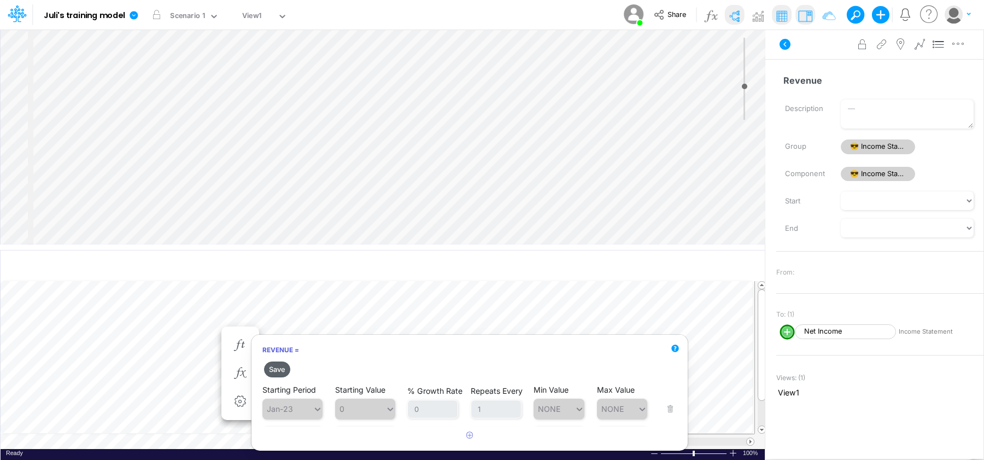
click at [280, 371] on button "Save" at bounding box center [277, 369] width 26 height 16
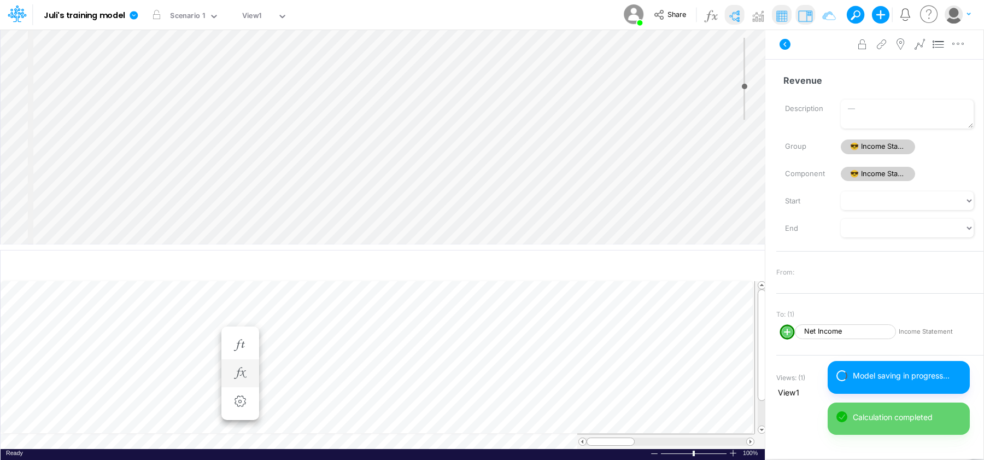
scroll to position [5, 1]
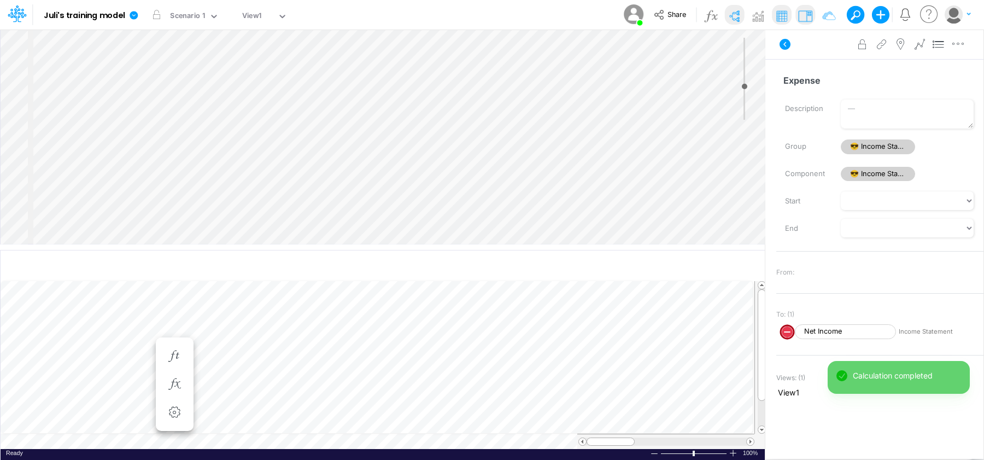
scroll to position [5, 1]
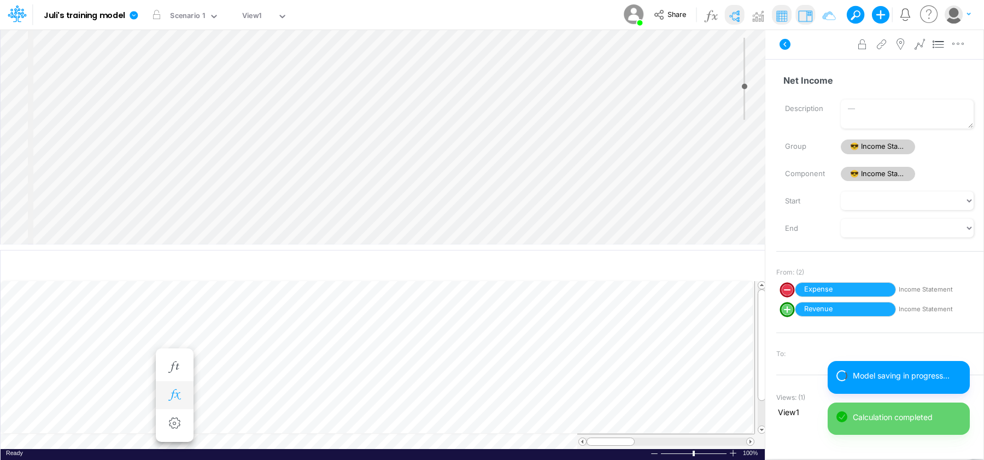
scroll to position [5, 1]
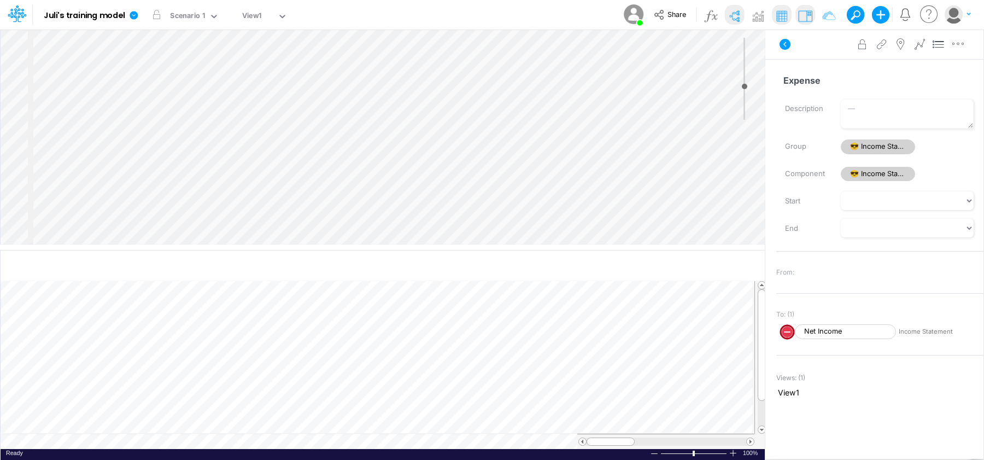
scroll to position [5, 1]
click at [230, 352] on button "button" at bounding box center [240, 356] width 20 height 22
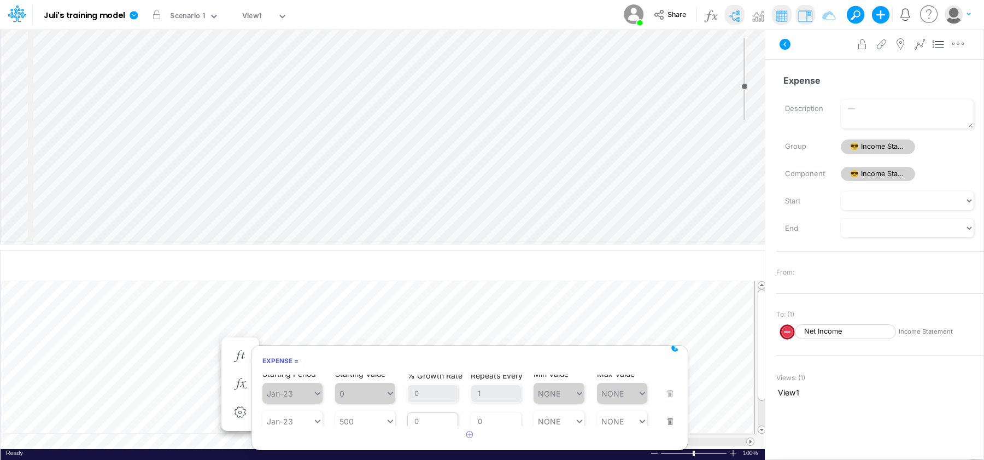
scroll to position [14, 0]
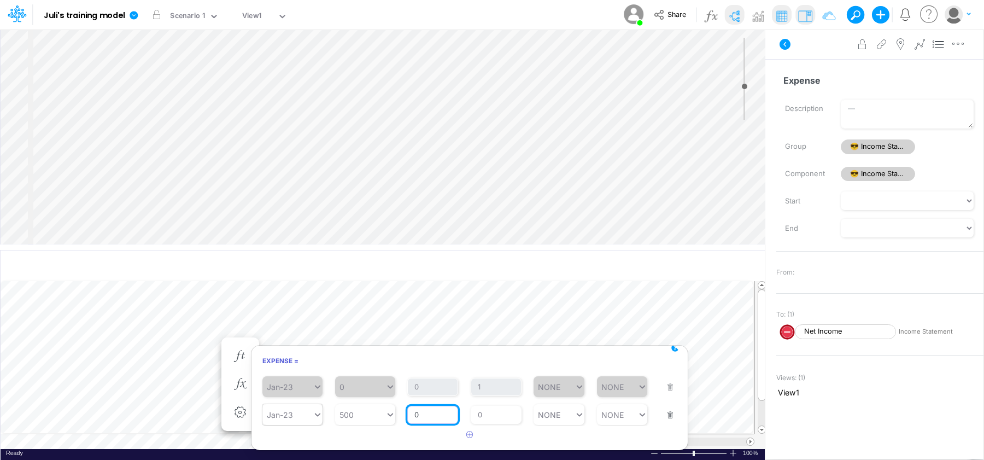
drag, startPoint x: 313, startPoint y: 416, endPoint x: 299, endPoint y: 415, distance: 13.7
click at [300, 415] on div "Starting Period Jan-23 Starting Value 500 % Growth Rate 0 Repeats Every 0 Min V…" at bounding box center [469, 407] width 414 height 34
type input "5"
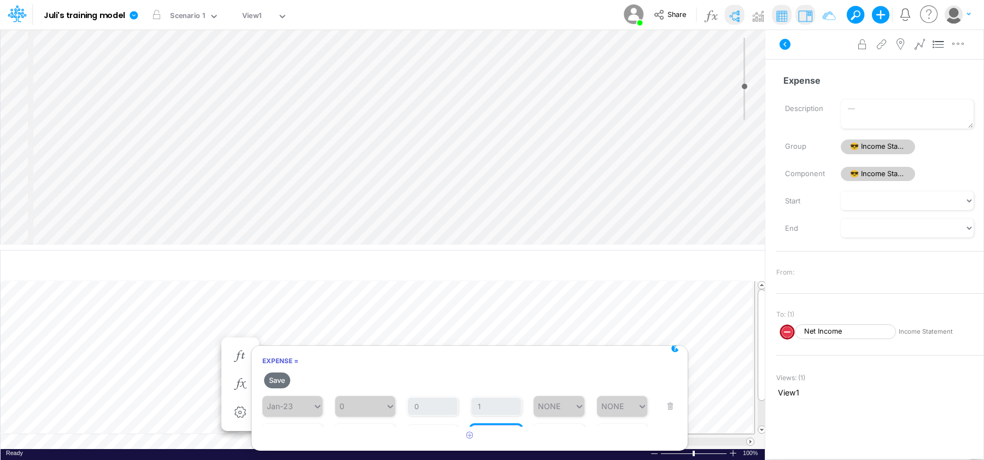
drag, startPoint x: 488, startPoint y: 418, endPoint x: 371, endPoint y: 408, distance: 117.4
click at [369, 410] on div "Starting Period Jan-23 Starting Value 500 % Growth Rate 5 Repeats Every 0 Min V…" at bounding box center [469, 427] width 414 height 34
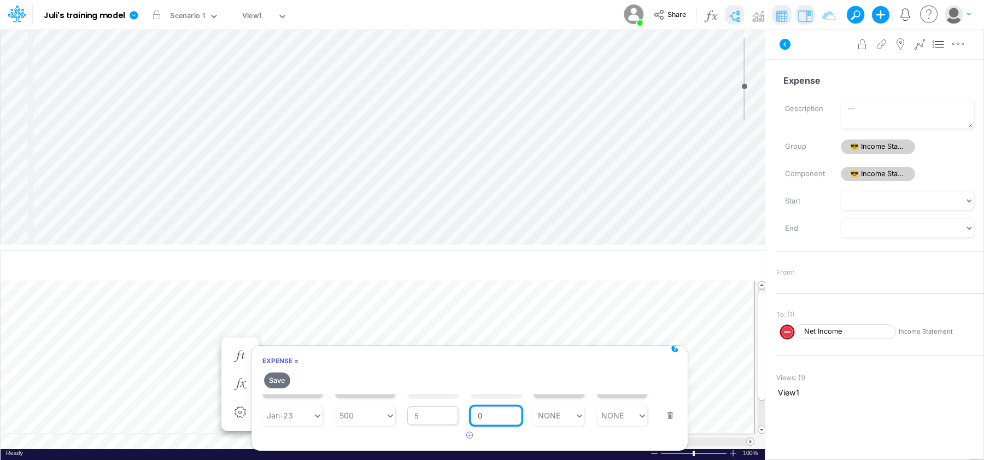
drag, startPoint x: 482, startPoint y: 416, endPoint x: 435, endPoint y: 412, distance: 47.2
click at [435, 412] on div "Starting Period Jan-23 Starting Value 500 % Growth Rate 5 Repeats Every 0 Min V…" at bounding box center [469, 408] width 414 height 34
type input "1"
click at [273, 380] on button "Save" at bounding box center [277, 380] width 26 height 16
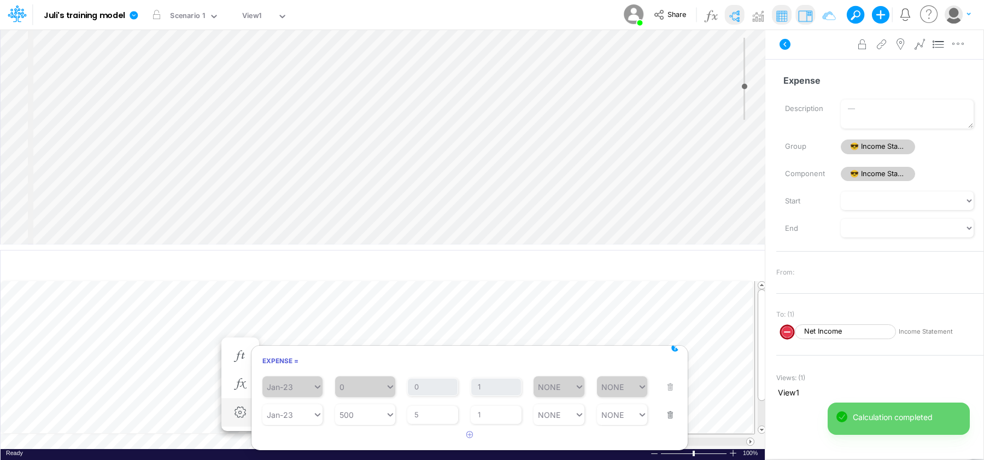
scroll to position [5, 1]
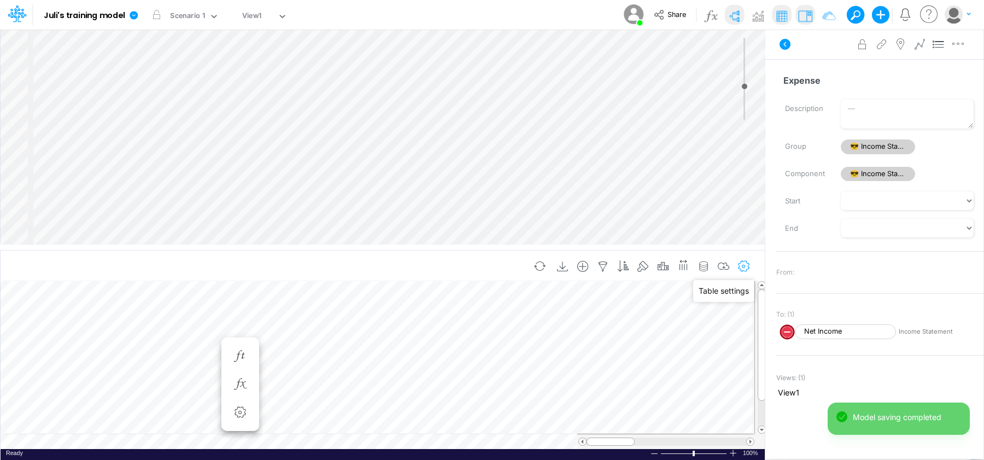
click at [753, 262] on button "button" at bounding box center [744, 266] width 20 height 22
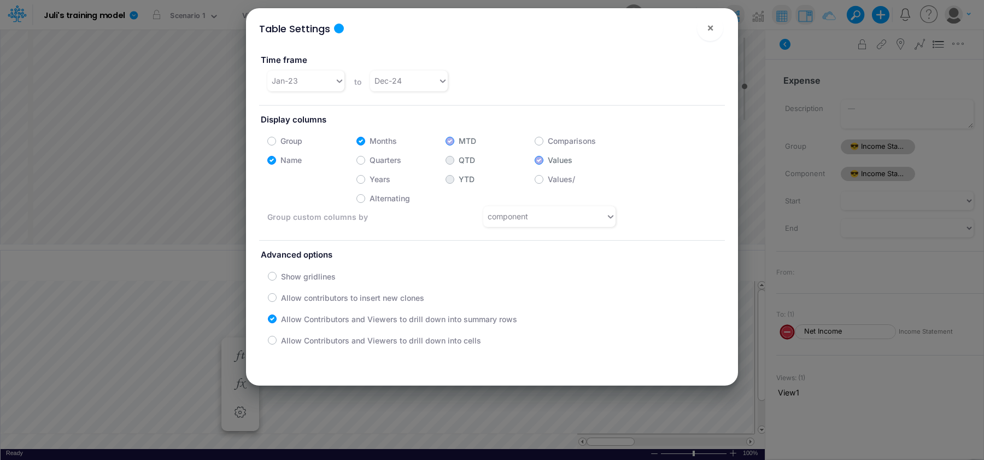
click at [369, 163] on label "Quarters" at bounding box center [385, 159] width 32 height 11
click at [369, 161] on input "Quarters" at bounding box center [372, 157] width 7 height 7
checkbox input "true"
click at [369, 137] on label "Months" at bounding box center [382, 140] width 27 height 11
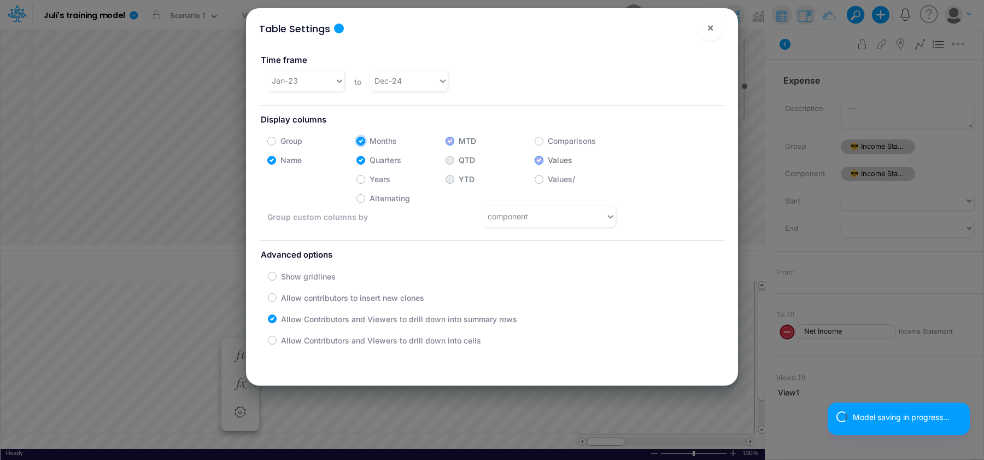
click at [369, 137] on input "Months" at bounding box center [372, 137] width 7 height 7
checkbox input "false"
click at [705, 31] on button "×" at bounding box center [710, 28] width 26 height 26
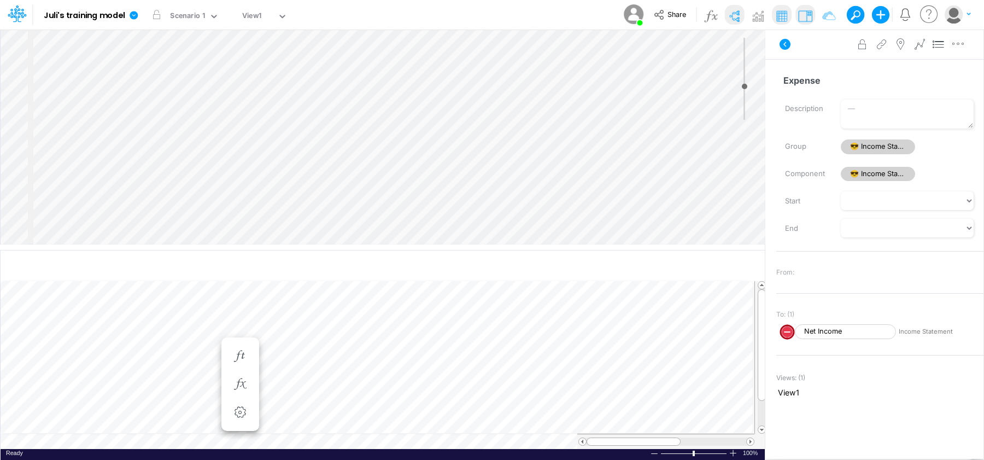
click at [269, 4] on div "View View1" at bounding box center [262, 15] width 49 height 28
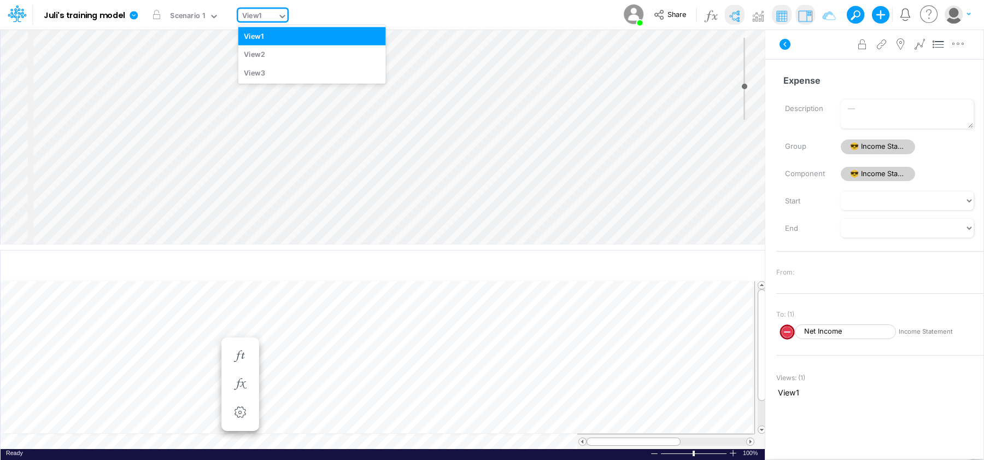
click at [272, 19] on div "View1" at bounding box center [257, 17] width 39 height 16
click at [273, 55] on div "View2" at bounding box center [312, 54] width 148 height 18
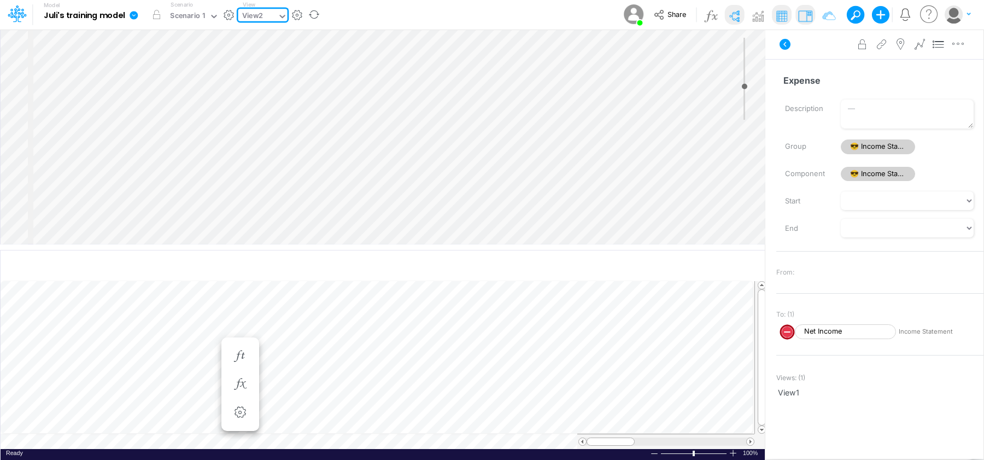
click at [298, 11] on button "button" at bounding box center [296, 14] width 11 height 11
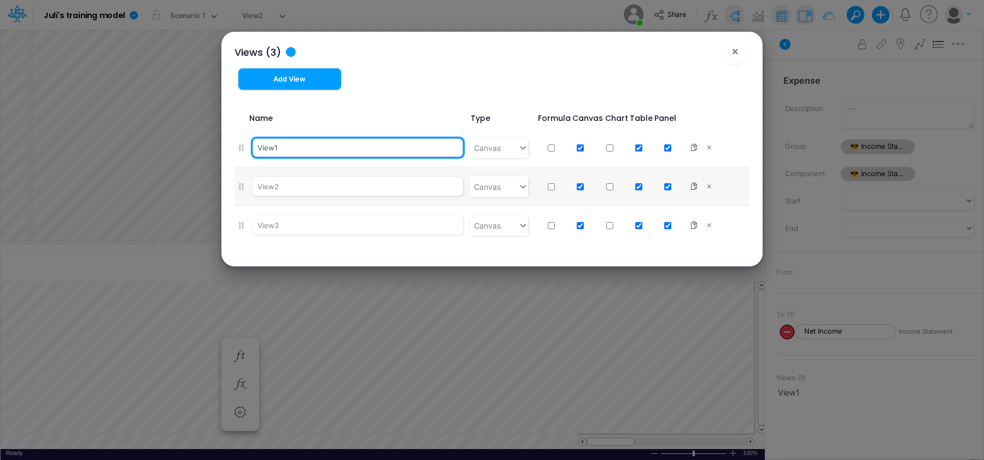
drag, startPoint x: 337, startPoint y: 146, endPoint x: 60, endPoint y: 132, distance: 276.9
click at [60, 132] on div "Views (3) × Add View Name Type Formula Canvas Chart Table Panel View1 Canvas Vi…" at bounding box center [492, 230] width 984 height 460
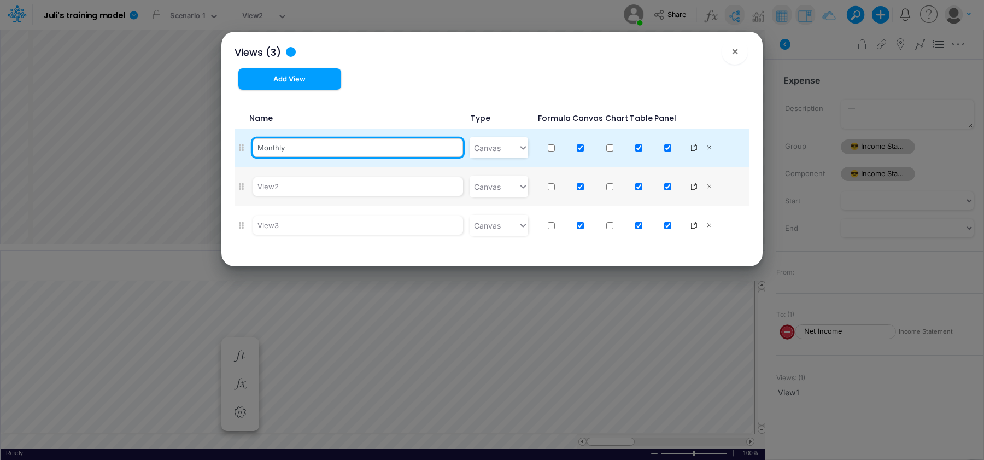
click at [356, 143] on input "Monthly" at bounding box center [358, 147] width 210 height 19
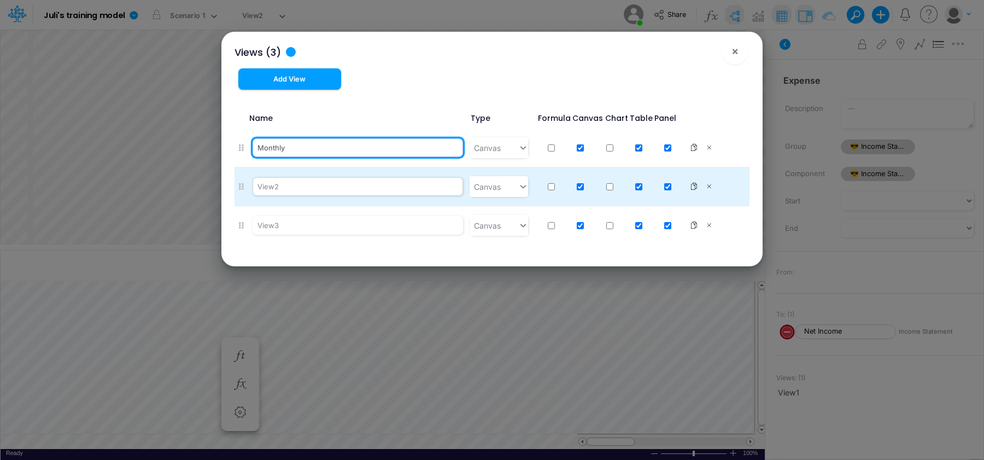
type input "Monthly"
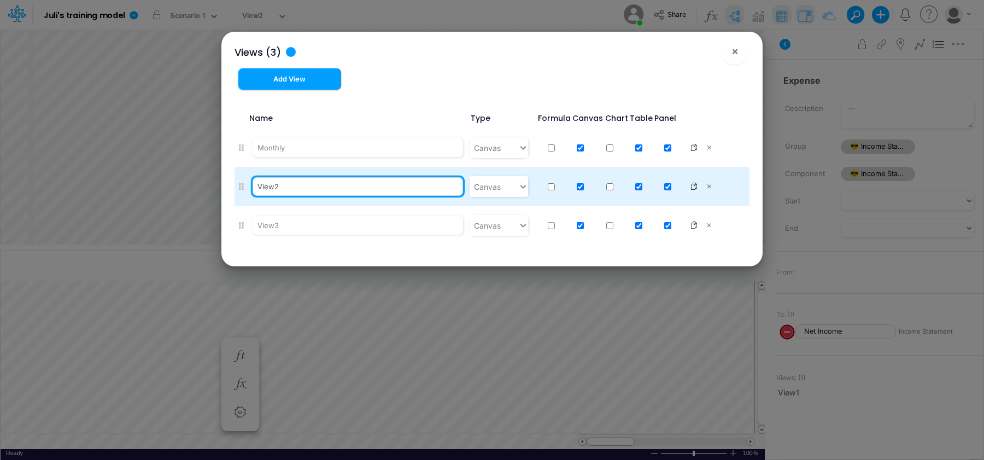
click at [333, 185] on input "View2" at bounding box center [358, 186] width 210 height 19
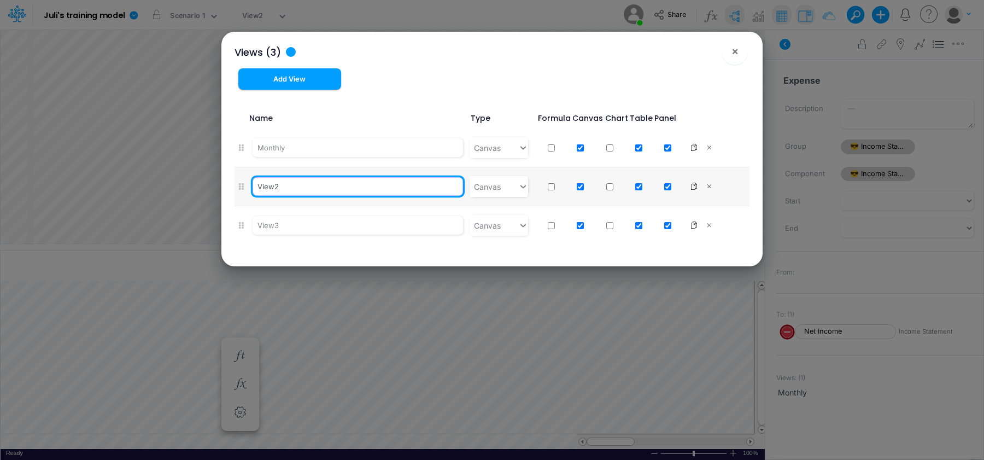
drag, startPoint x: 333, startPoint y: 185, endPoint x: 0, endPoint y: 114, distance: 340.9
click at [0, 114] on div "Views (3) × Add View Name Type Formula Canvas Chart Table Panel Monthly Canvas …" at bounding box center [492, 230] width 984 height 460
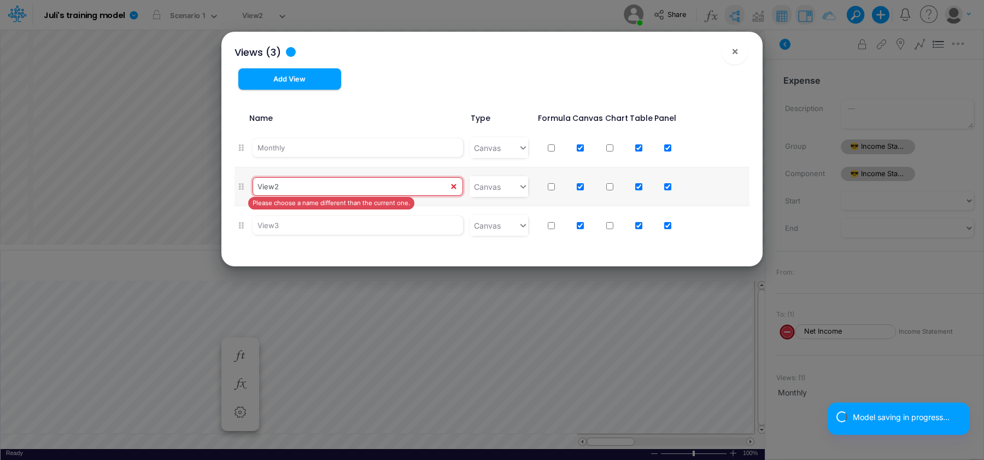
type input "W"
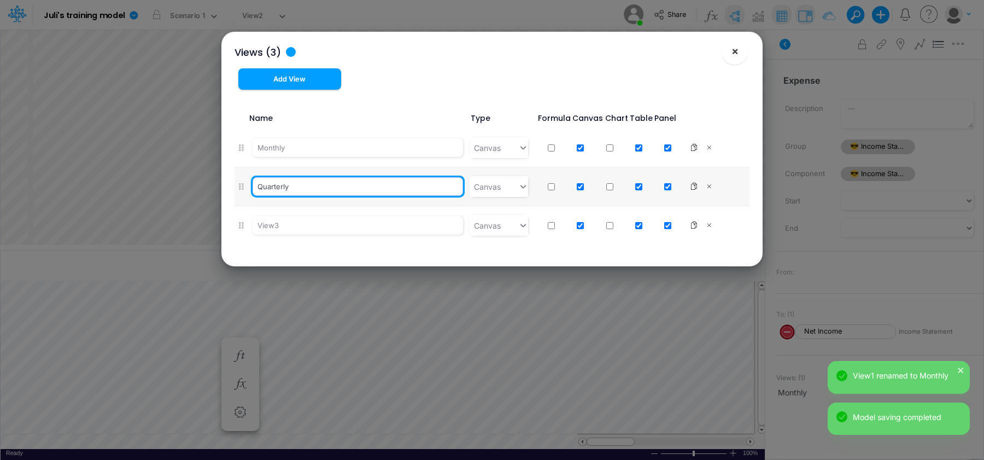
type input "Quarterly"
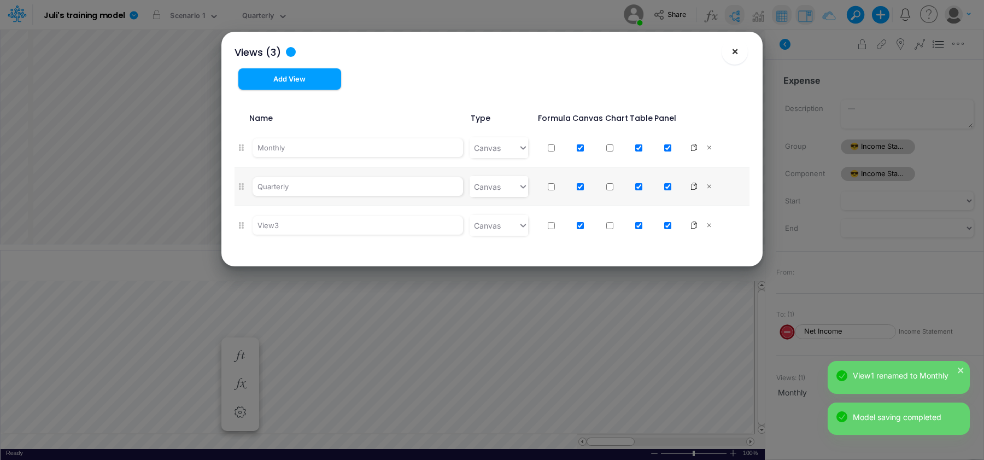
click at [736, 56] on span "×" at bounding box center [734, 50] width 7 height 13
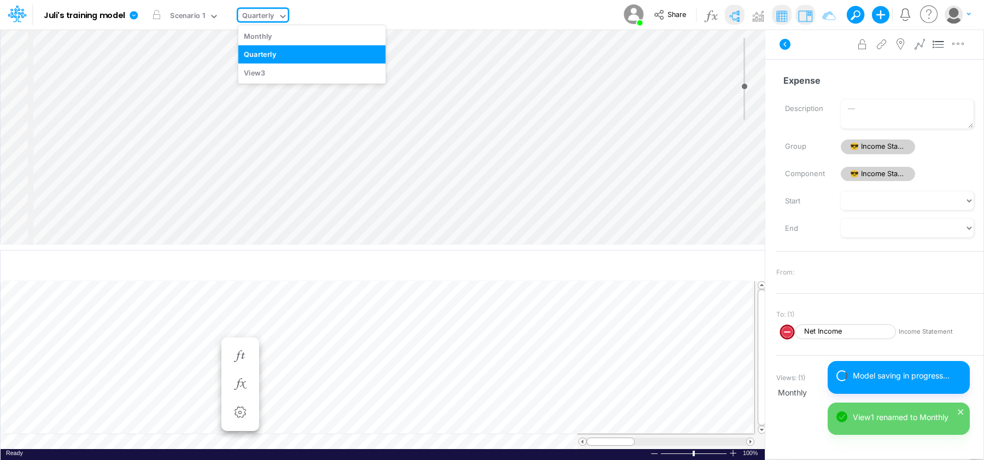
click at [274, 19] on div "Quarterly" at bounding box center [258, 17] width 40 height 16
click at [278, 39] on div "Monthly" at bounding box center [312, 36] width 148 height 18
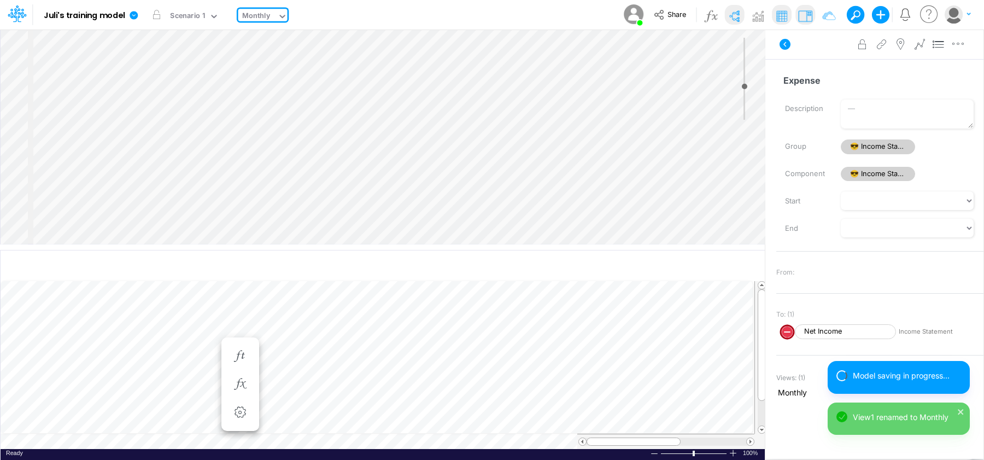
click at [281, 14] on icon at bounding box center [283, 16] width 10 height 10
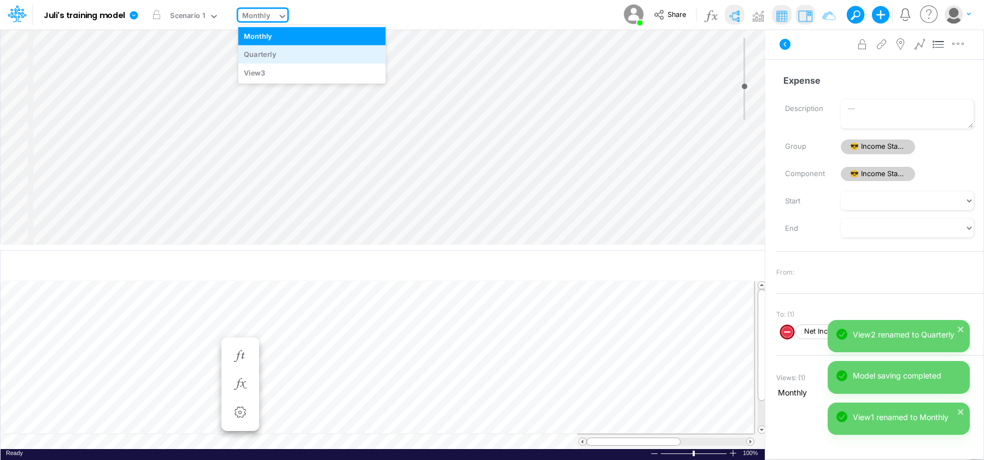
click at [285, 51] on div "Quarterly" at bounding box center [312, 54] width 148 height 18
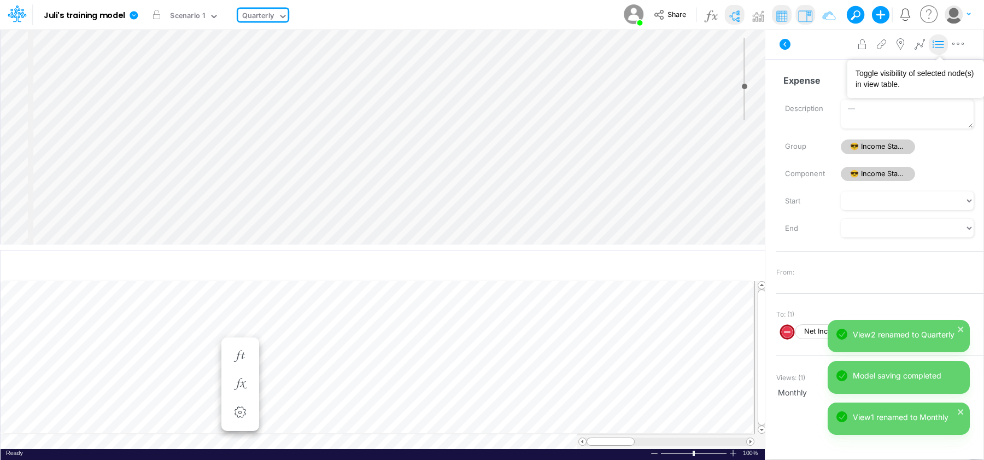
click at [936, 47] on icon at bounding box center [938, 44] width 16 height 11
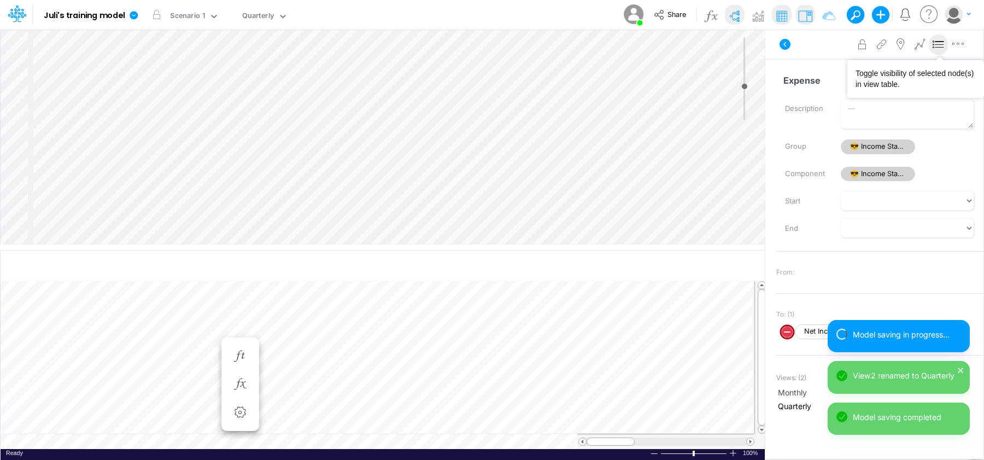
click at [935, 47] on icon at bounding box center [938, 44] width 16 height 11
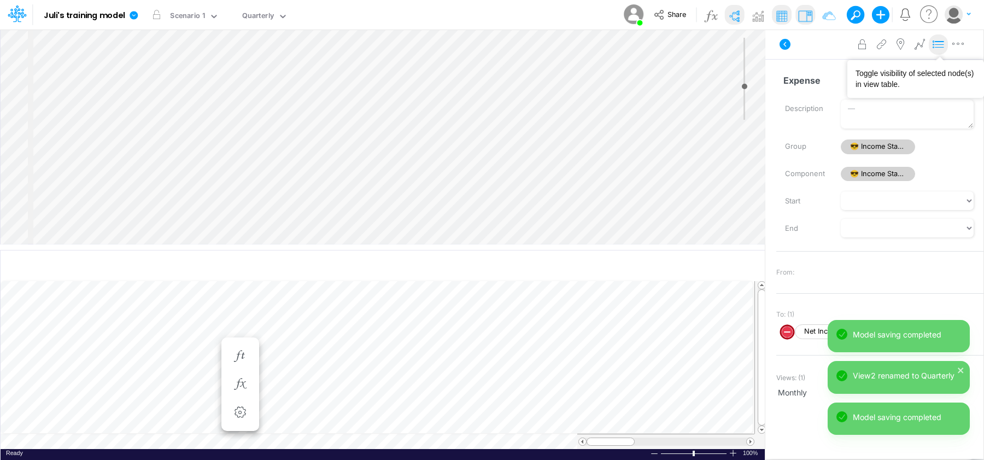
click at [935, 47] on icon at bounding box center [938, 44] width 16 height 11
click at [214, 20] on icon at bounding box center [214, 16] width 10 height 10
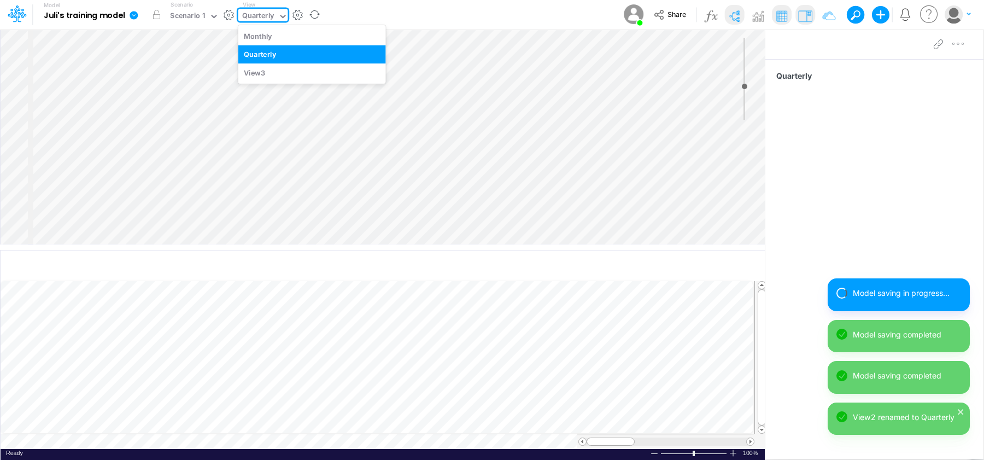
click at [278, 15] on div "Quarterly" at bounding box center [258, 17] width 40 height 16
click at [273, 40] on div "Monthly" at bounding box center [312, 36] width 148 height 18
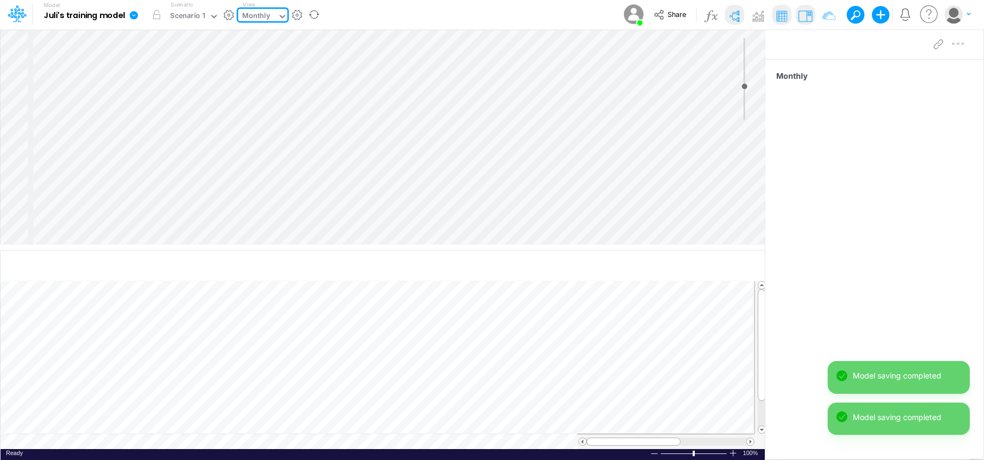
click at [297, 15] on button "button" at bounding box center [296, 14] width 11 height 11
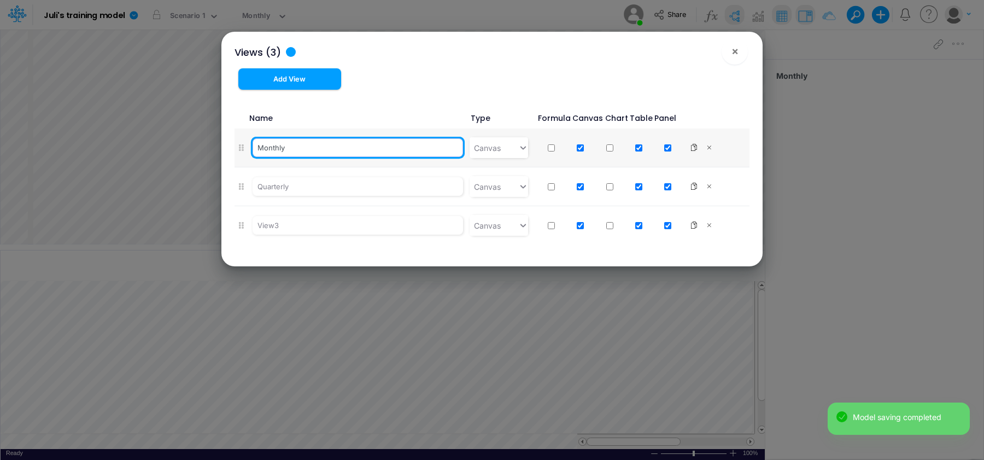
drag, startPoint x: 335, startPoint y: 148, endPoint x: 187, endPoint y: 119, distance: 151.0
click at [187, 119] on div "Views (3) × Add View Name Type Formula Canvas Chart Table Panel Monthly Canvas …" at bounding box center [492, 230] width 984 height 460
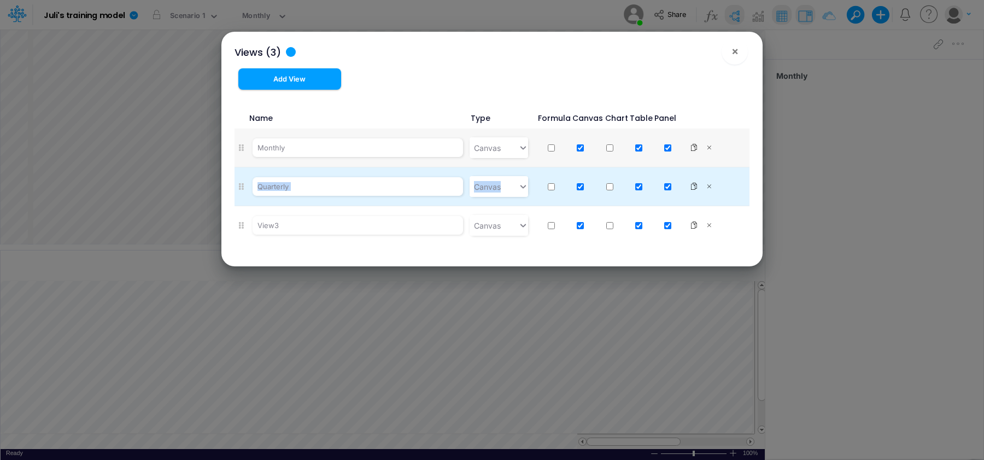
drag, startPoint x: 733, startPoint y: 150, endPoint x: 734, endPoint y: 185, distance: 35.5
click at [734, 185] on ul "Monthly Canvas Quarterly Canvas View3 Canvas" at bounding box center [491, 186] width 515 height 116
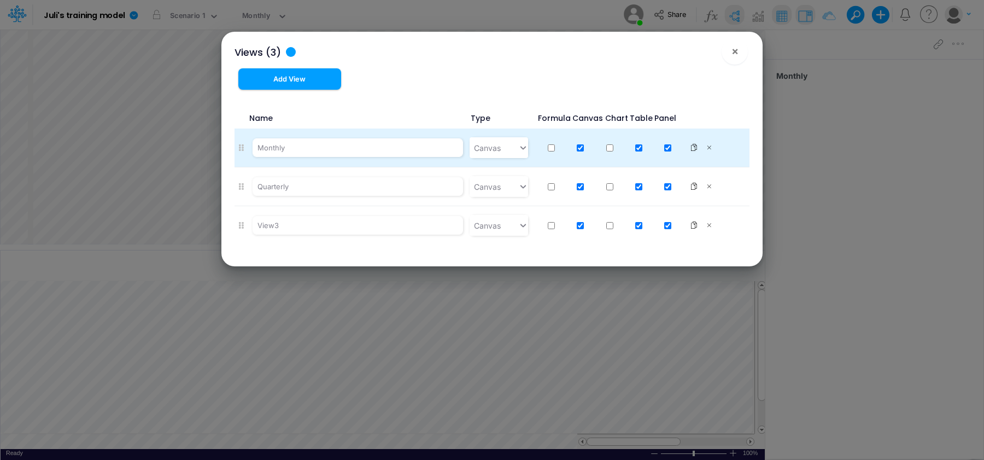
click at [345, 133] on li "Monthly Canvas" at bounding box center [491, 147] width 515 height 39
click at [322, 146] on input "Monthly" at bounding box center [358, 147] width 210 height 19
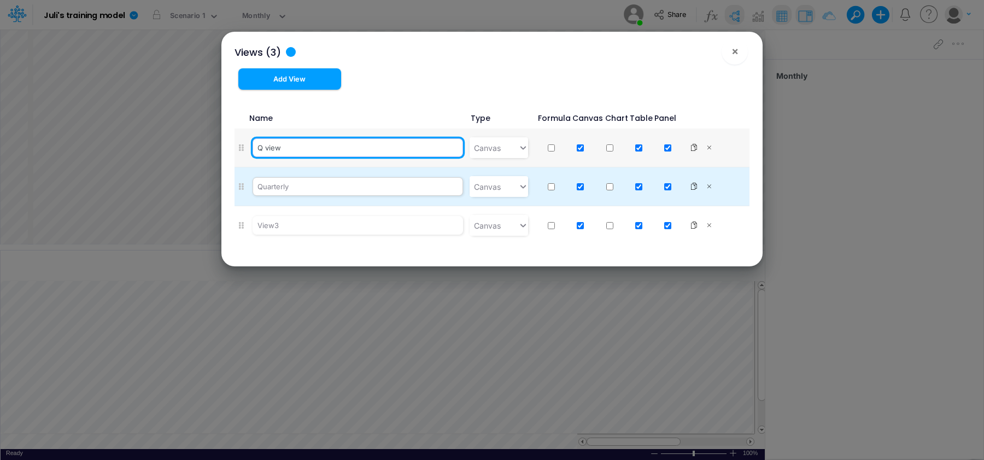
type input "Q view"
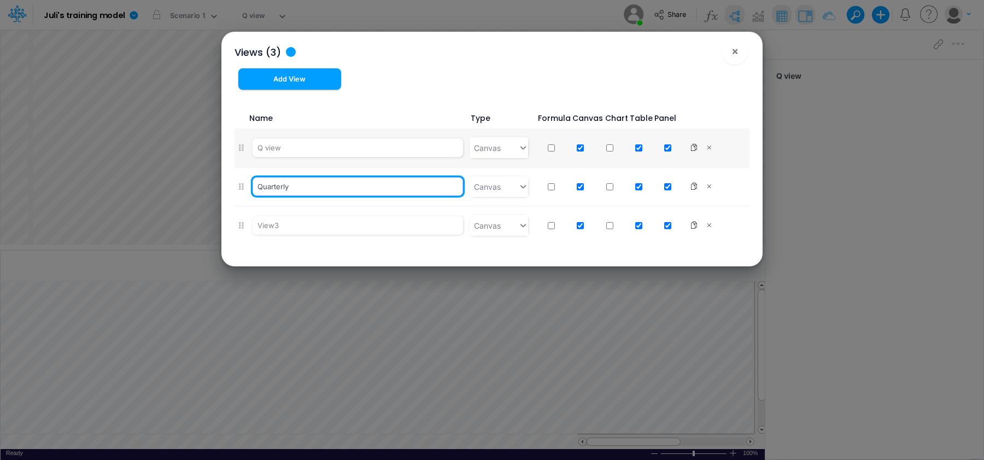
drag, startPoint x: 336, startPoint y: 192, endPoint x: 31, endPoint y: 127, distance: 311.8
click at [31, 127] on div "Views (3) × Add View Name Type Formula Canvas Chart Table Panel Q view Canvas Q…" at bounding box center [492, 230] width 984 height 460
type input "N"
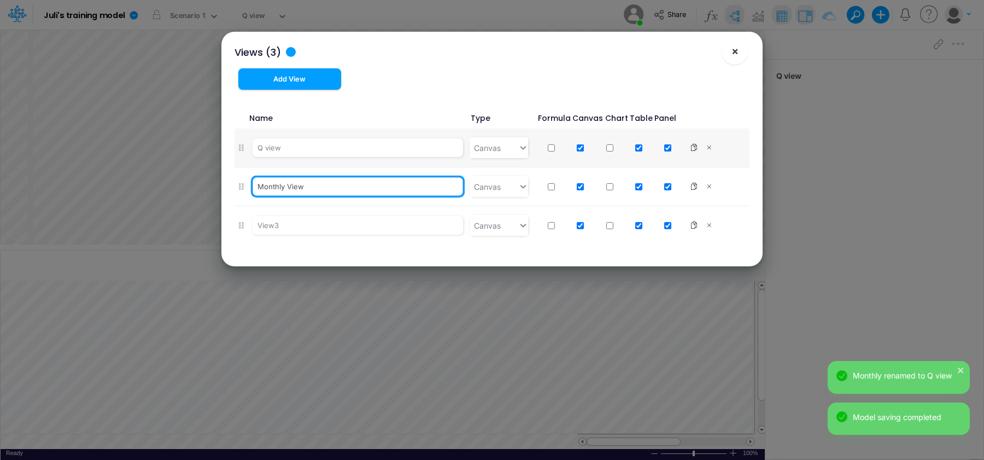
type input "Monthly View"
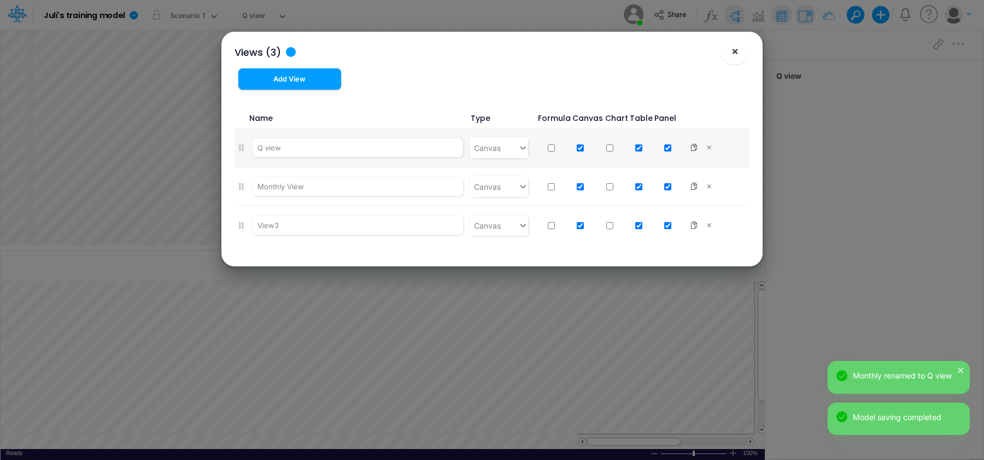
click at [740, 52] on button "×" at bounding box center [734, 51] width 26 height 26
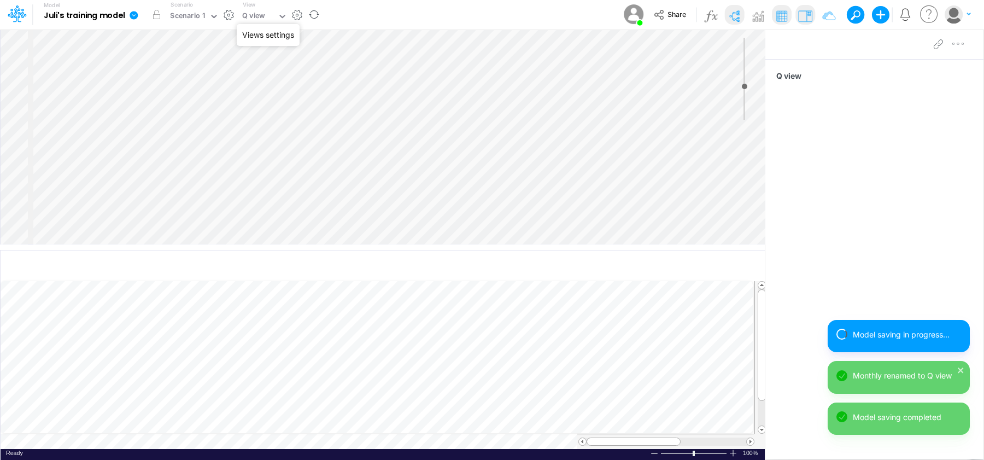
click at [295, 19] on button "button" at bounding box center [296, 14] width 11 height 11
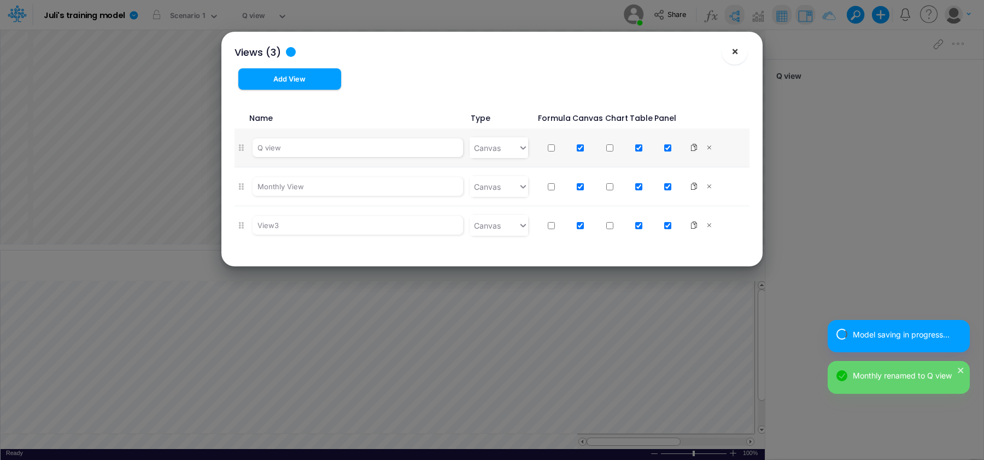
click at [734, 57] on span "×" at bounding box center [734, 50] width 7 height 13
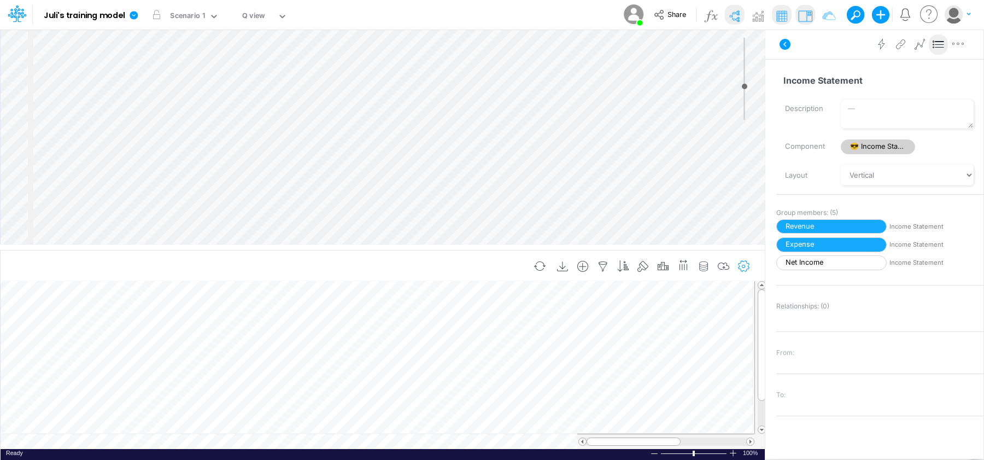
click at [744, 268] on icon "button" at bounding box center [744, 266] width 16 height 11
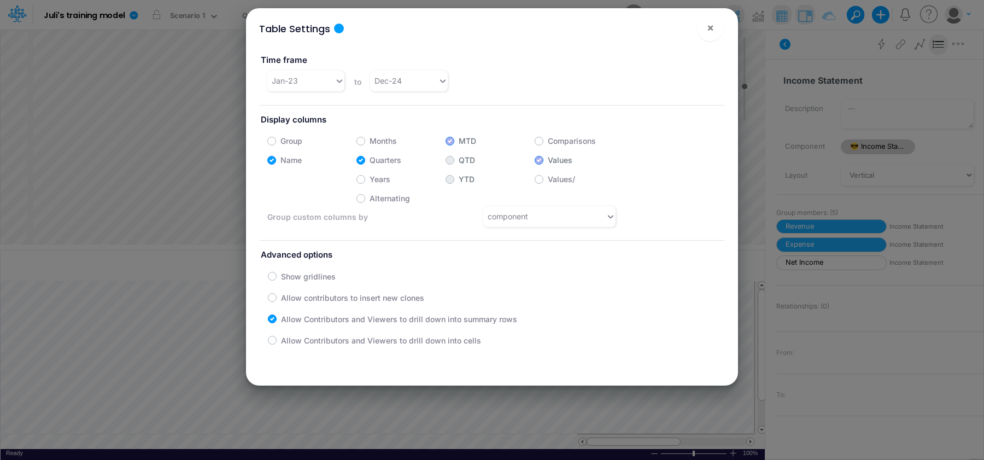
click at [369, 145] on label "Months" at bounding box center [382, 140] width 27 height 11
click at [369, 142] on input "Months" at bounding box center [372, 137] width 7 height 7
checkbox input "true"
click at [369, 157] on label "Quarters" at bounding box center [385, 159] width 32 height 11
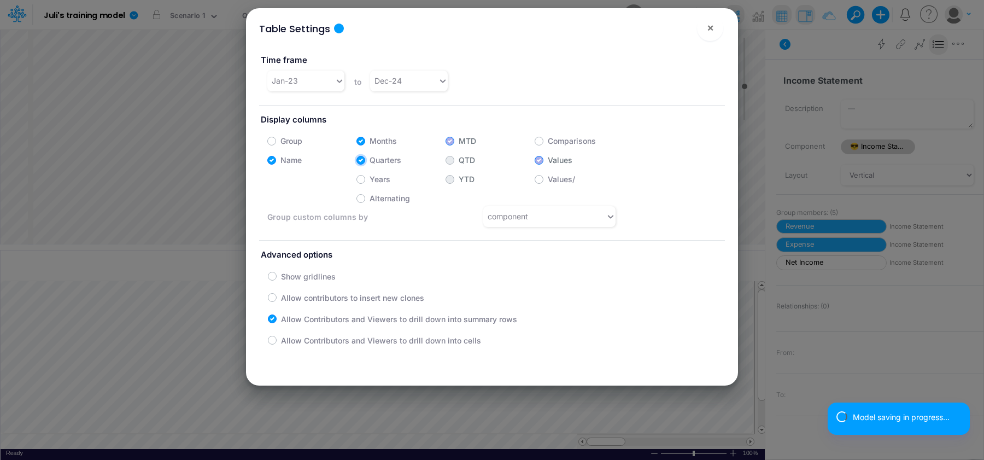
click at [369, 157] on input "Quarters" at bounding box center [372, 157] width 7 height 7
checkbox input "false"
click at [709, 28] on span "×" at bounding box center [710, 27] width 7 height 13
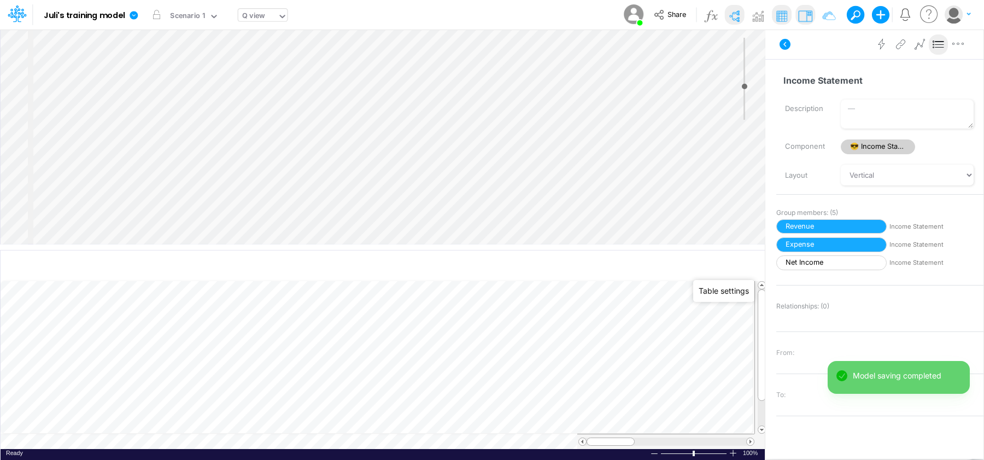
click at [263, 16] on div "Q view" at bounding box center [253, 16] width 23 height 13
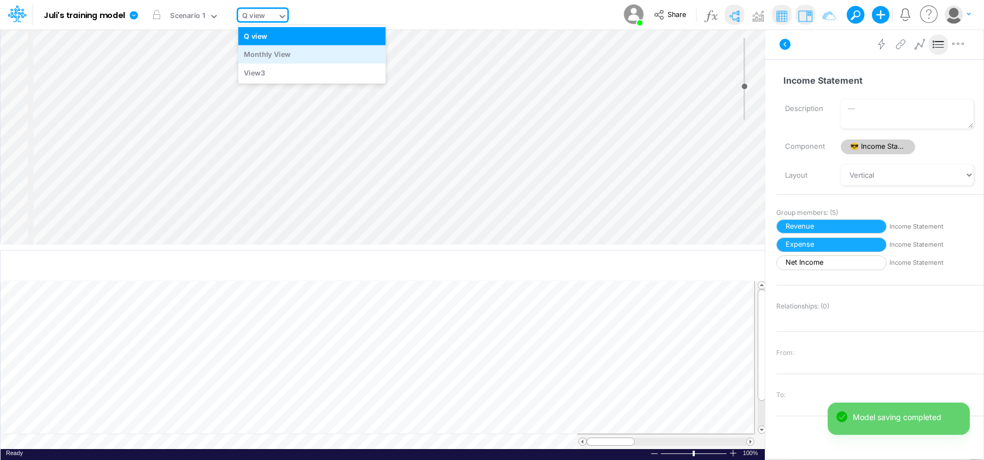
click at [265, 51] on div "Monthly View" at bounding box center [312, 54] width 148 height 18
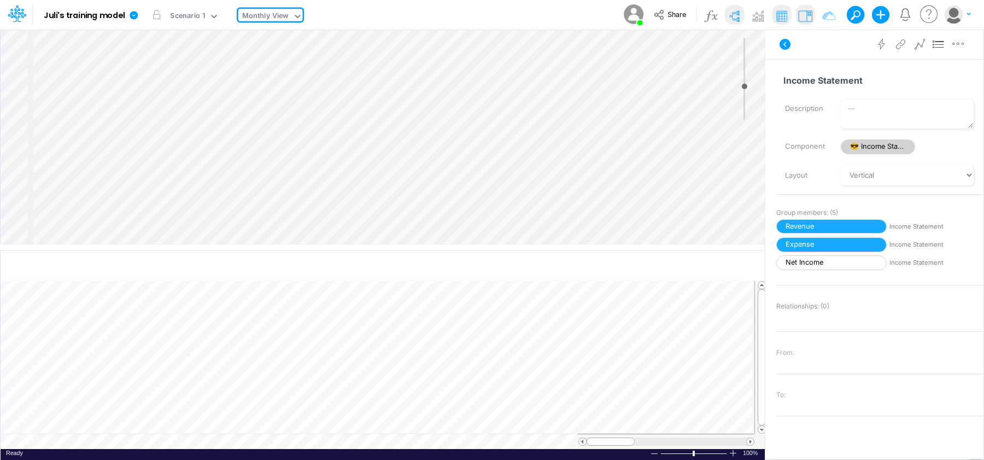
click at [272, 19] on div "Monthly View" at bounding box center [265, 16] width 47 height 13
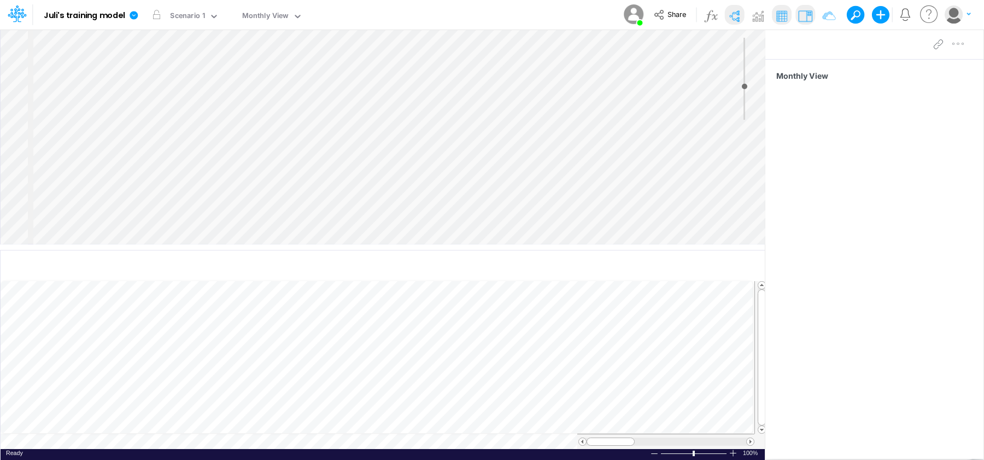
click at [135, 191] on div "Insert node Component Variable Constant Group Addition Subtraction Multiplicati…" at bounding box center [383, 137] width 764 height 214
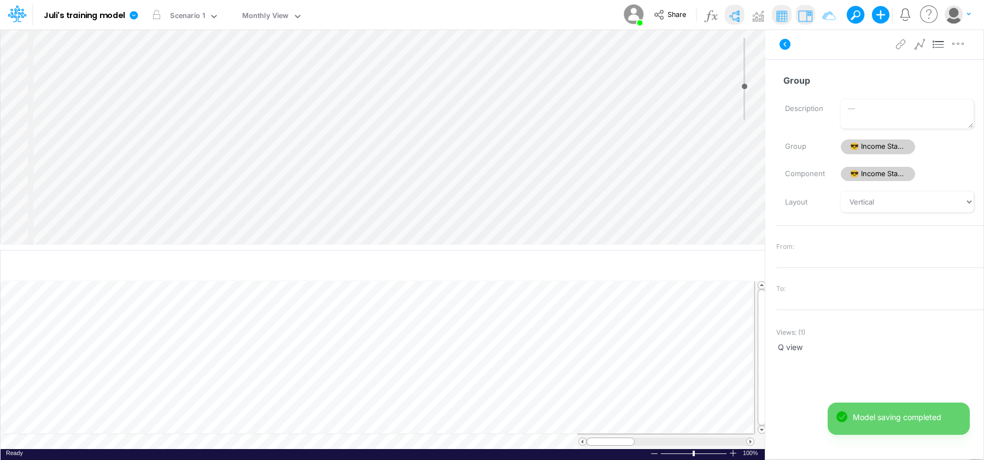
click at [101, 219] on div "Insert node Variable Constant Group Addition Subtraction Multiplication Divisio…" at bounding box center [383, 137] width 764 height 214
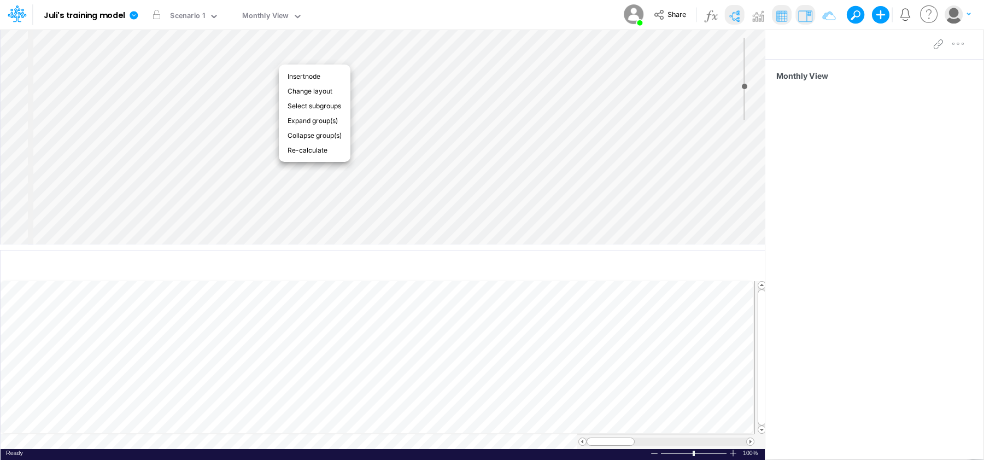
click at [400, 68] on div "Insert node Component Variable Constant Group Addition Subtraction Multiplicati…" at bounding box center [383, 137] width 764 height 214
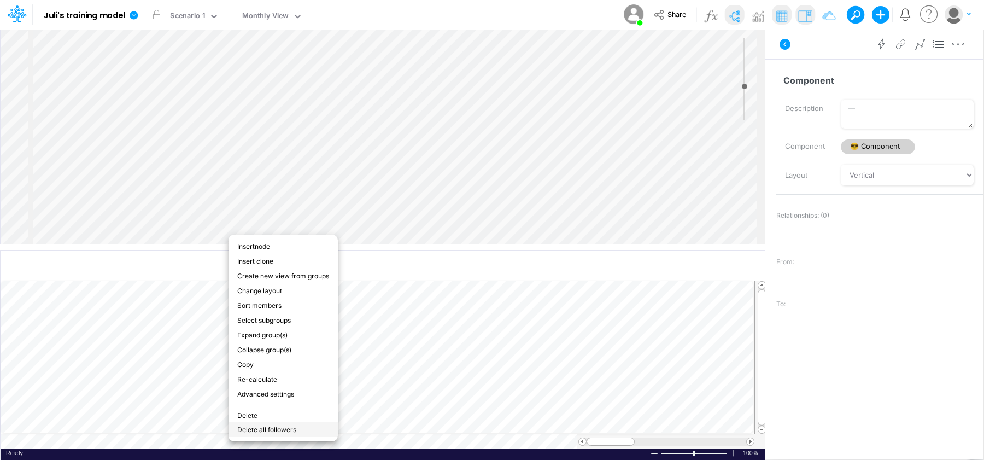
click at [287, 430] on li "Delete all followers" at bounding box center [282, 429] width 109 height 15
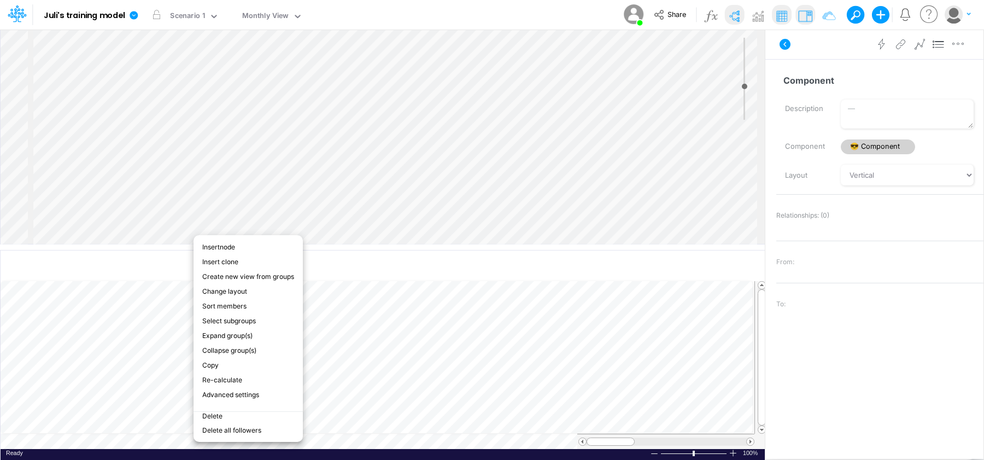
click at [260, 409] on ul "Insert node Variable Constant Group Addition Subtraction Multiplication Divisio…" at bounding box center [247, 338] width 109 height 207
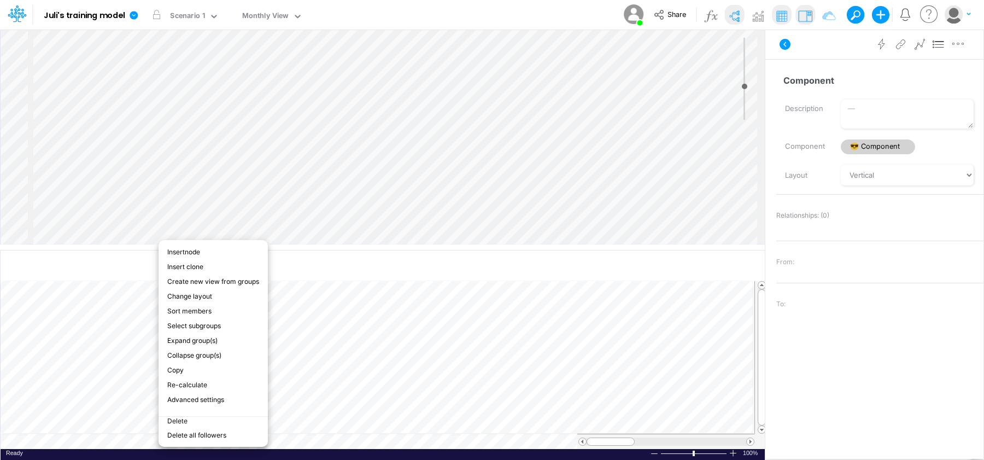
click at [195, 416] on li "Delete" at bounding box center [213, 421] width 109 height 11
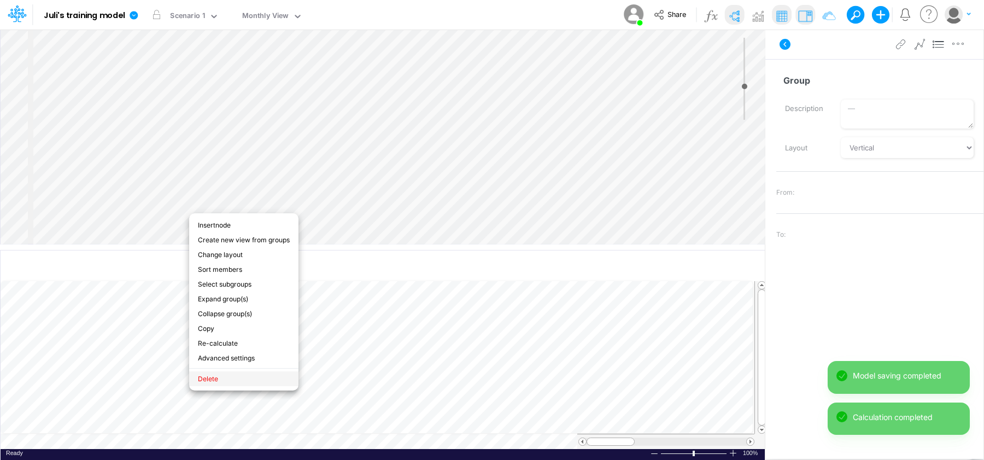
click at [238, 377] on li "Delete" at bounding box center [243, 378] width 109 height 15
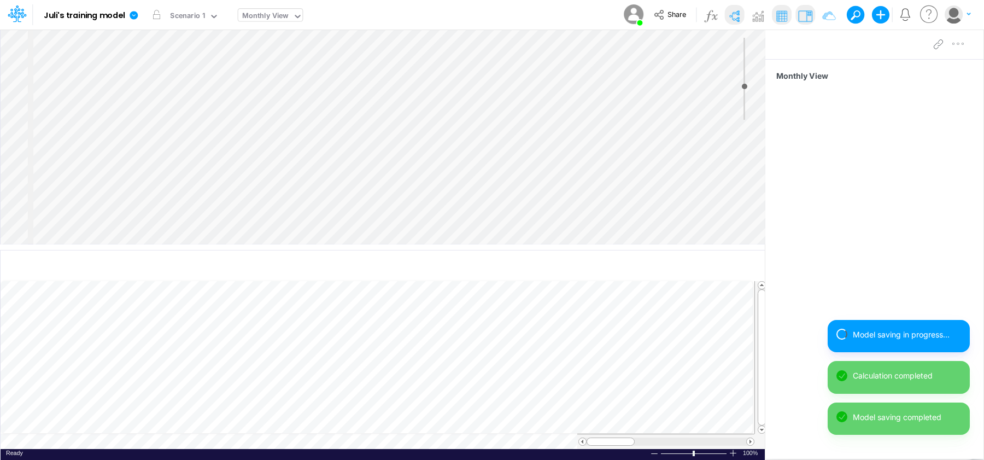
click at [291, 16] on input "text" at bounding box center [291, 16] width 1 height 10
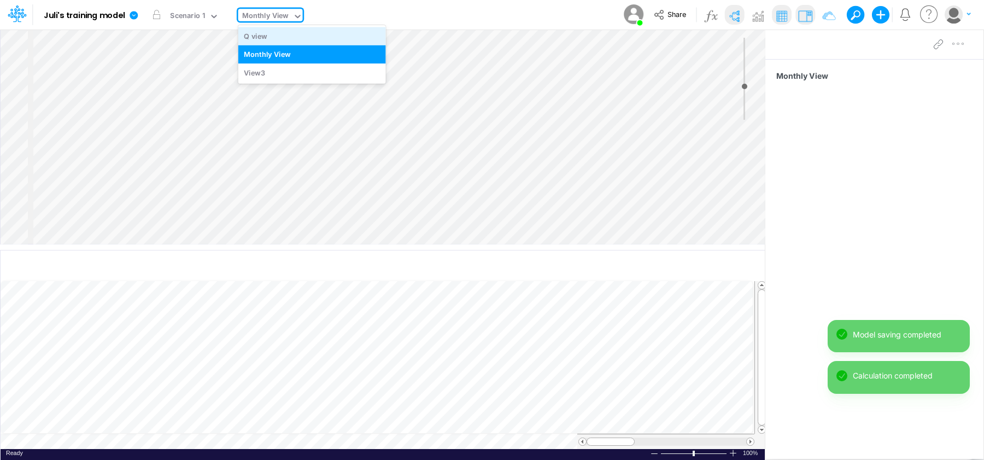
click at [275, 39] on div "Q view" at bounding box center [312, 36] width 148 height 18
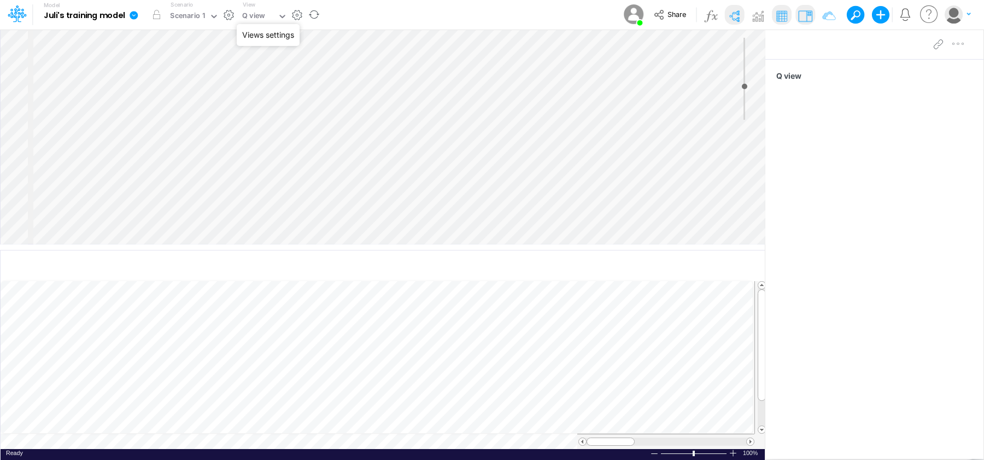
click at [294, 17] on button "button" at bounding box center [296, 14] width 11 height 11
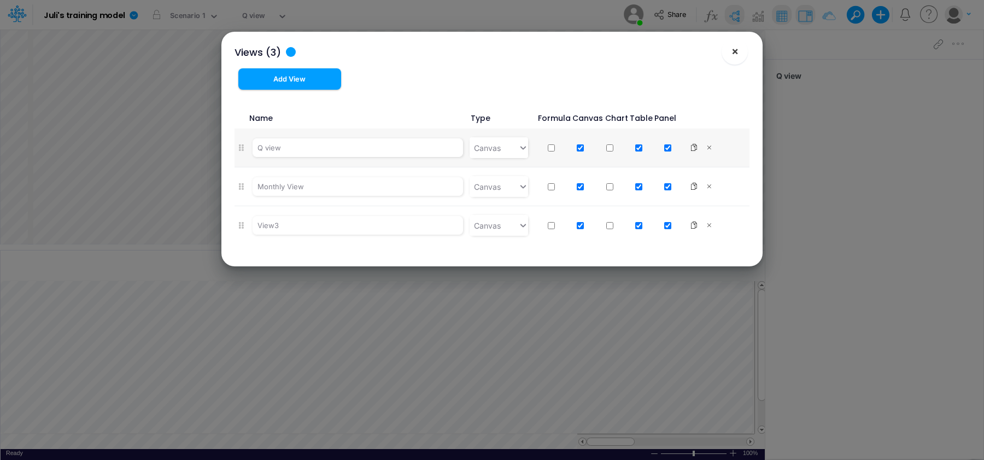
click at [737, 55] on span "×" at bounding box center [734, 50] width 7 height 13
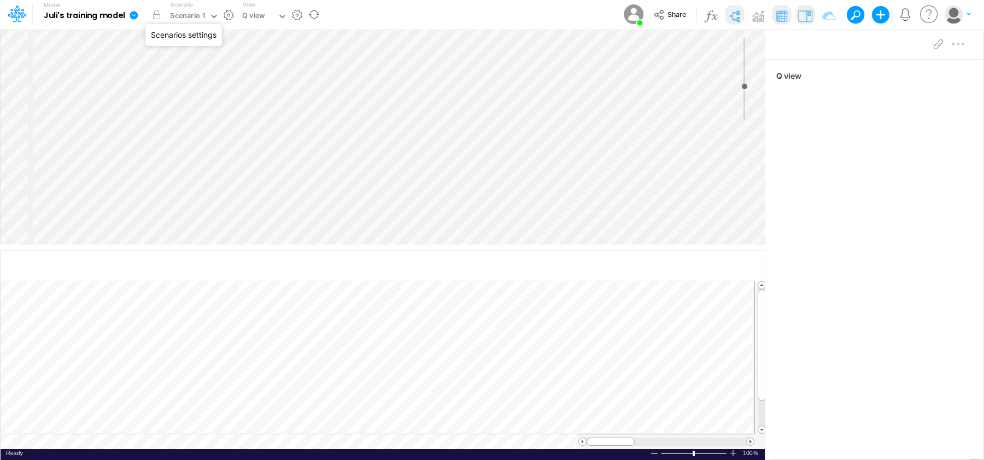
click at [230, 11] on button "button" at bounding box center [228, 14] width 11 height 11
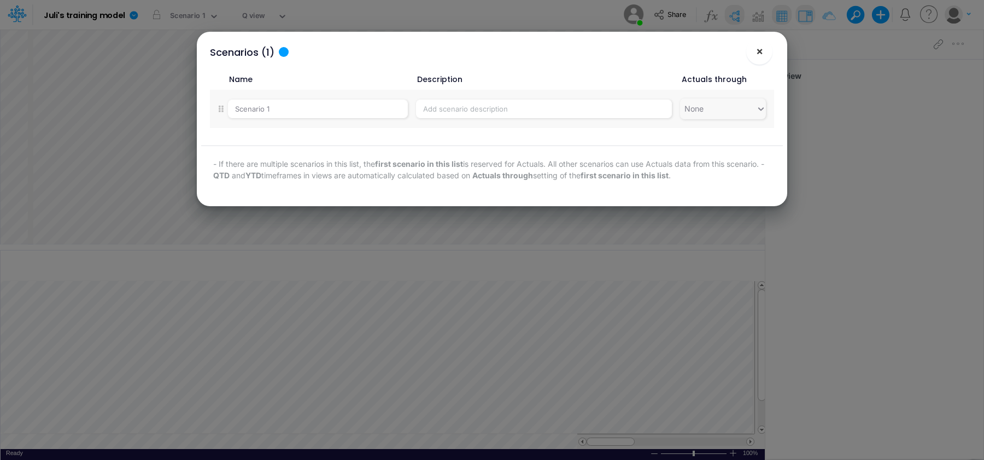
click at [758, 53] on span "×" at bounding box center [759, 50] width 7 height 13
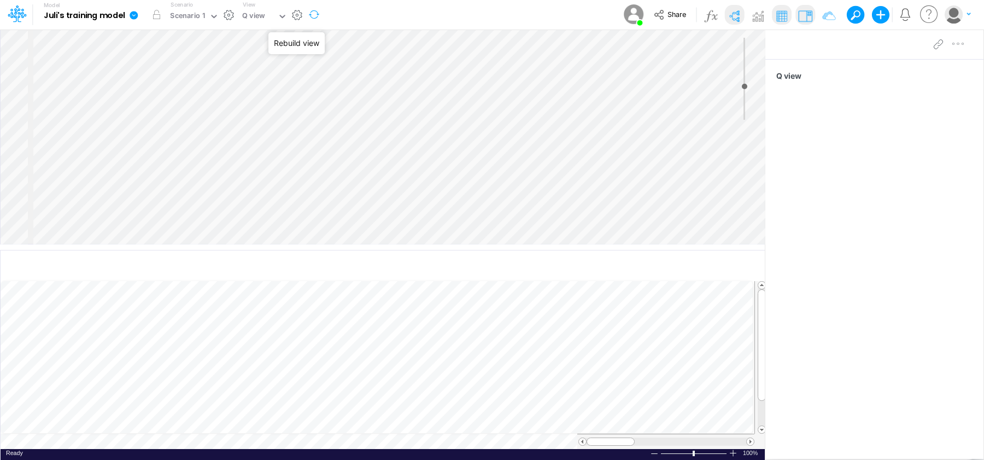
click at [303, 16] on button "button" at bounding box center [314, 15] width 23 height 28
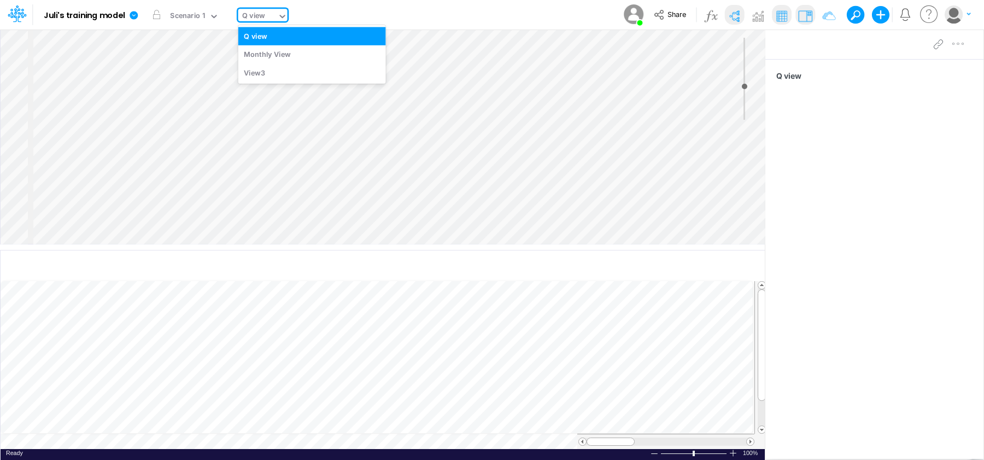
click at [278, 17] on icon at bounding box center [283, 16] width 10 height 10
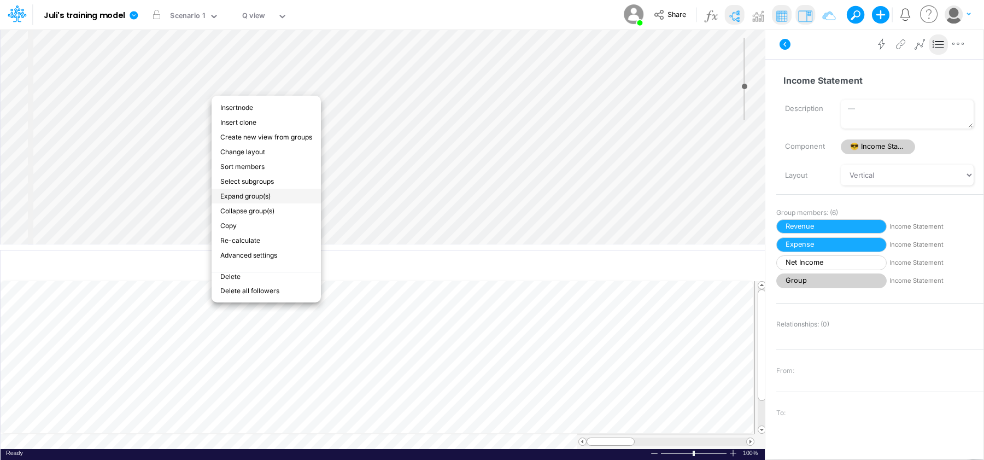
click at [274, 195] on li "Expand group(s)" at bounding box center [266, 196] width 109 height 15
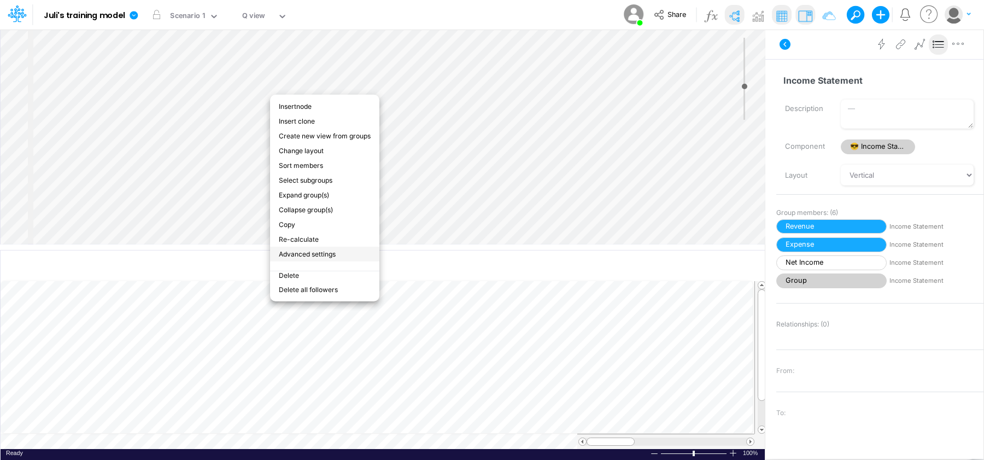
click at [343, 254] on li "Advanced settings" at bounding box center [324, 254] width 109 height 15
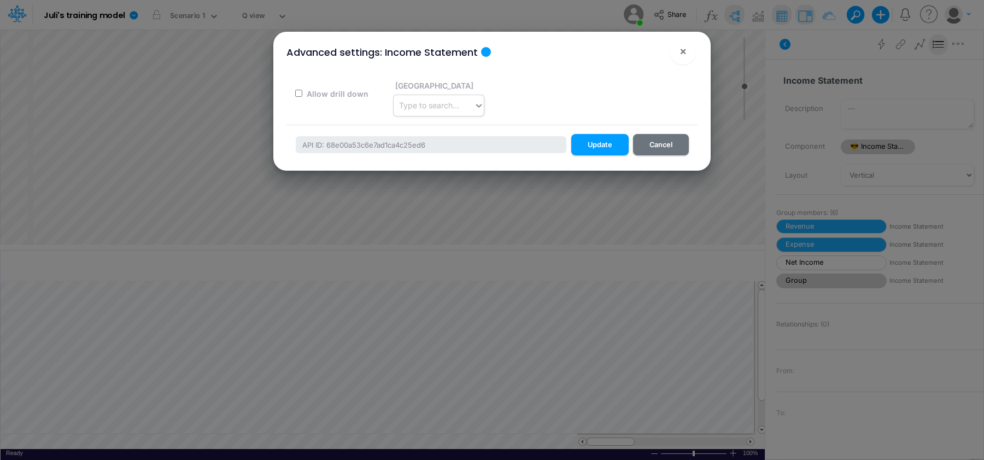
click at [432, 114] on div "Type to search..." at bounding box center [439, 105] width 91 height 21
click at [619, 95] on div "Allow drill down Primary Field Type to search..." at bounding box center [491, 93] width 427 height 45
click at [677, 48] on button "×" at bounding box center [683, 51] width 26 height 26
